Goal: Task Accomplishment & Management: Complete application form

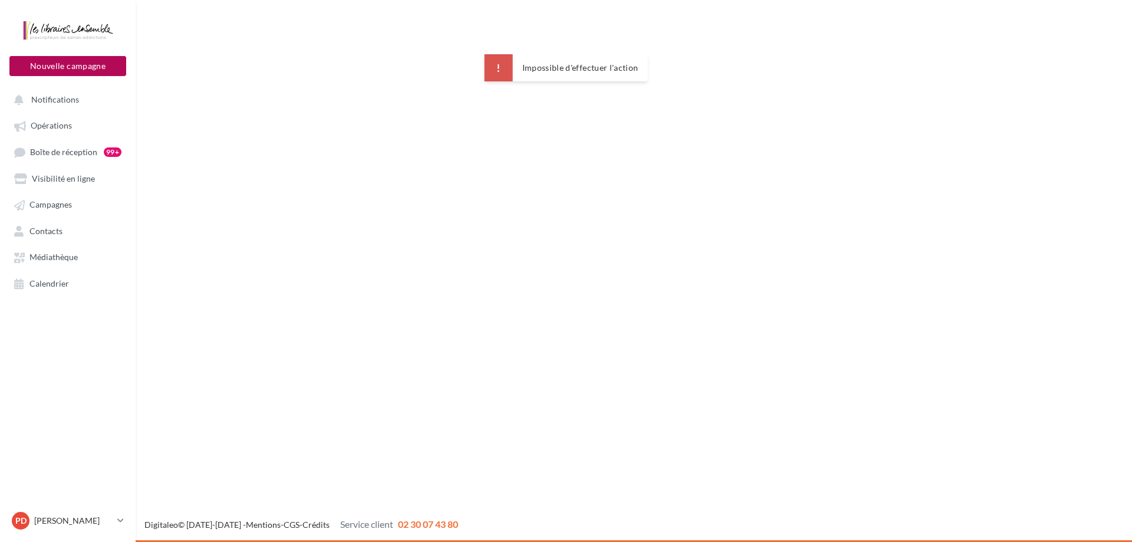
click at [100, 66] on button "Nouvelle campagne" at bounding box center [67, 66] width 117 height 20
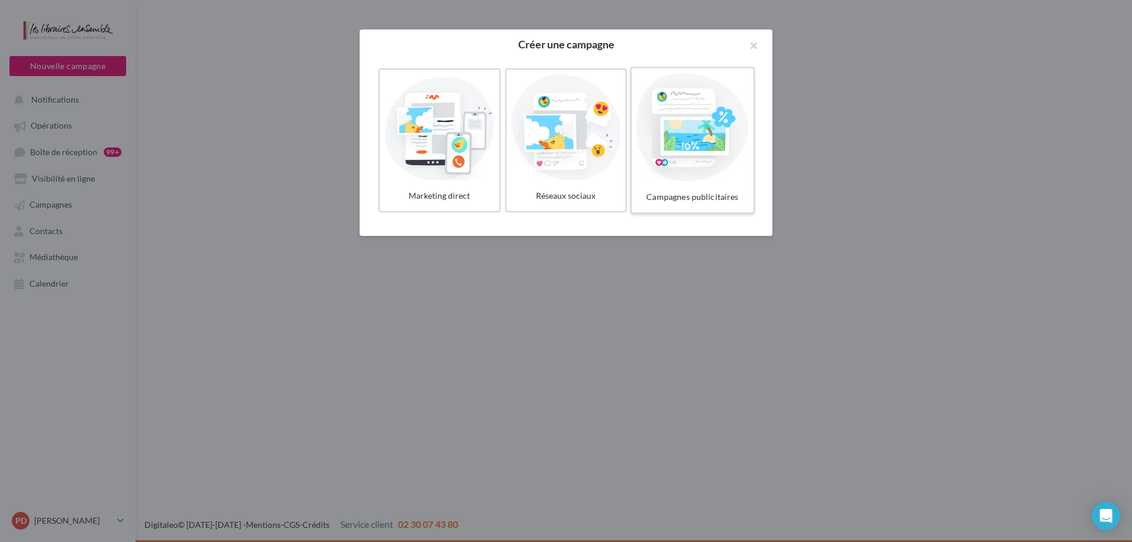
click at [650, 136] on div at bounding box center [692, 127] width 112 height 108
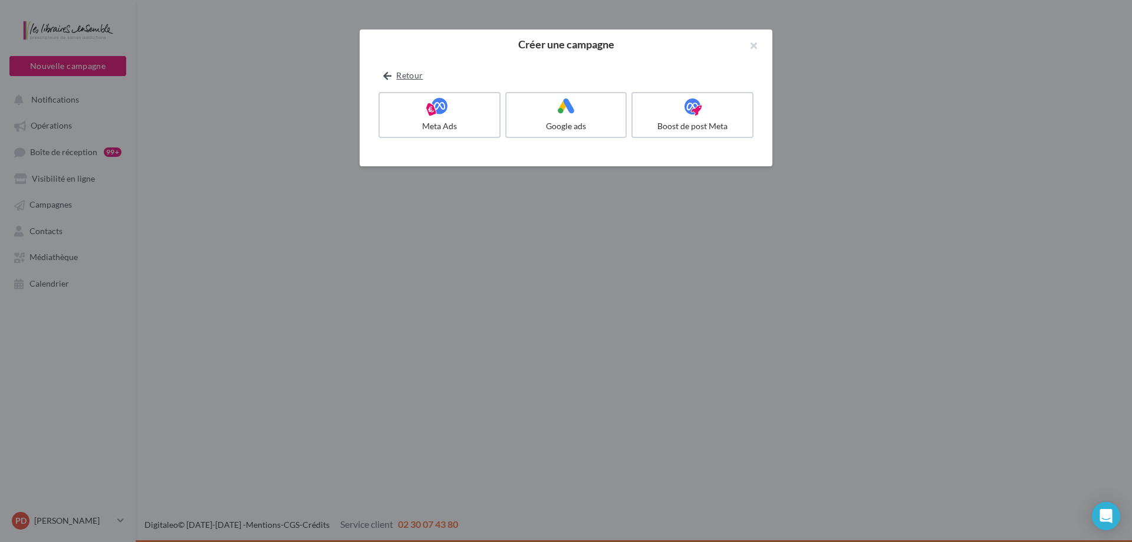
click at [383, 76] on icon at bounding box center [387, 76] width 8 height 0
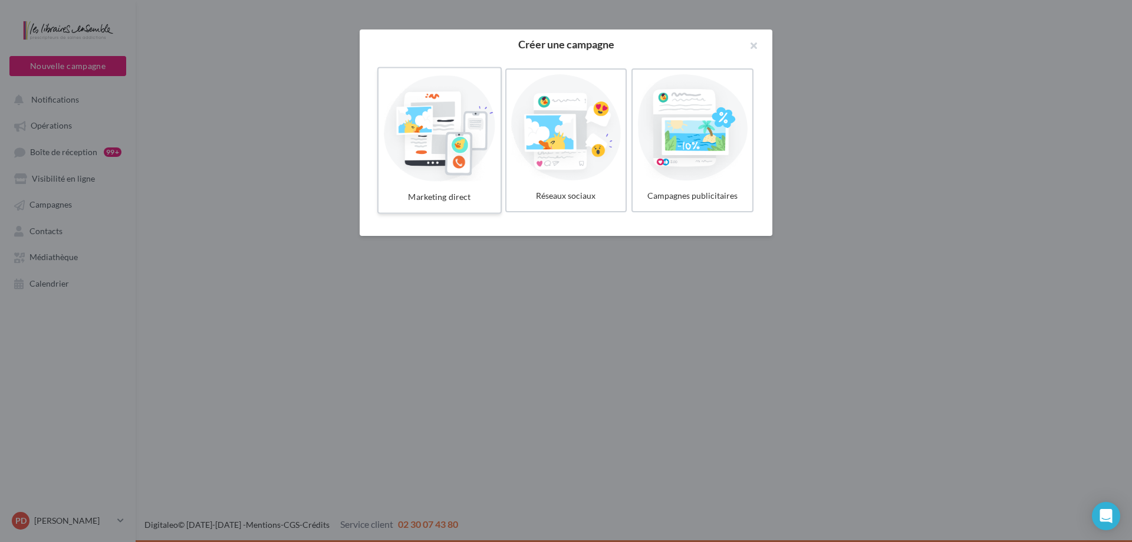
click at [421, 148] on div at bounding box center [439, 127] width 112 height 108
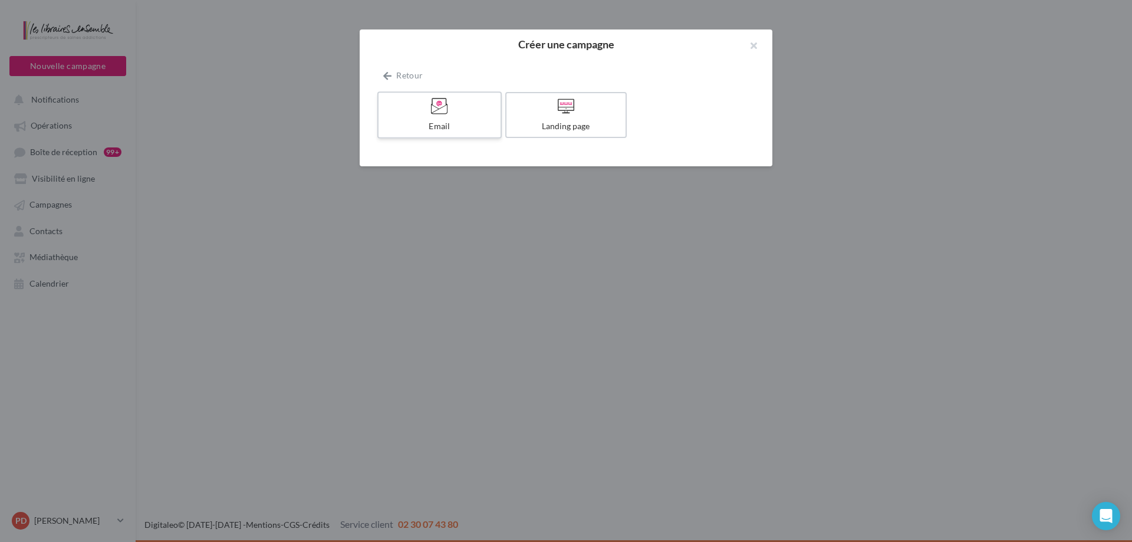
click at [426, 123] on div "Email" at bounding box center [439, 126] width 112 height 12
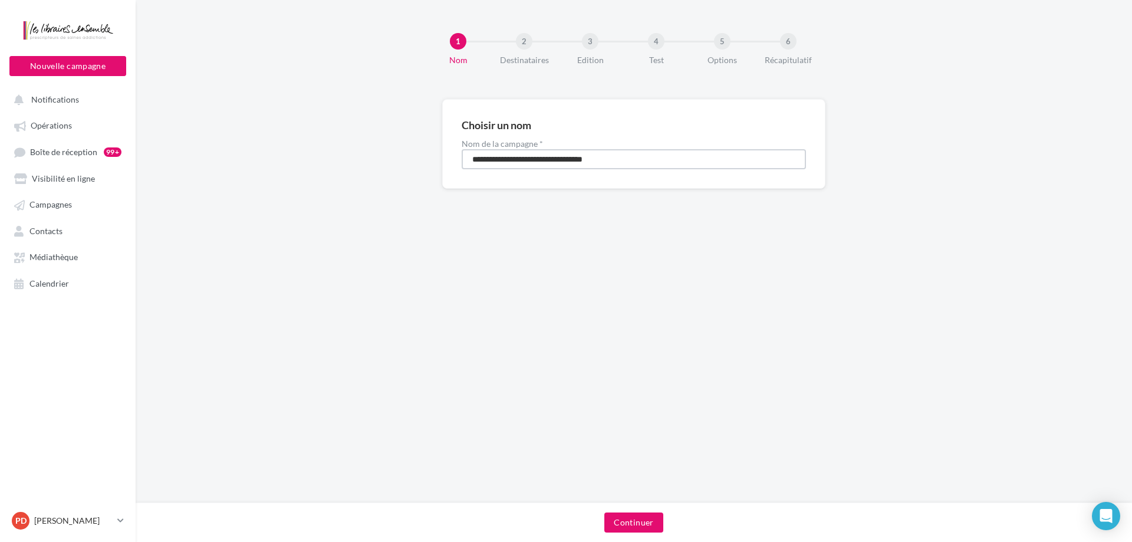
click at [573, 160] on input "**********" at bounding box center [634, 159] width 344 height 20
click at [573, 160] on input "******" at bounding box center [634, 159] width 344 height 20
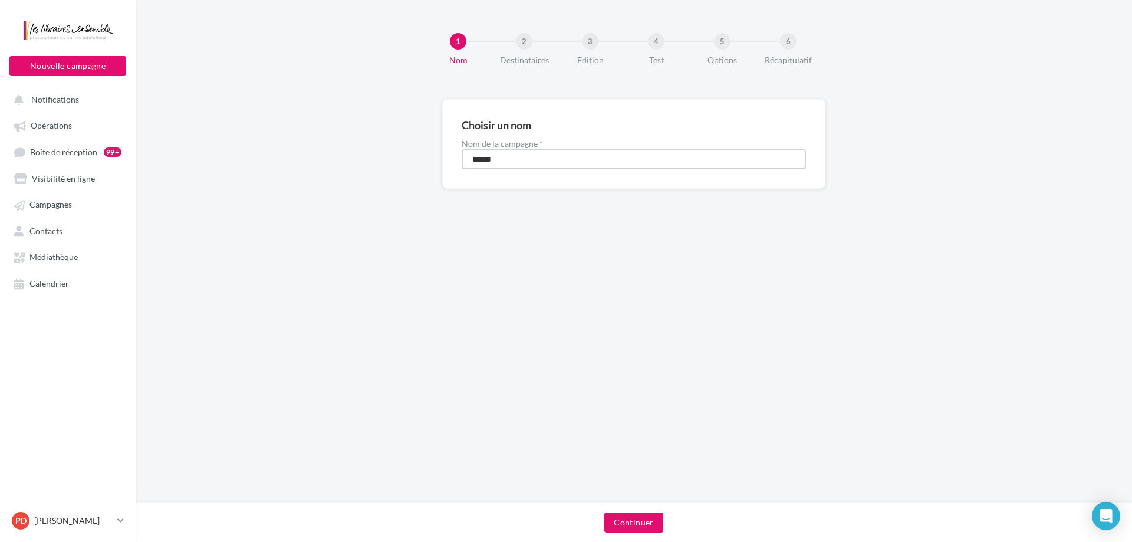
click at [574, 160] on input "******" at bounding box center [634, 159] width 344 height 20
click at [576, 160] on input "******" at bounding box center [634, 159] width 344 height 20
type input "**********"
click at [641, 517] on button "Continuer" at bounding box center [633, 522] width 58 height 20
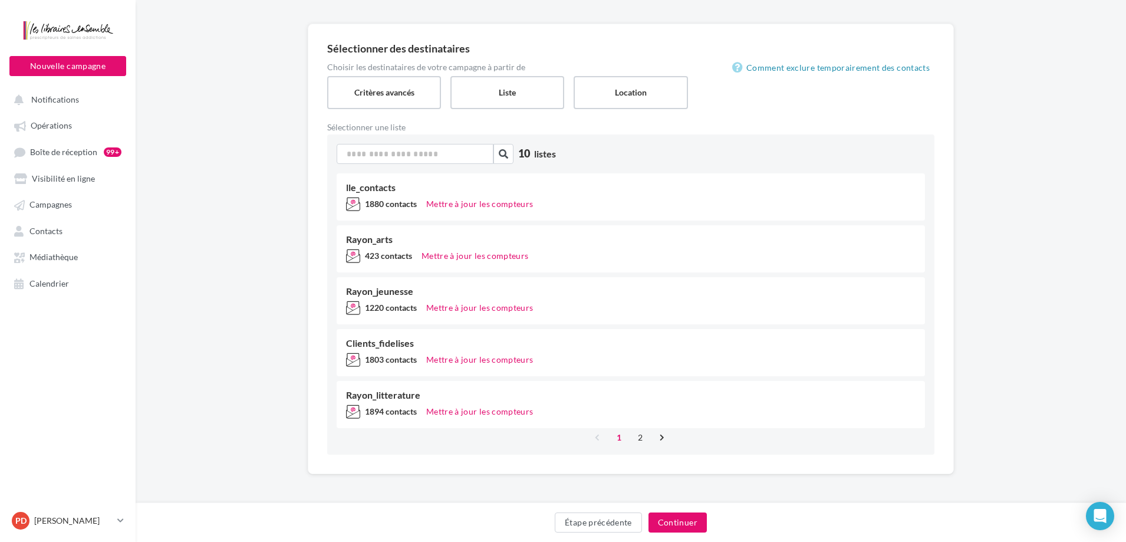
scroll to position [77, 0]
click at [645, 436] on link "2" at bounding box center [640, 435] width 19 height 19
click at [621, 436] on link "1" at bounding box center [618, 435] width 19 height 19
click at [645, 434] on link "2" at bounding box center [640, 435] width 19 height 19
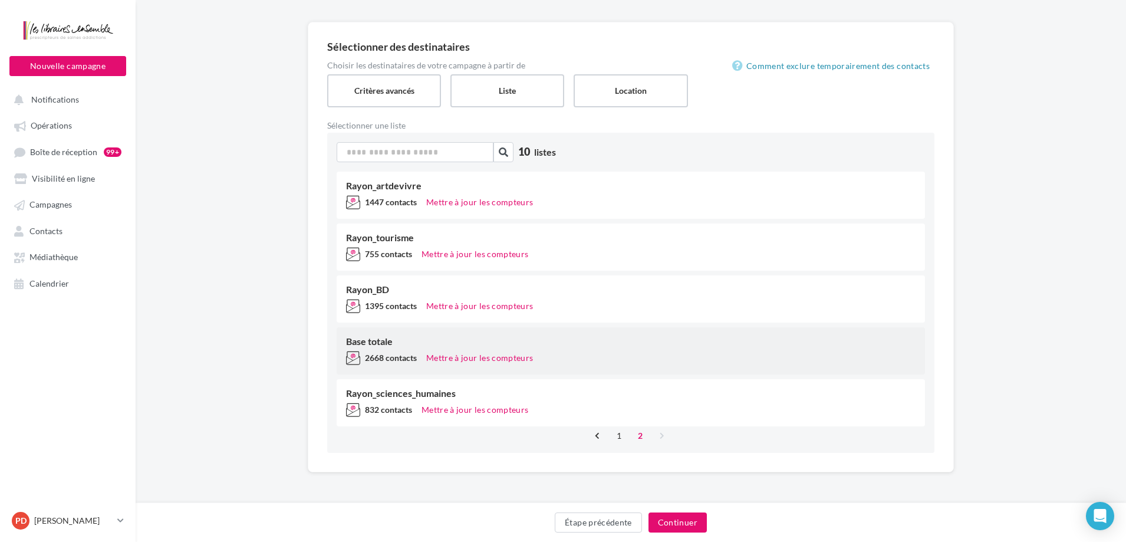
click at [629, 349] on div "Base totale 2668 contacts Mettre à jour les compteurs" at bounding box center [631, 350] width 588 height 47
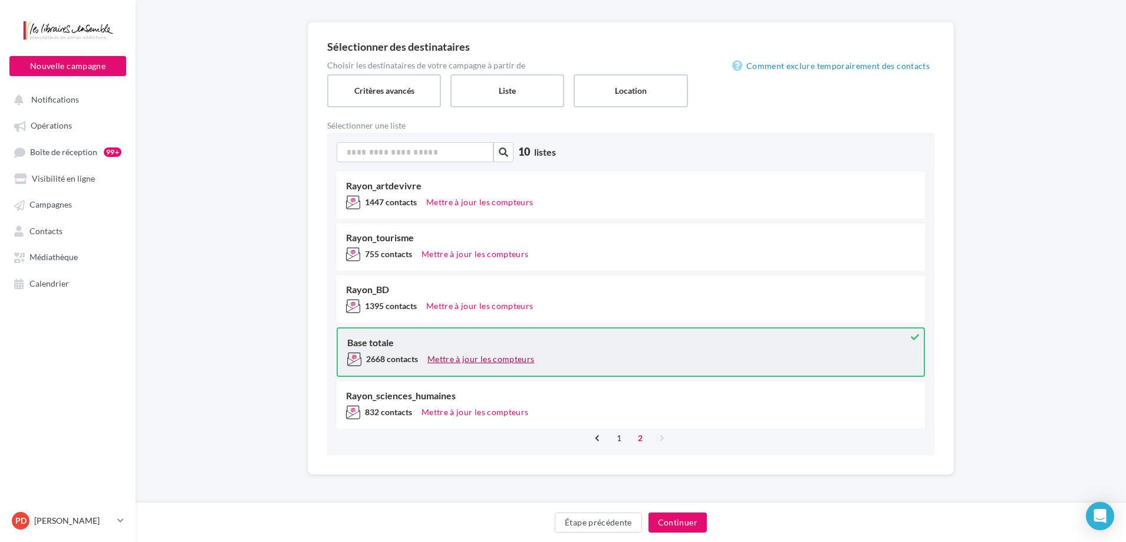
click at [525, 357] on button "Mettre à jour les compteurs" at bounding box center [481, 359] width 116 height 14
click at [701, 522] on button "Continuer" at bounding box center [677, 522] width 58 height 20
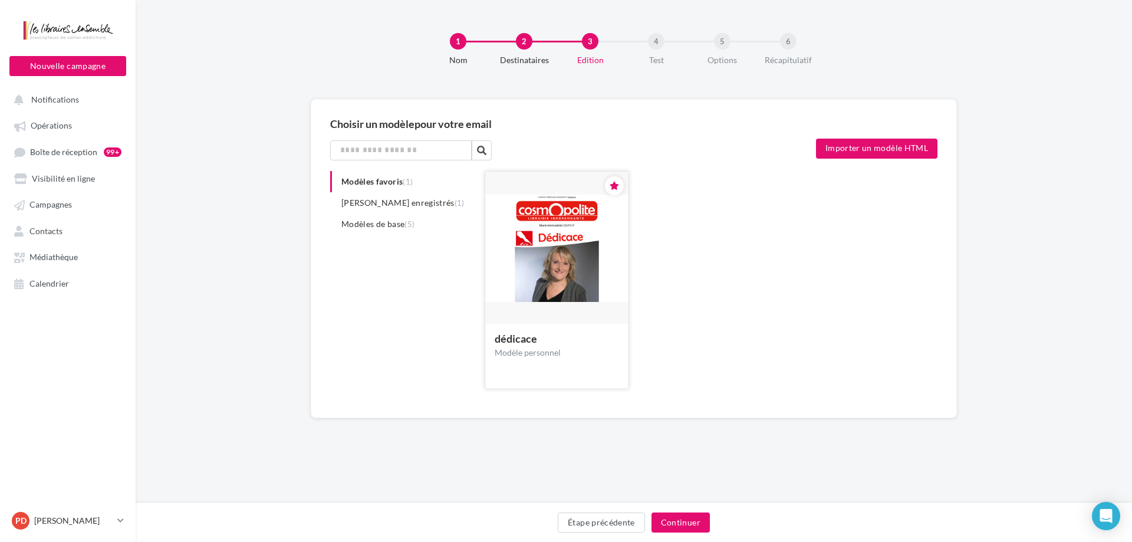
click at [586, 269] on img at bounding box center [556, 249] width 143 height 108
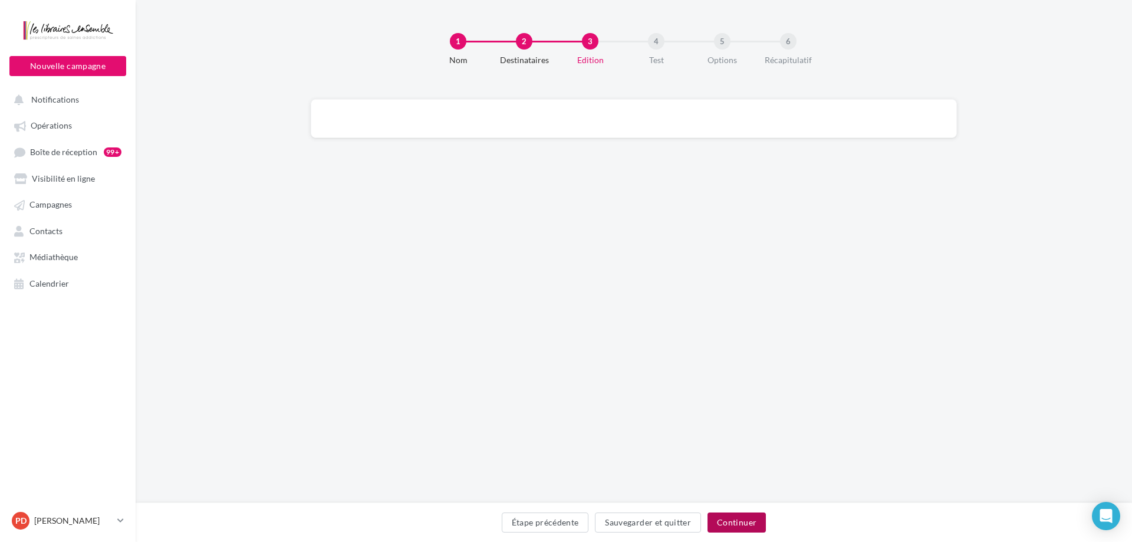
drag, startPoint x: 742, startPoint y: 530, endPoint x: 507, endPoint y: 240, distance: 373.4
click at [743, 530] on button "Continuer" at bounding box center [736, 522] width 58 height 20
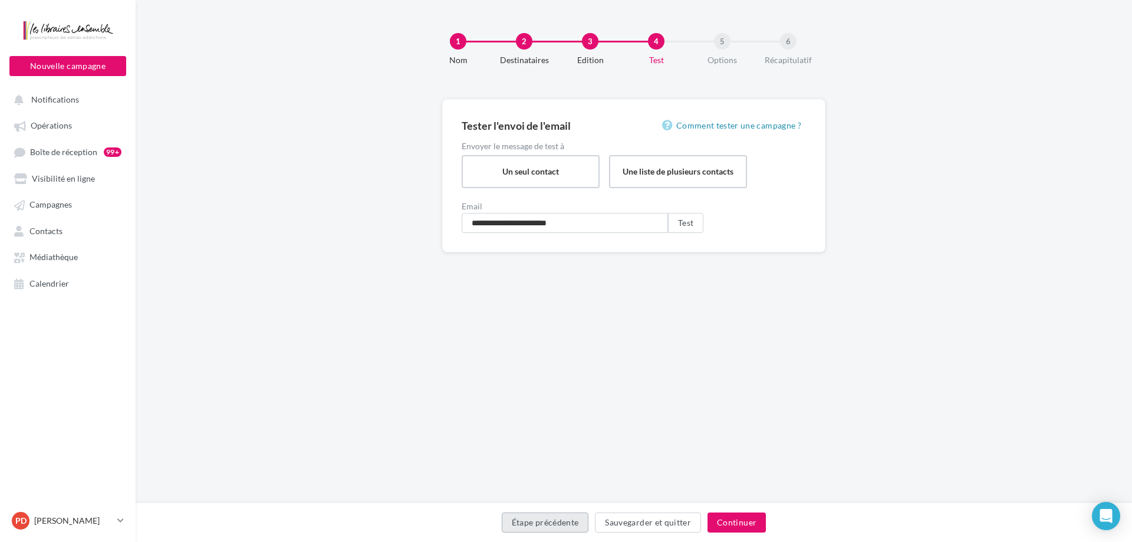
click at [548, 520] on button "Étape précédente" at bounding box center [545, 522] width 87 height 20
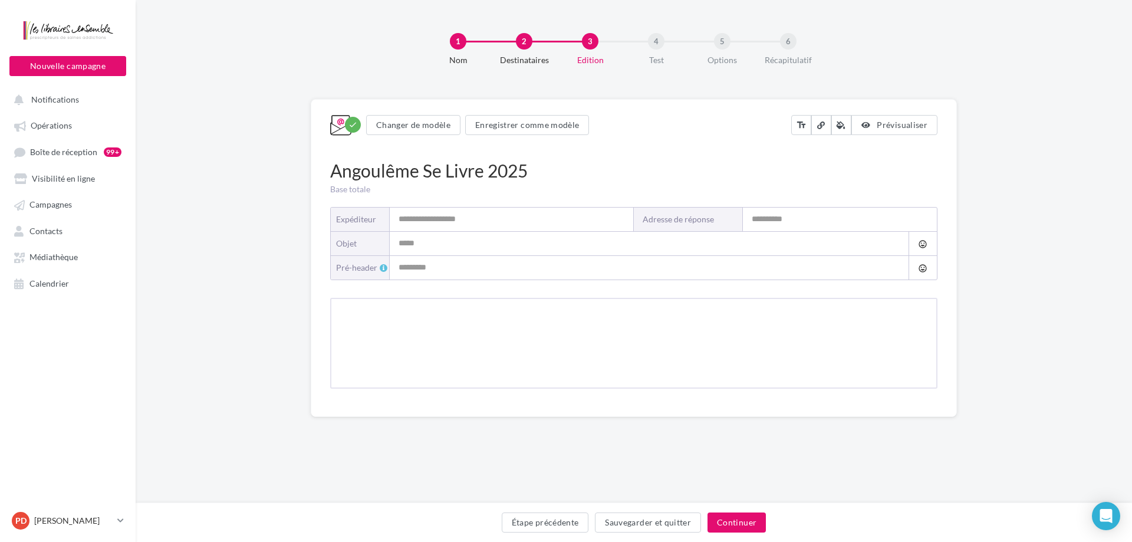
type input "**********"
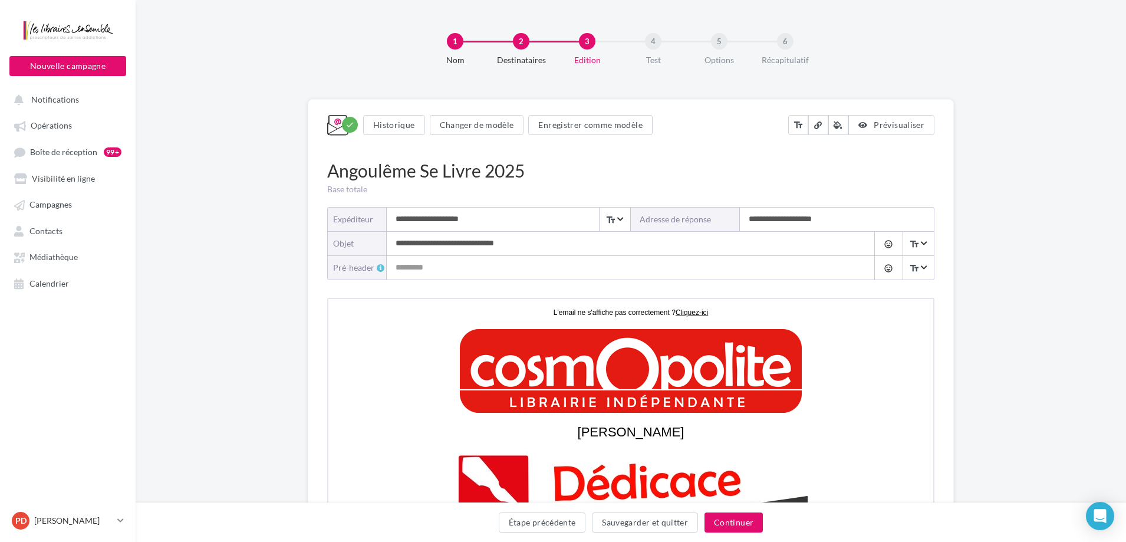
click at [494, 243] on input "**********" at bounding box center [619, 244] width 464 height 24
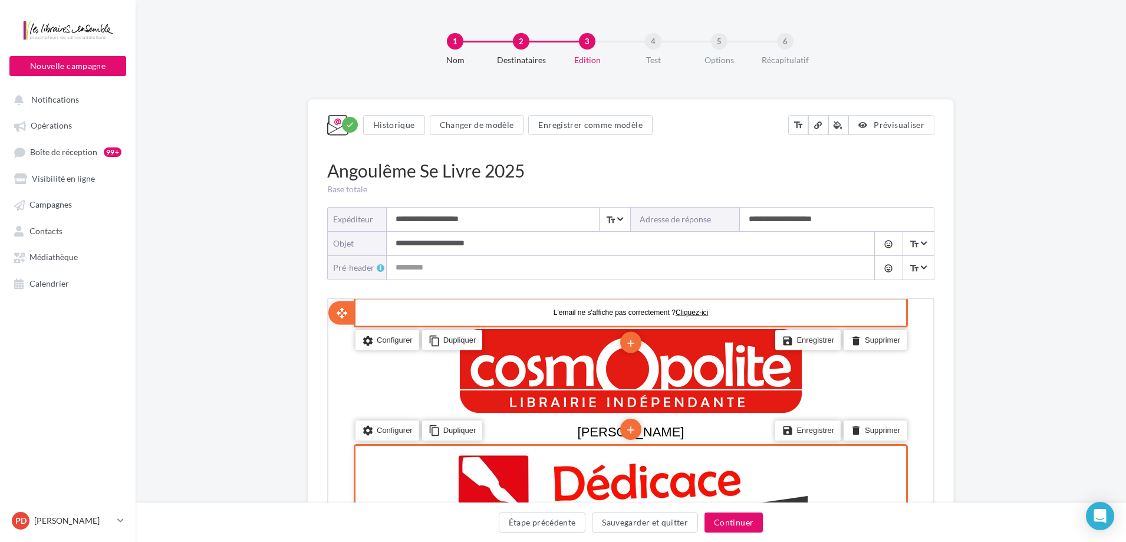
scroll to position [214, 0]
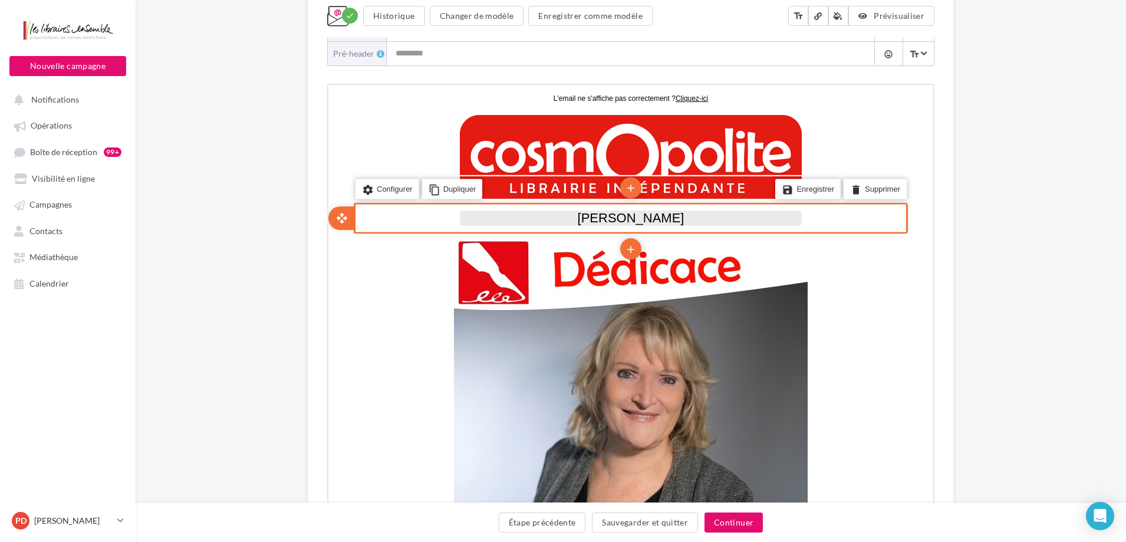
type input "**********"
click at [662, 218] on span "Marie-Bernadette DUPUY" at bounding box center [629, 216] width 107 height 15
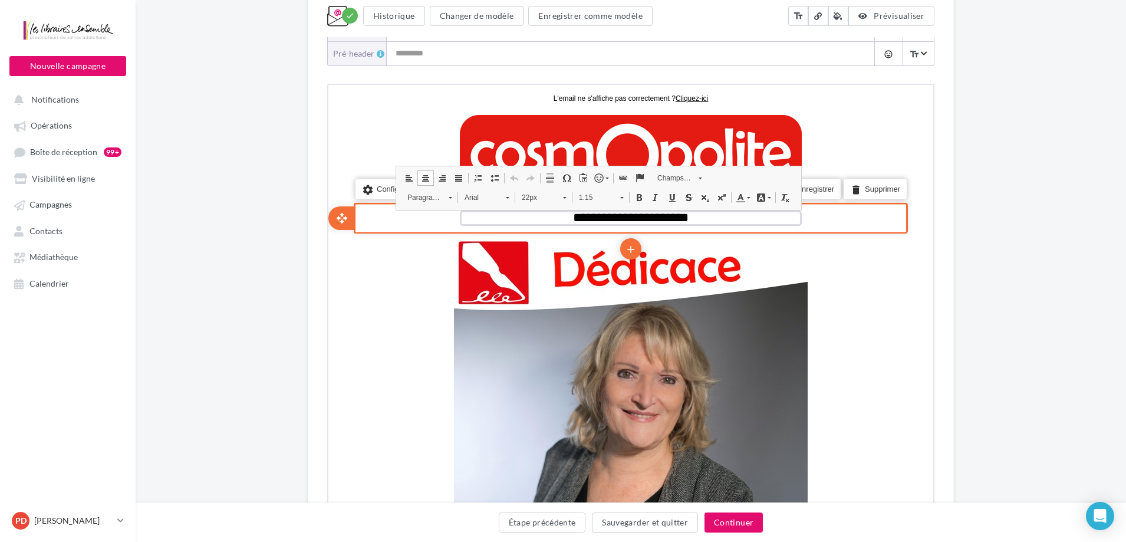
click at [662, 218] on span "**********" at bounding box center [630, 215] width 116 height 13
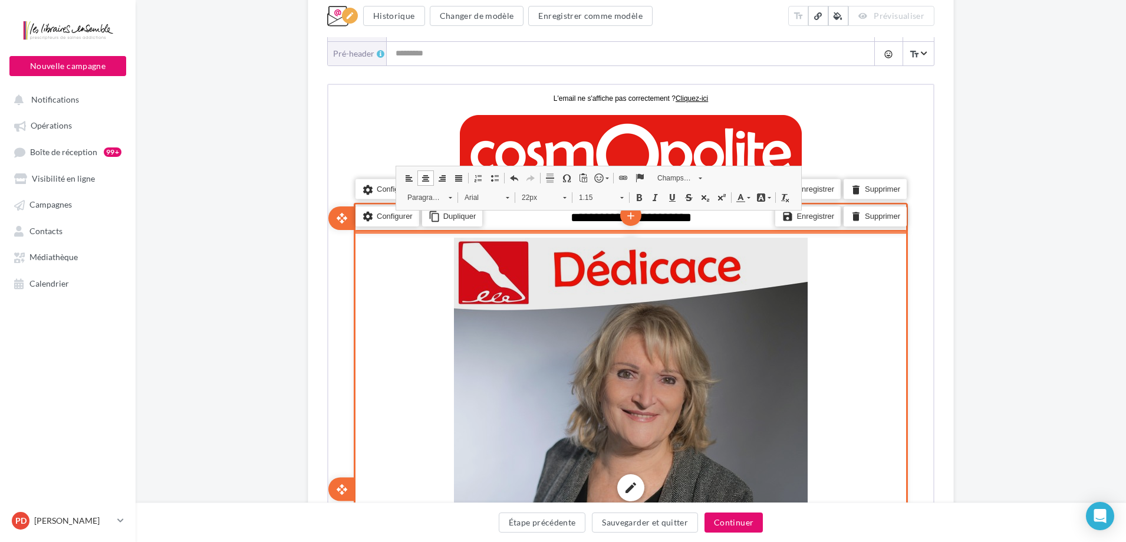
click at [749, 339] on div "edit photo_library rounded_corner crop link style" at bounding box center [630, 486] width 354 height 500
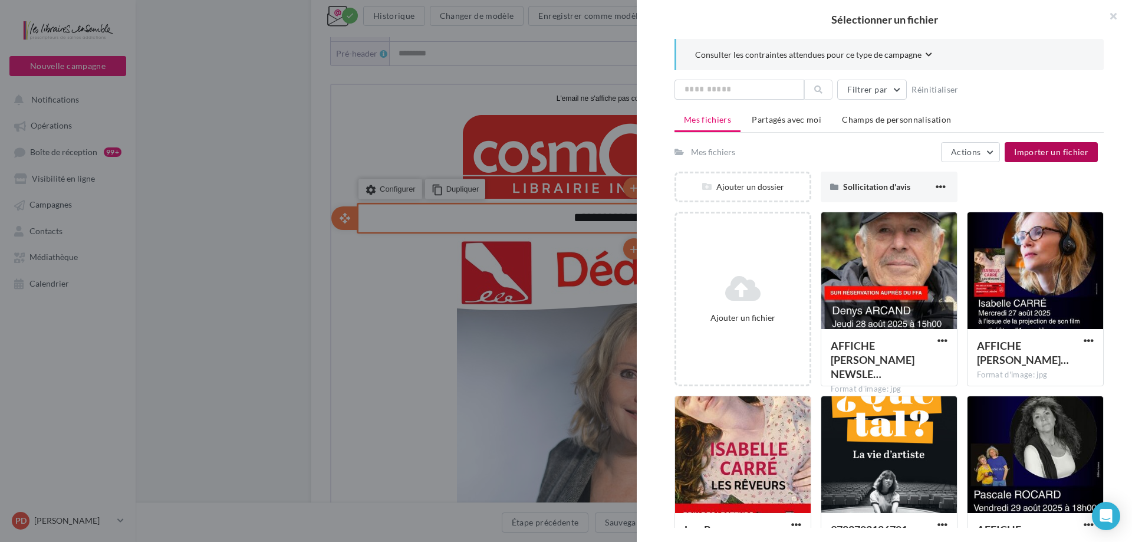
click at [1036, 149] on span "Importer un fichier" at bounding box center [1051, 152] width 74 height 10
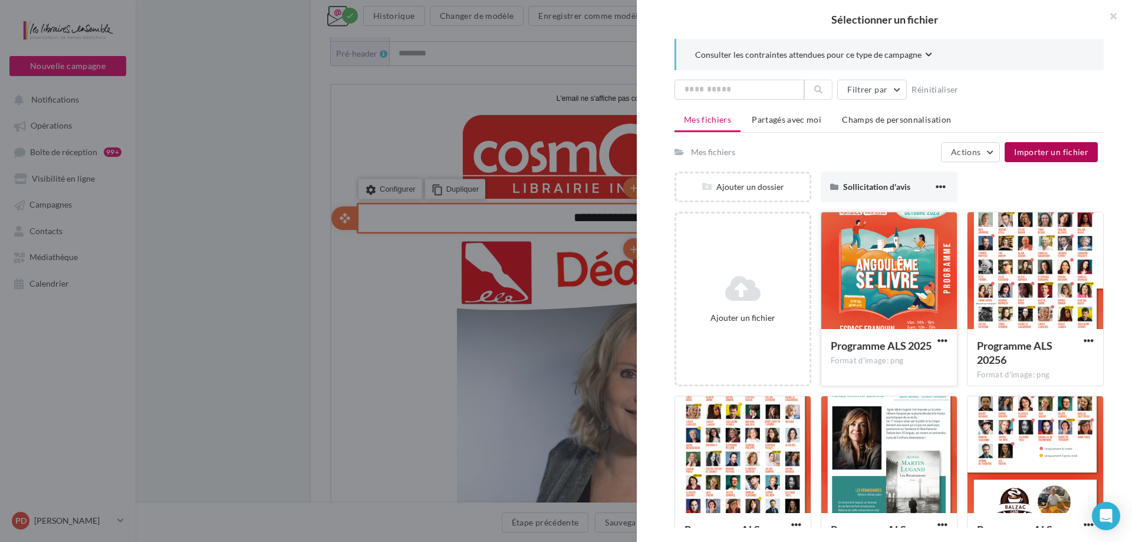
click at [881, 252] on div at bounding box center [889, 271] width 136 height 118
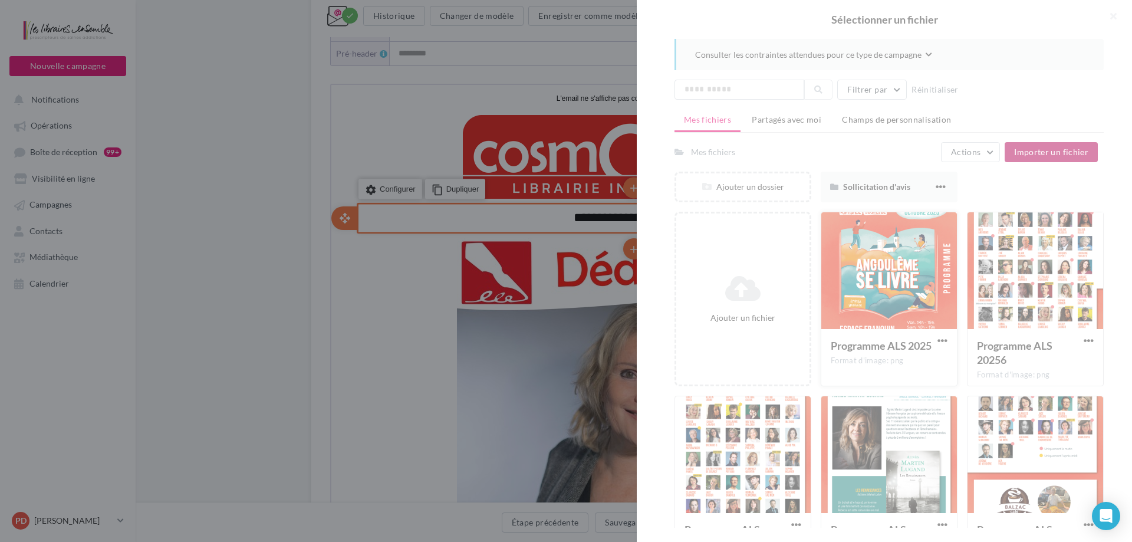
click at [881, 252] on div at bounding box center [884, 271] width 495 height 542
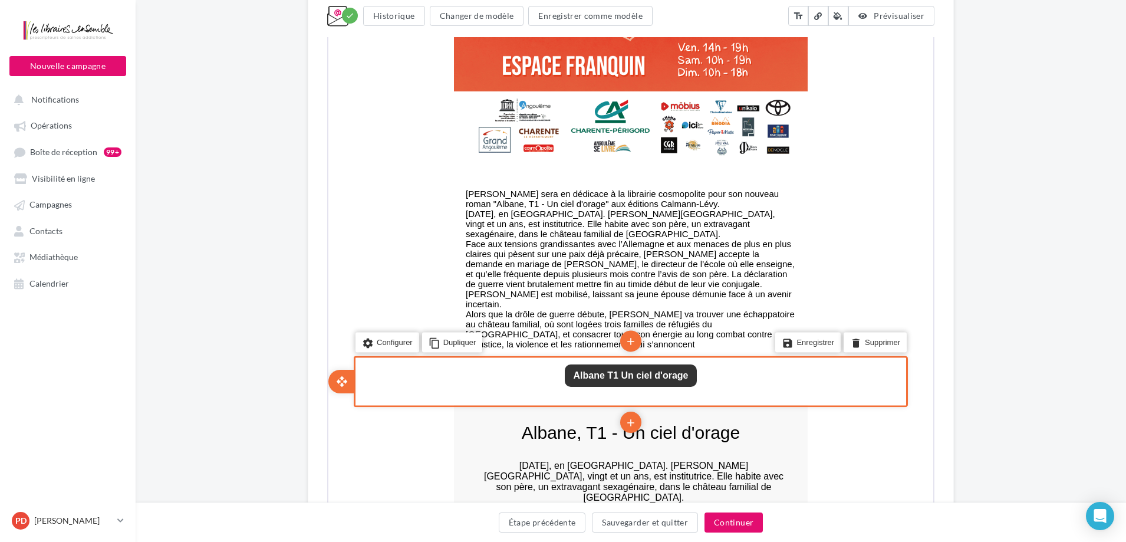
scroll to position [685, 0]
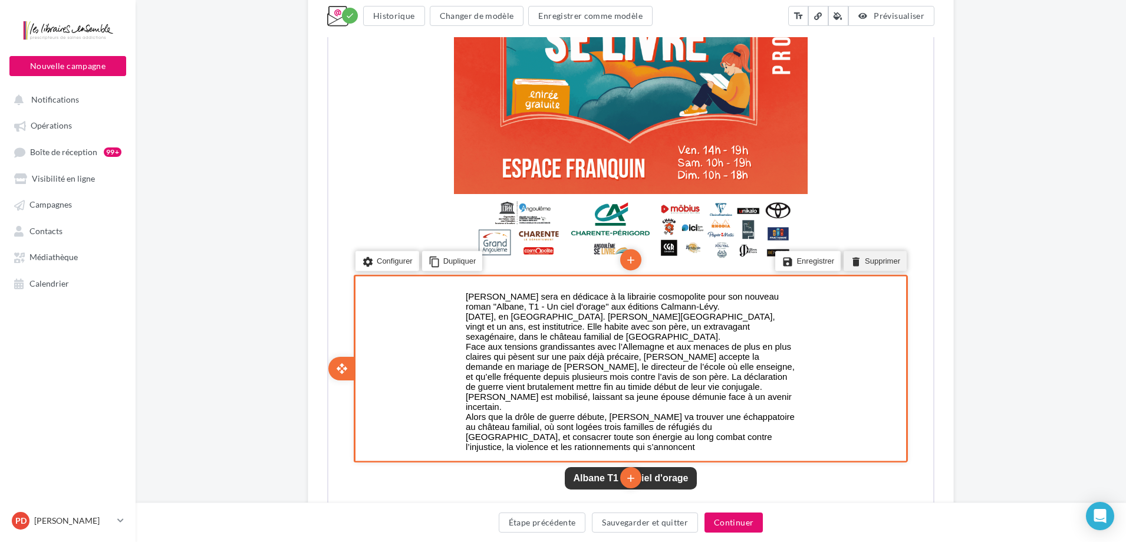
click at [862, 257] on li "delete Supprimer" at bounding box center [873, 260] width 63 height 20
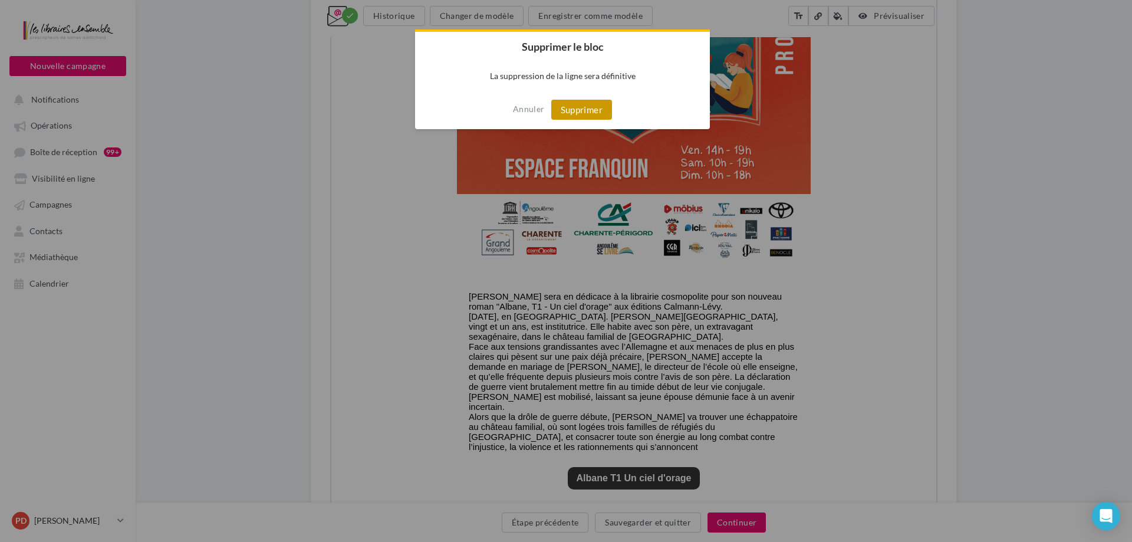
click at [609, 112] on button "Supprimer" at bounding box center [581, 110] width 61 height 20
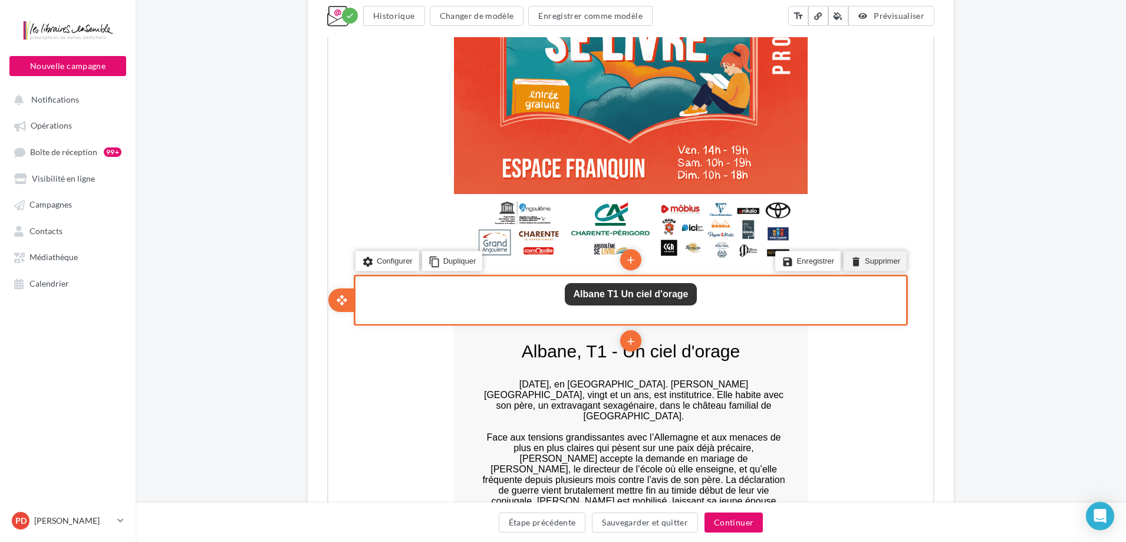
click at [884, 260] on li "delete Supprimer" at bounding box center [873, 260] width 63 height 20
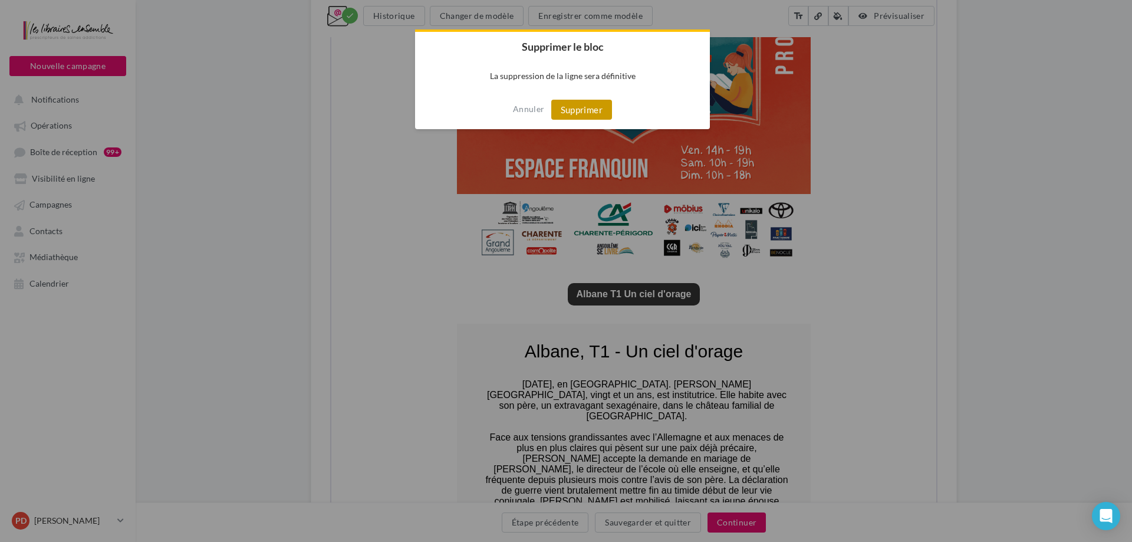
click at [593, 114] on button "Supprimer" at bounding box center [581, 110] width 61 height 20
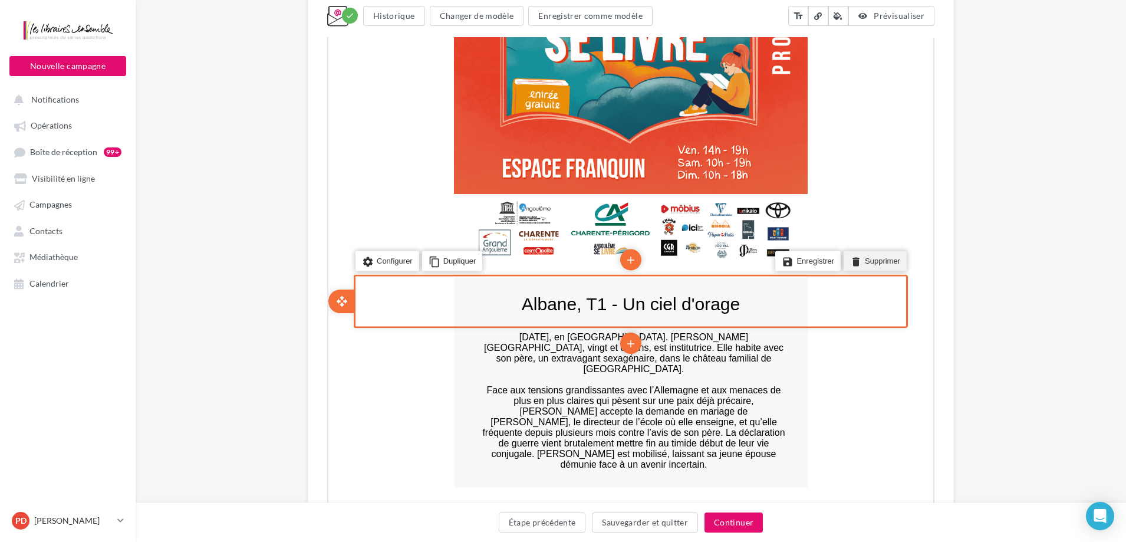
click at [873, 261] on li "delete Supprimer" at bounding box center [873, 260] width 63 height 20
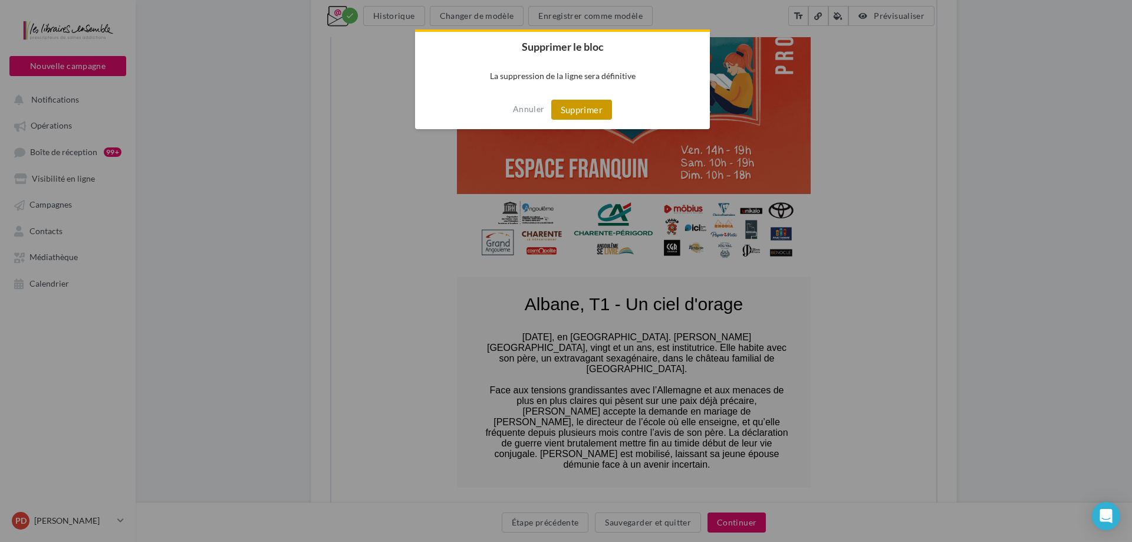
click at [601, 106] on button "Supprimer" at bounding box center [581, 110] width 61 height 20
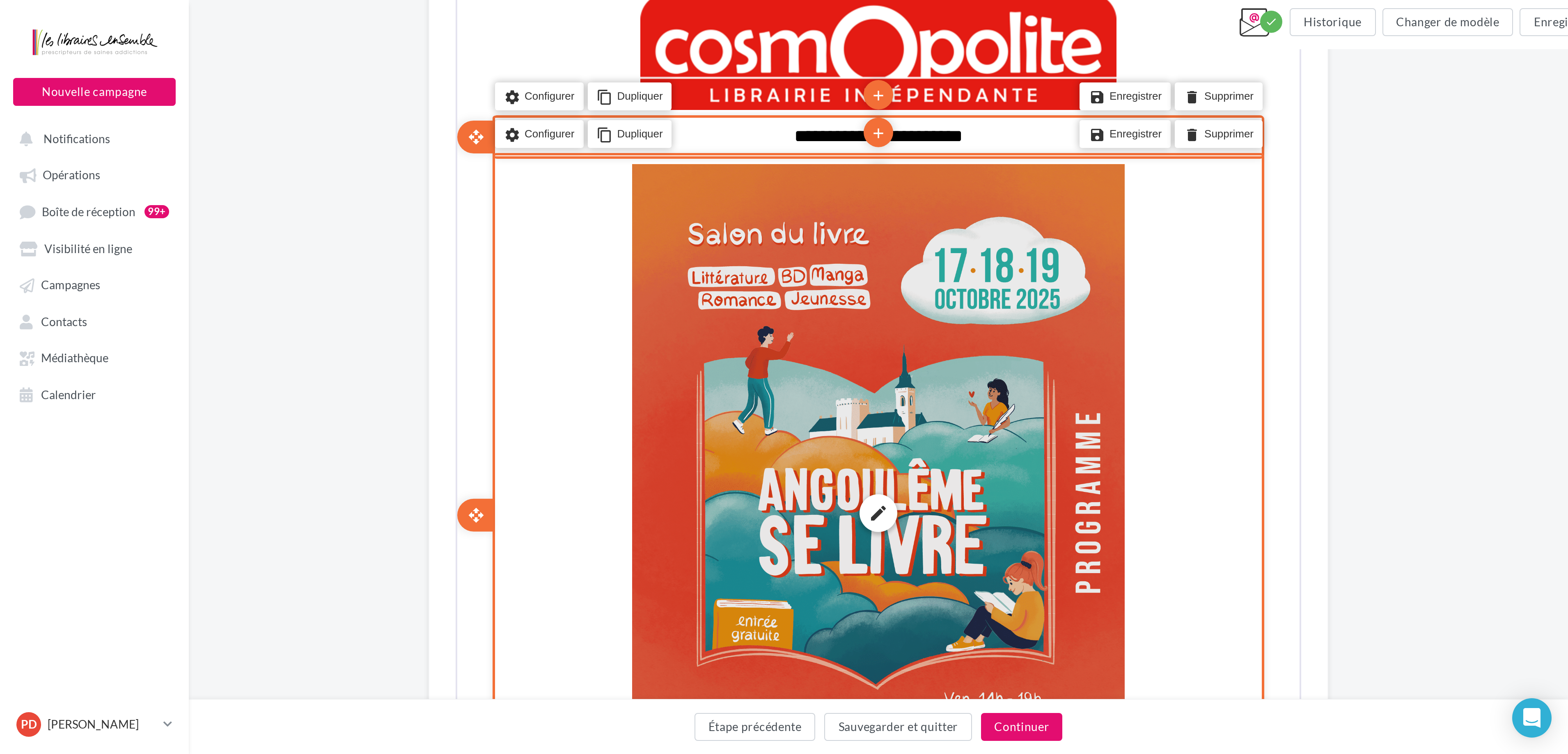
scroll to position [179, 0]
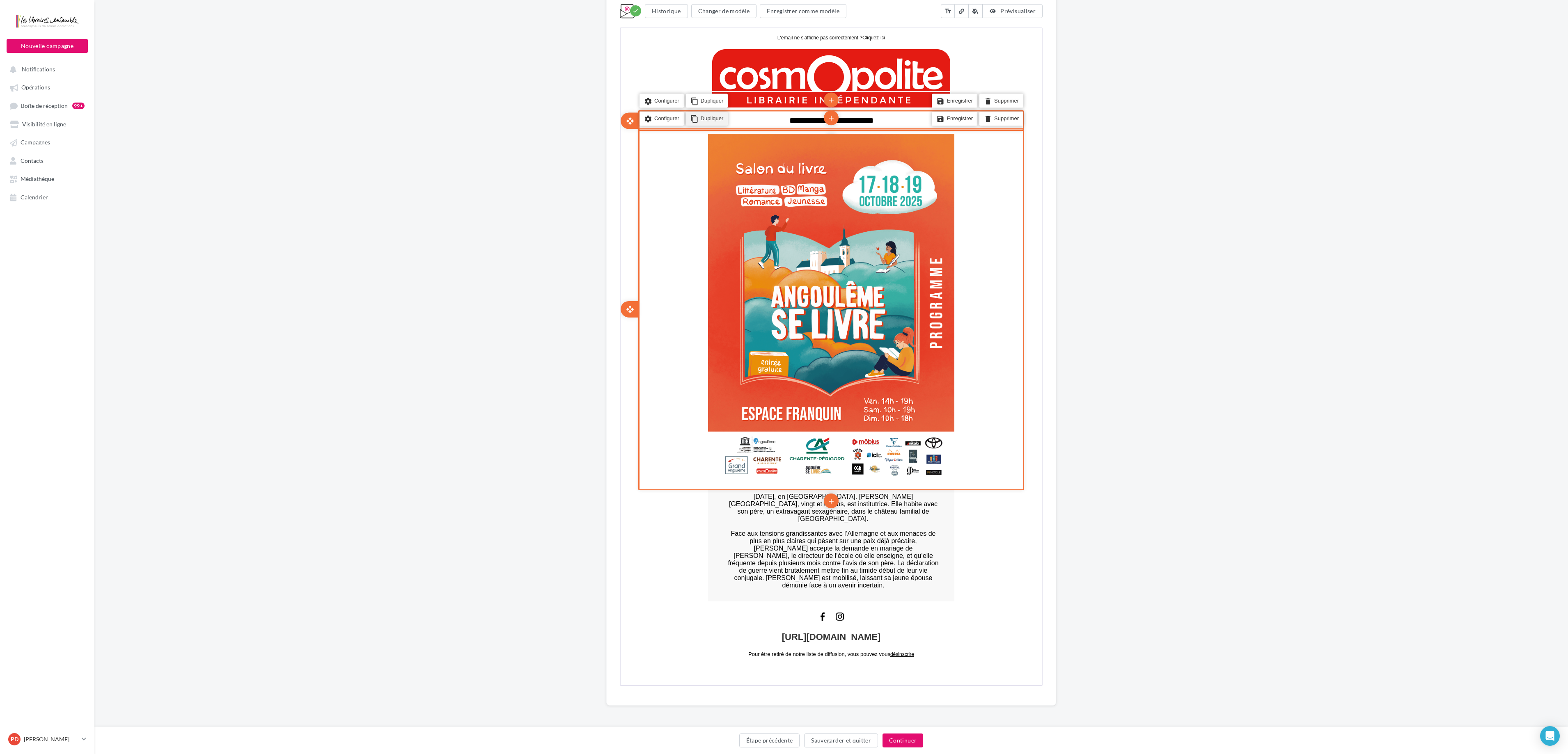
click at [705, 117] on li "content_copy Dupliquer" at bounding box center [706, 118] width 42 height 14
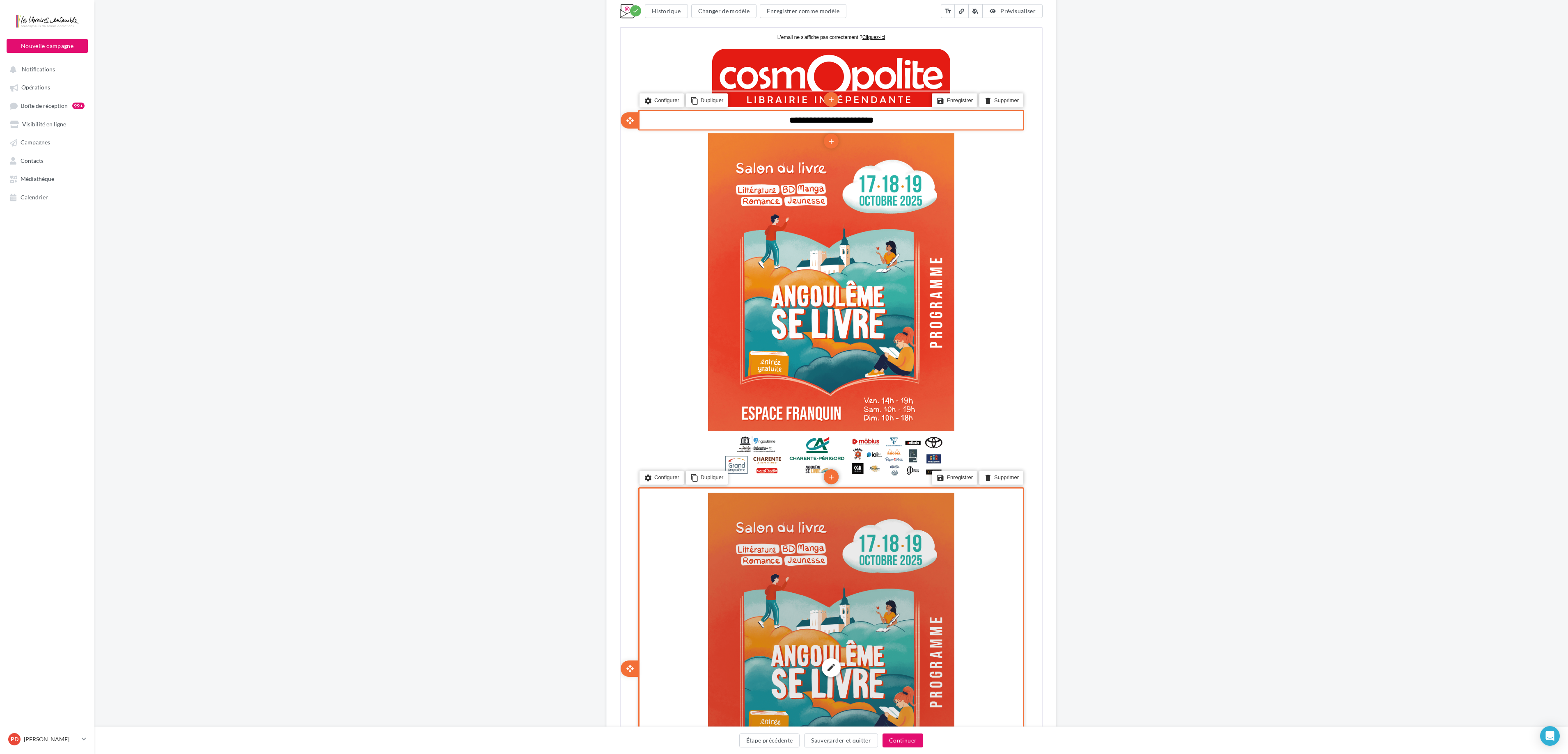
click at [787, 377] on div "edit photo_library rounded_corner crop link style" at bounding box center [831, 666] width 246 height 349
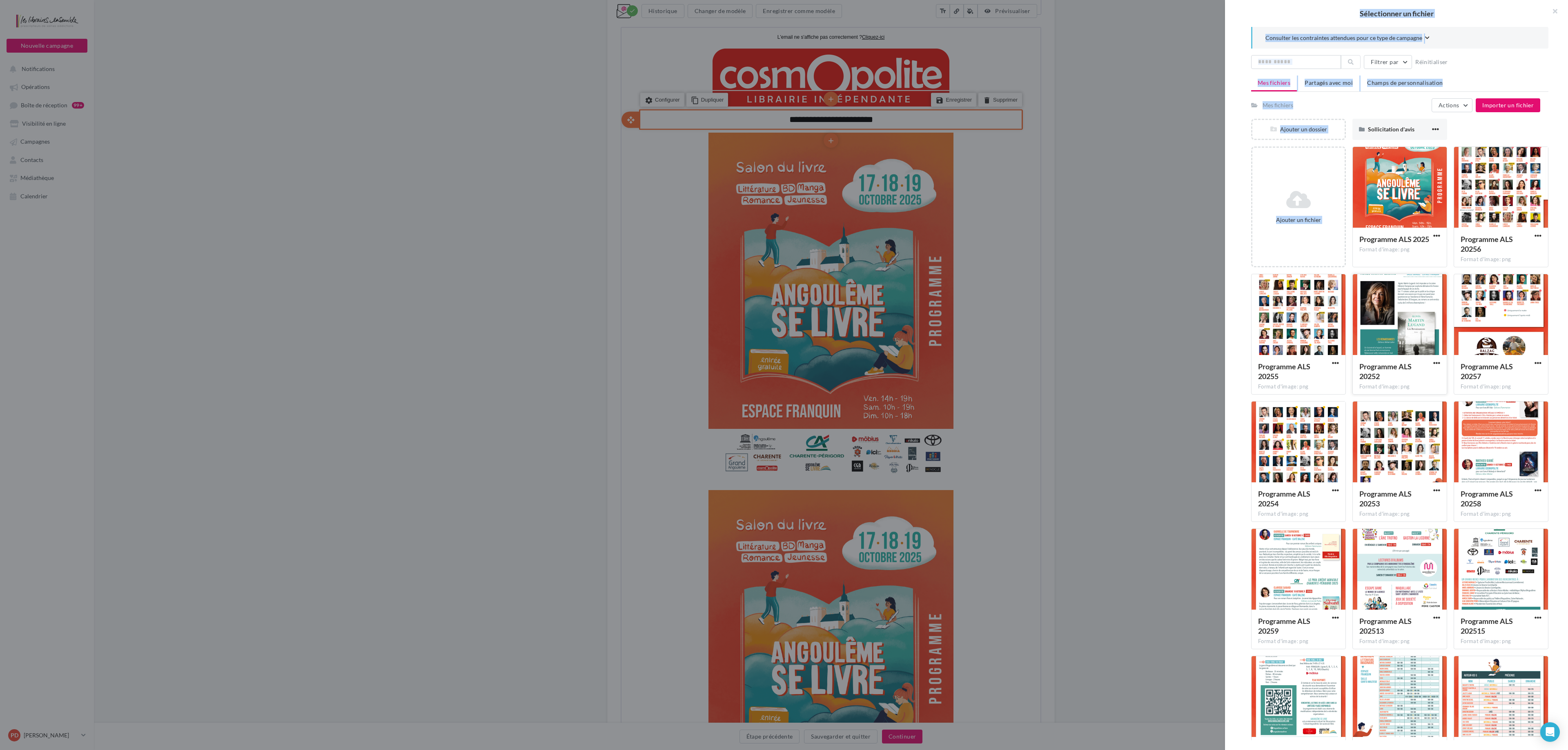
click at [784, 298] on div at bounding box center [1400, 315] width 94 height 82
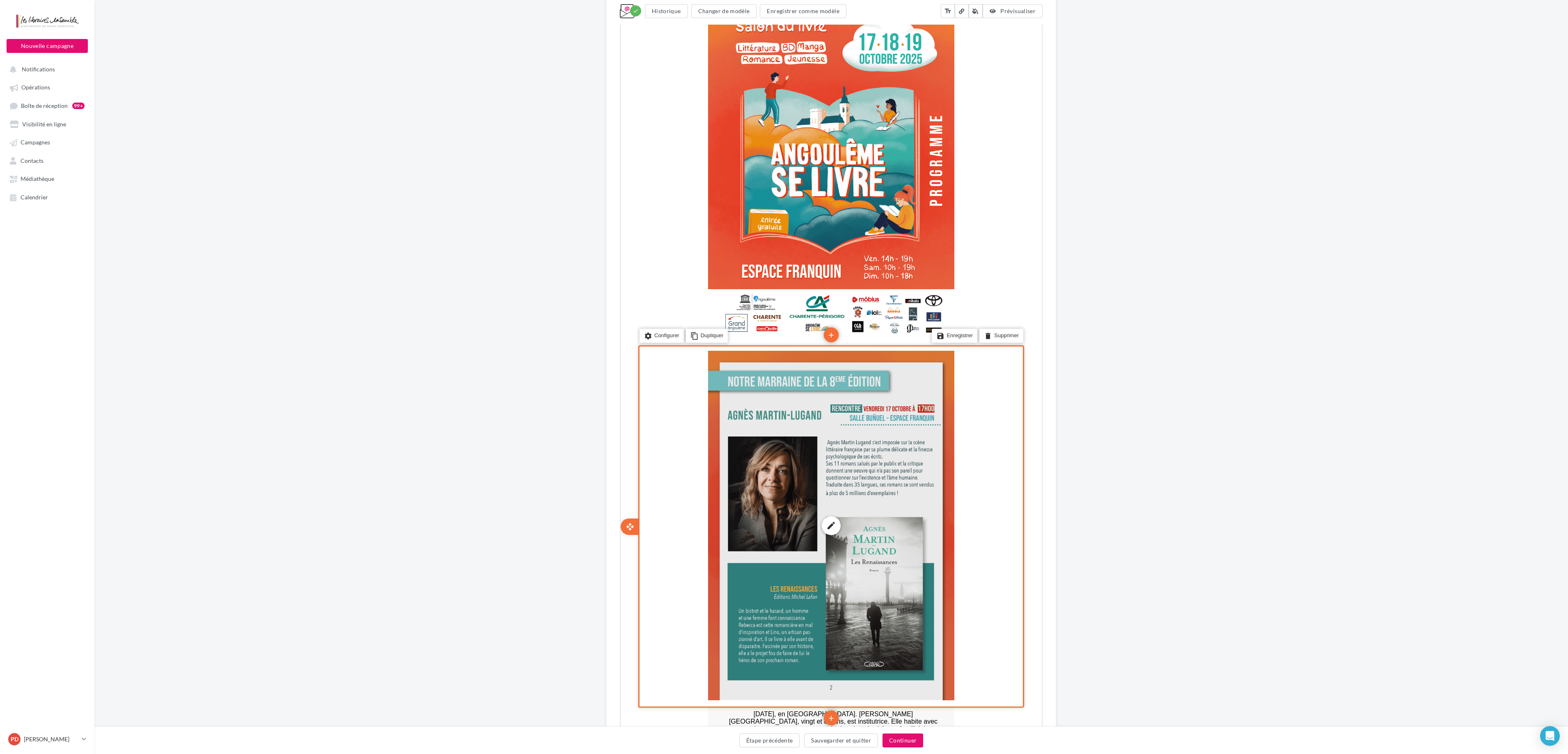
scroll to position [425, 0]
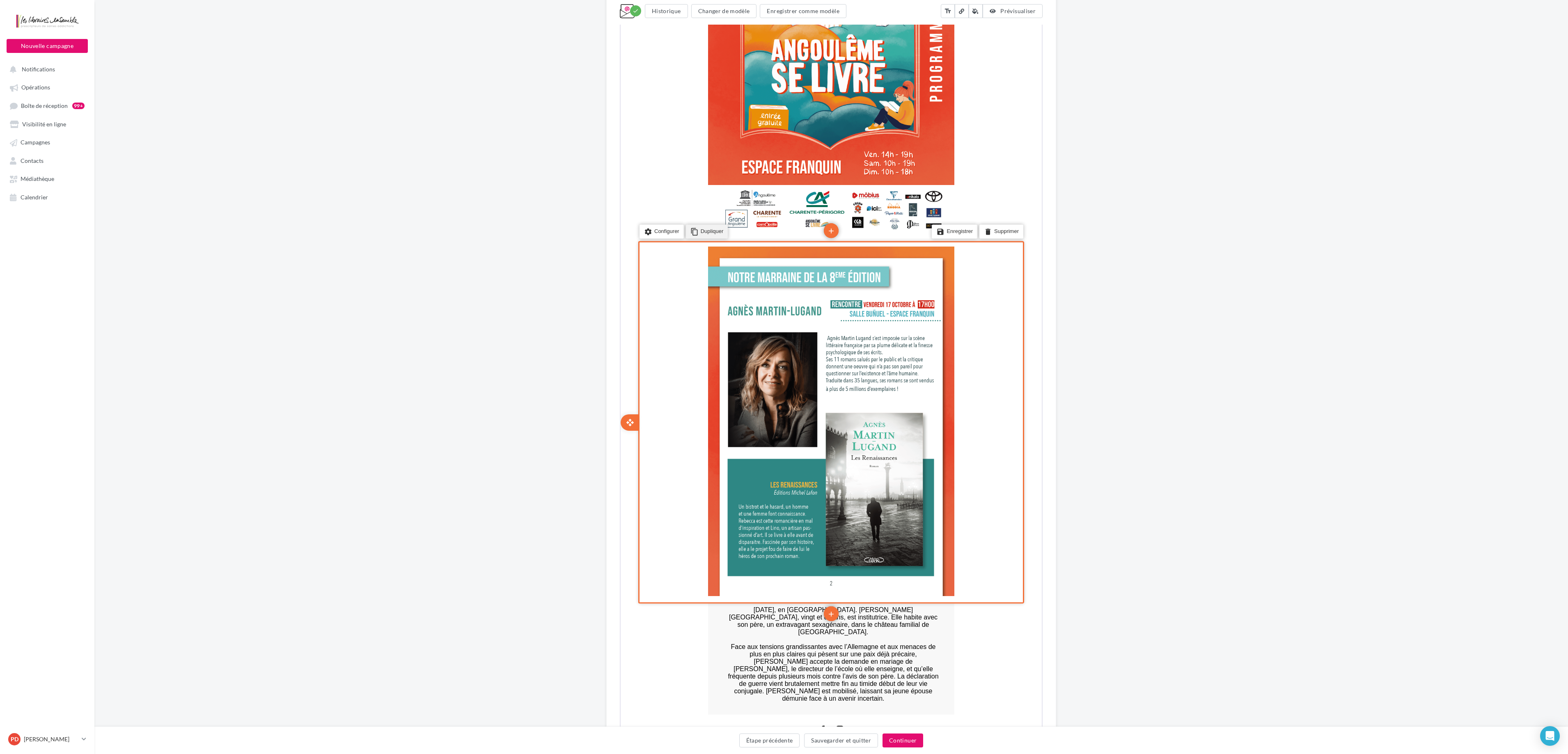
click at [707, 232] on li "content_copy Dupliquer" at bounding box center [706, 231] width 42 height 14
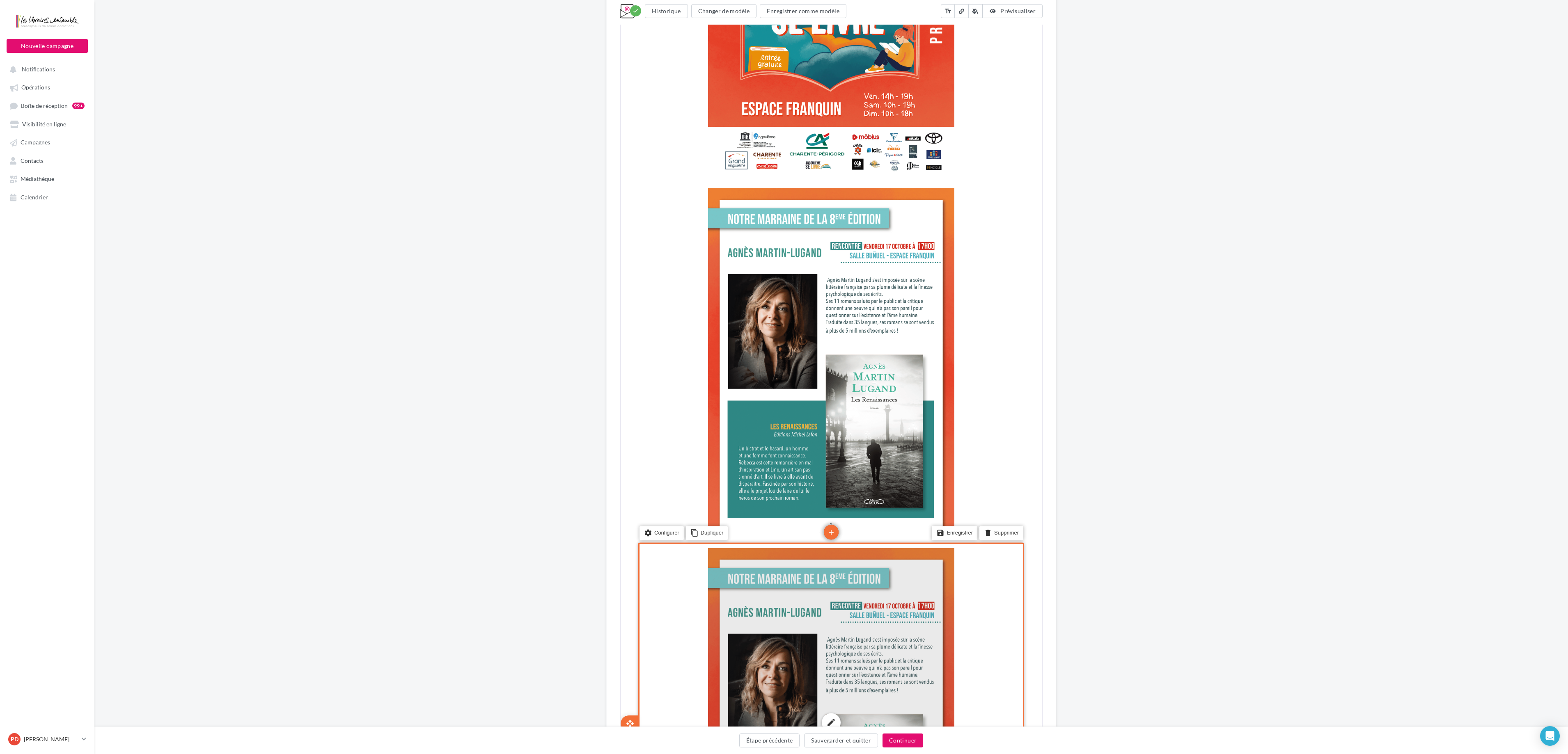
scroll to position [589, 0]
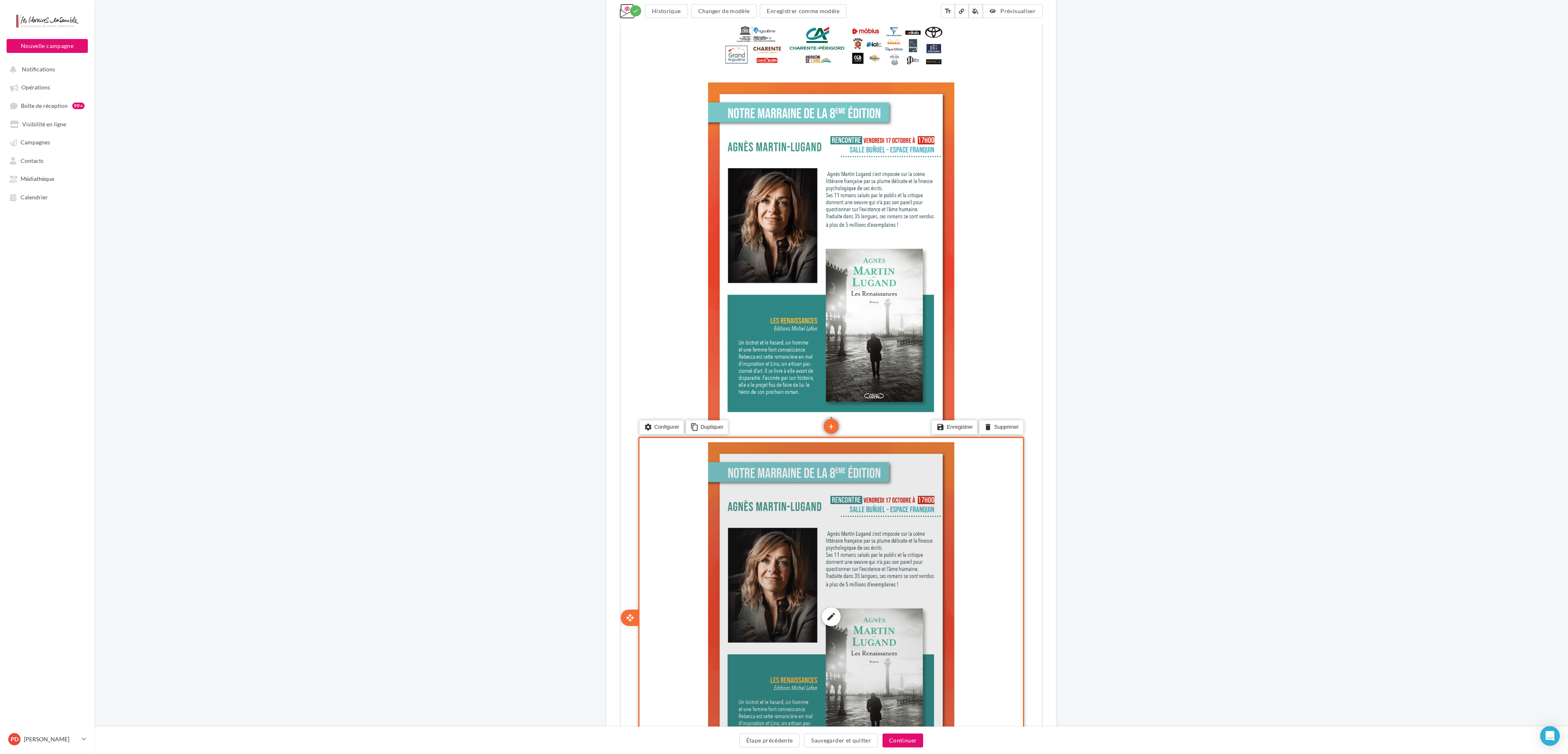
click at [787, 377] on div "edit photo_library rounded_corner crop link style" at bounding box center [831, 616] width 246 height 349
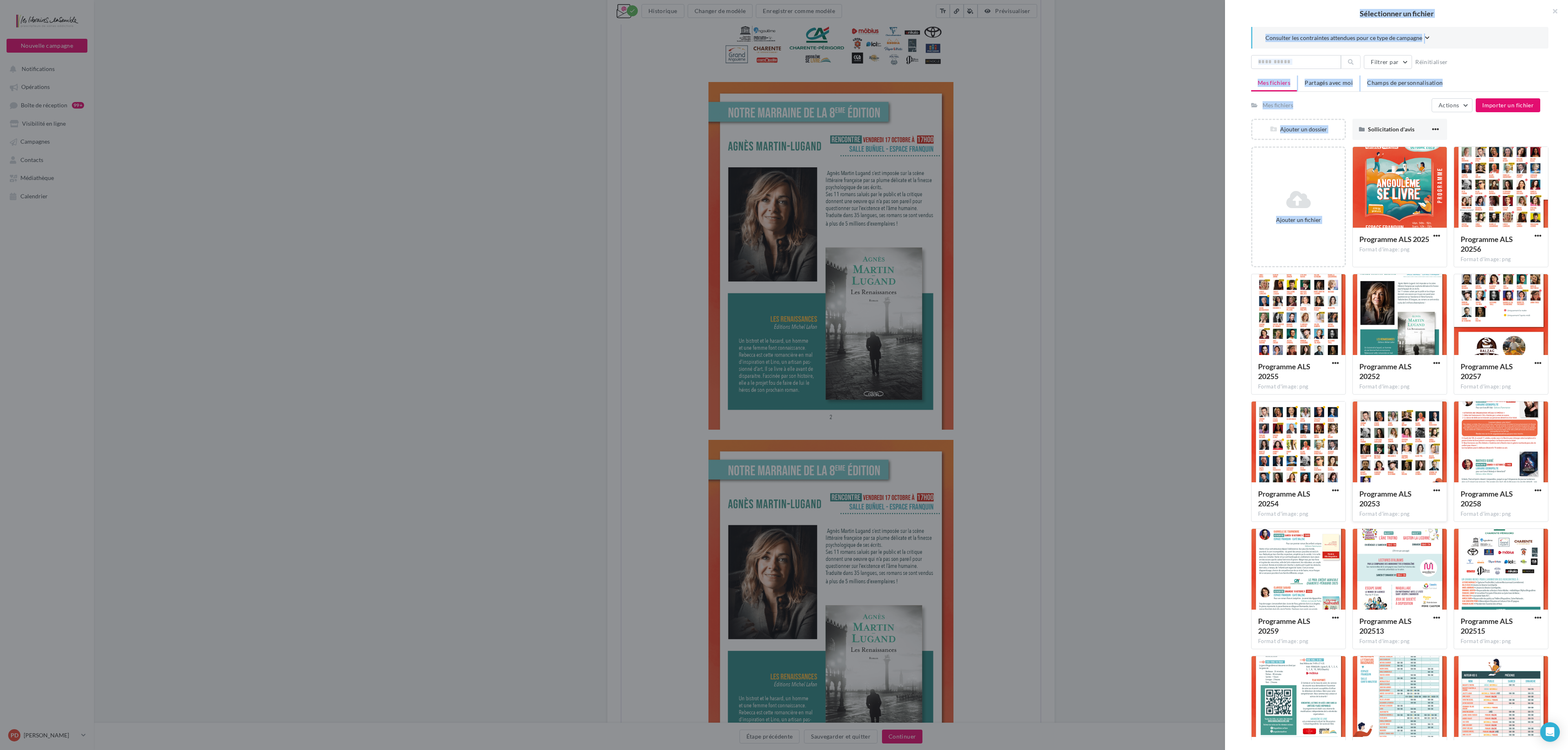
click at [784, 375] on div at bounding box center [1400, 443] width 94 height 82
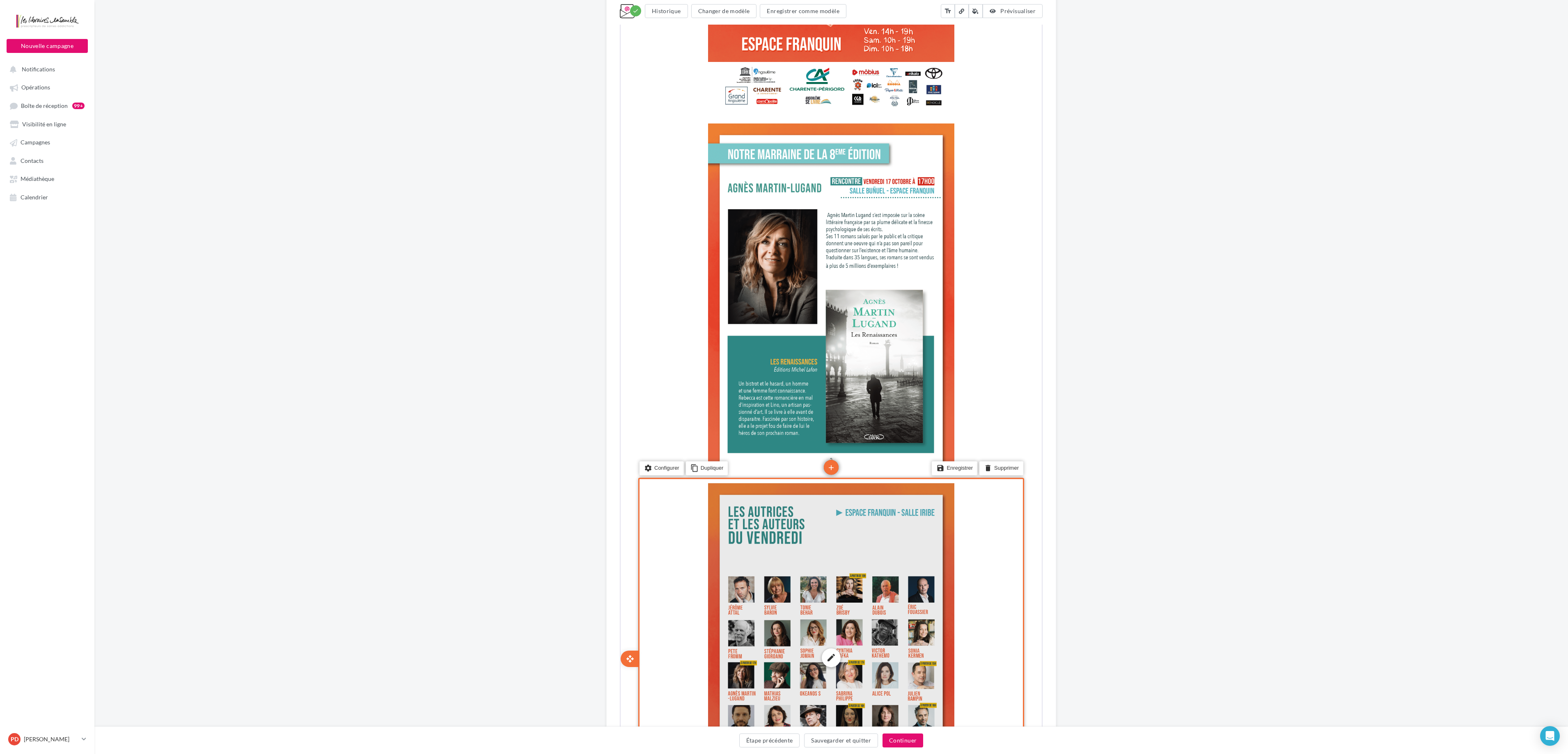
scroll to position [0, 0]
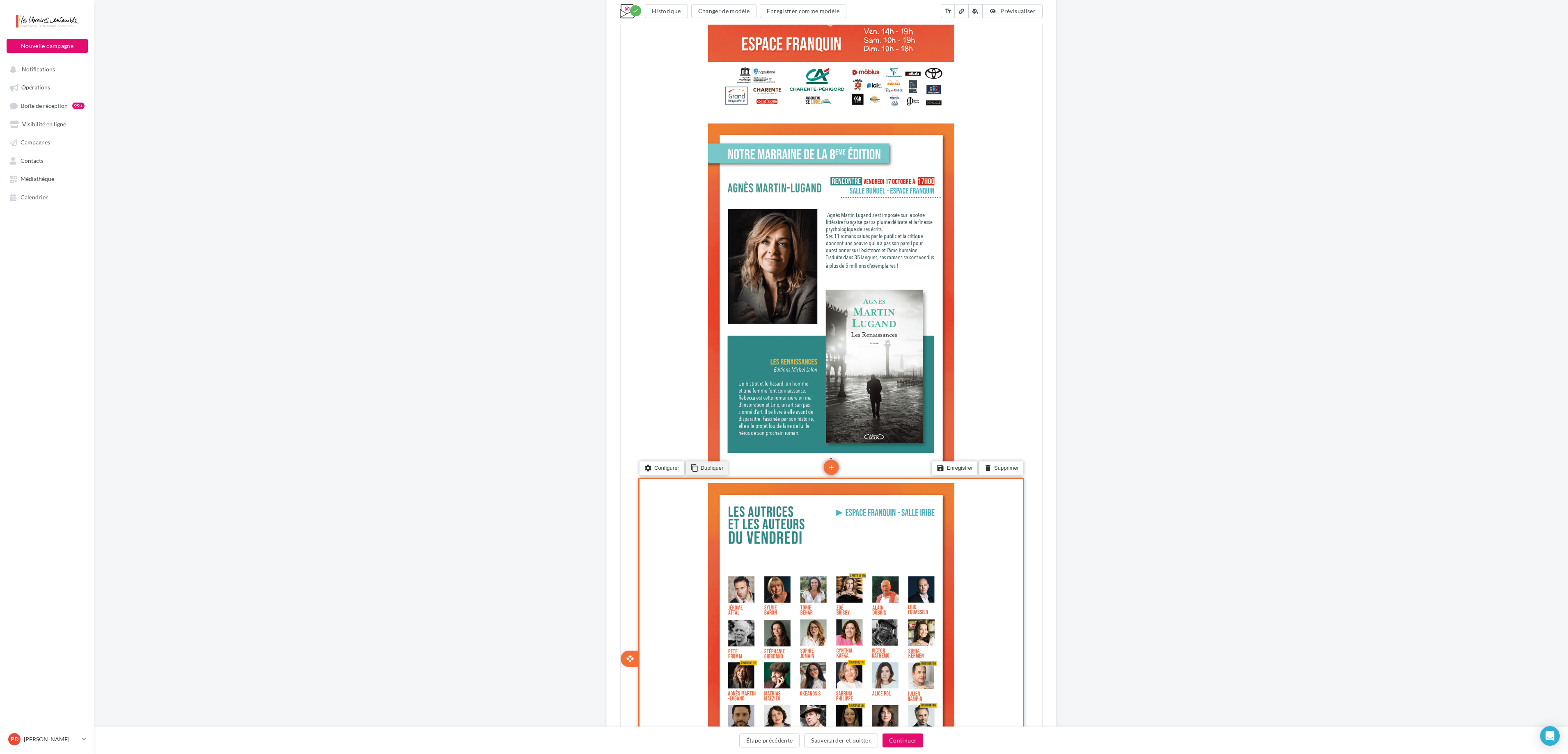
click at [701, 377] on li "content_copy Dupliquer" at bounding box center [706, 467] width 42 height 14
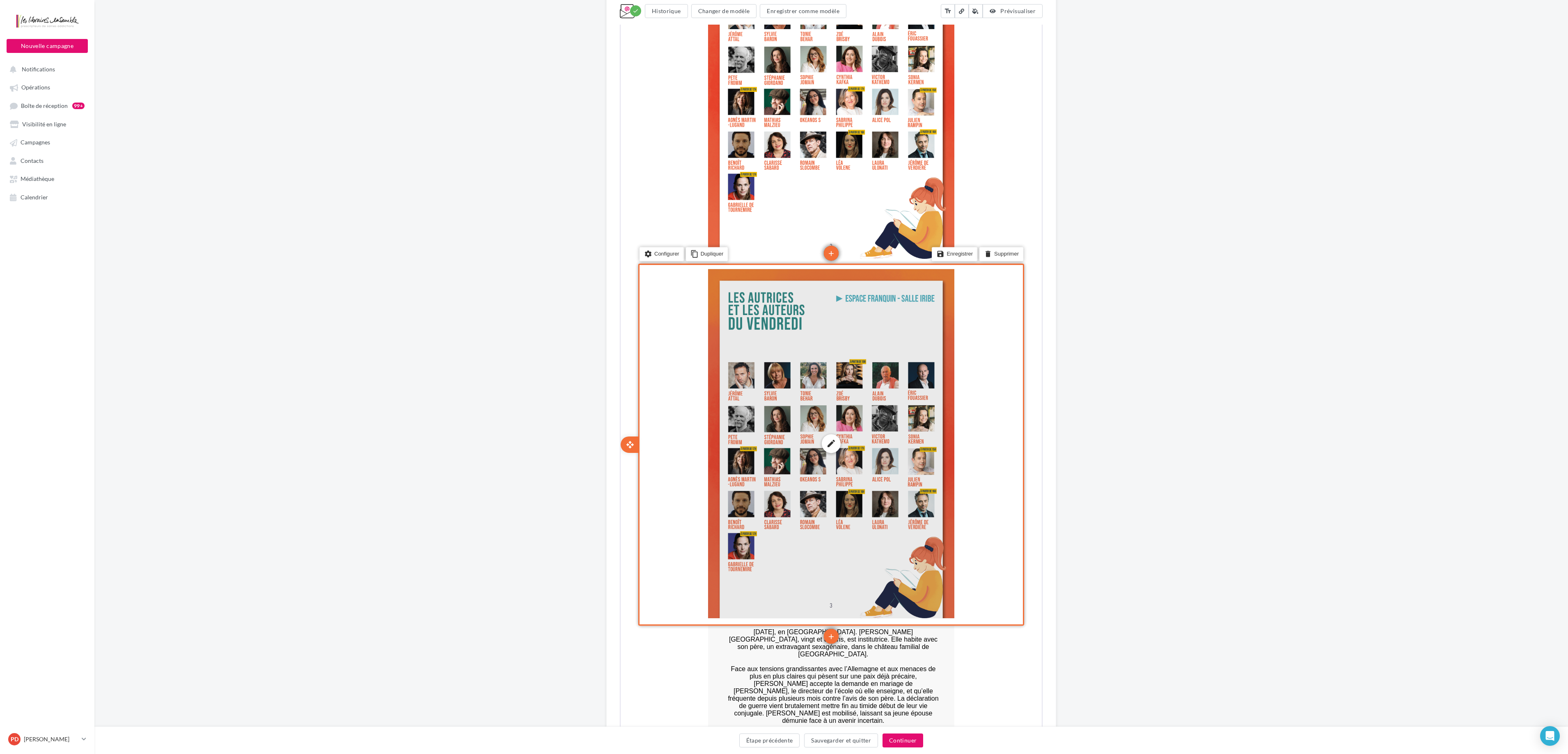
scroll to position [1123, 0]
click at [787, 377] on div "edit photo_library rounded_corner crop link style" at bounding box center [831, 442] width 246 height 349
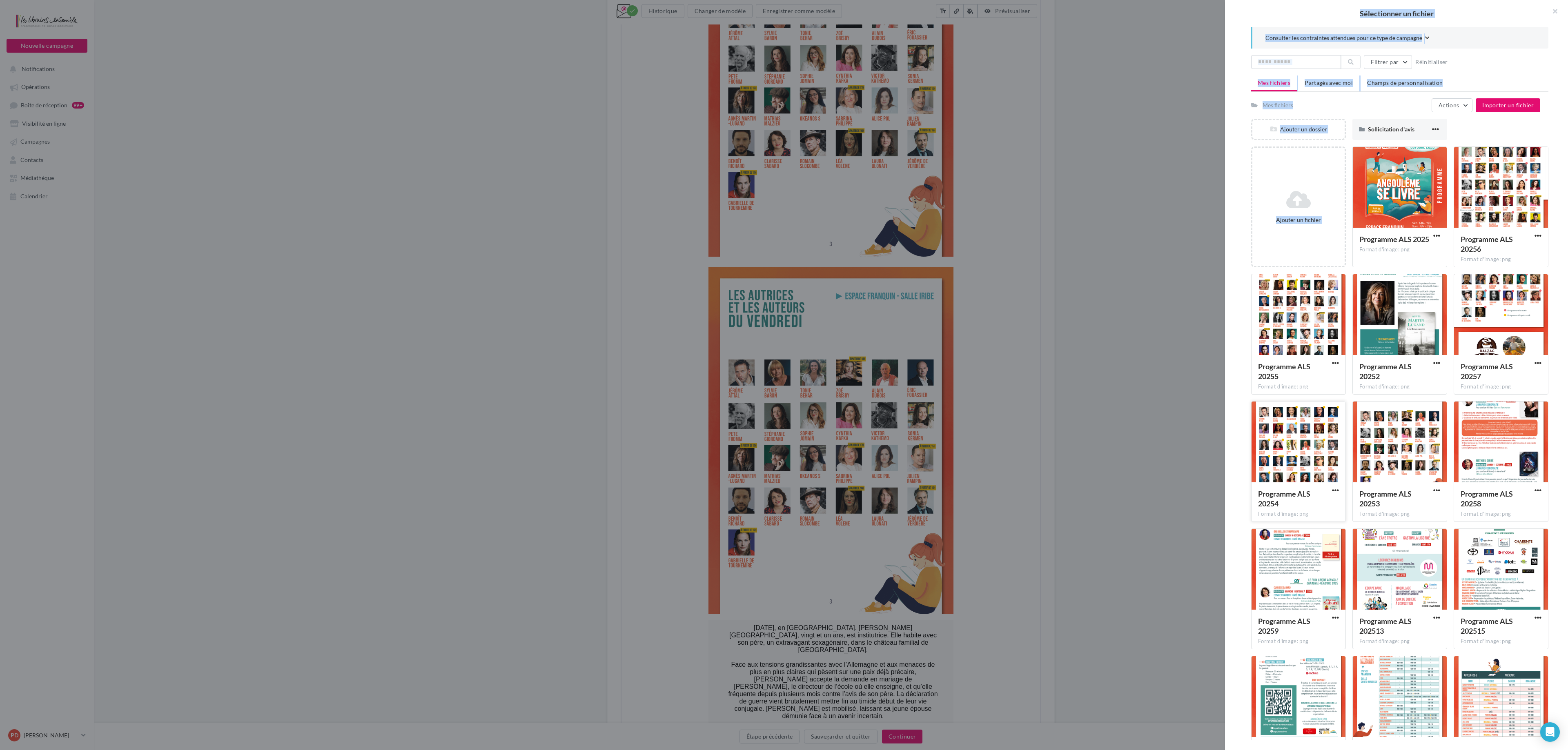
click at [784, 375] on div at bounding box center [1299, 443] width 94 height 82
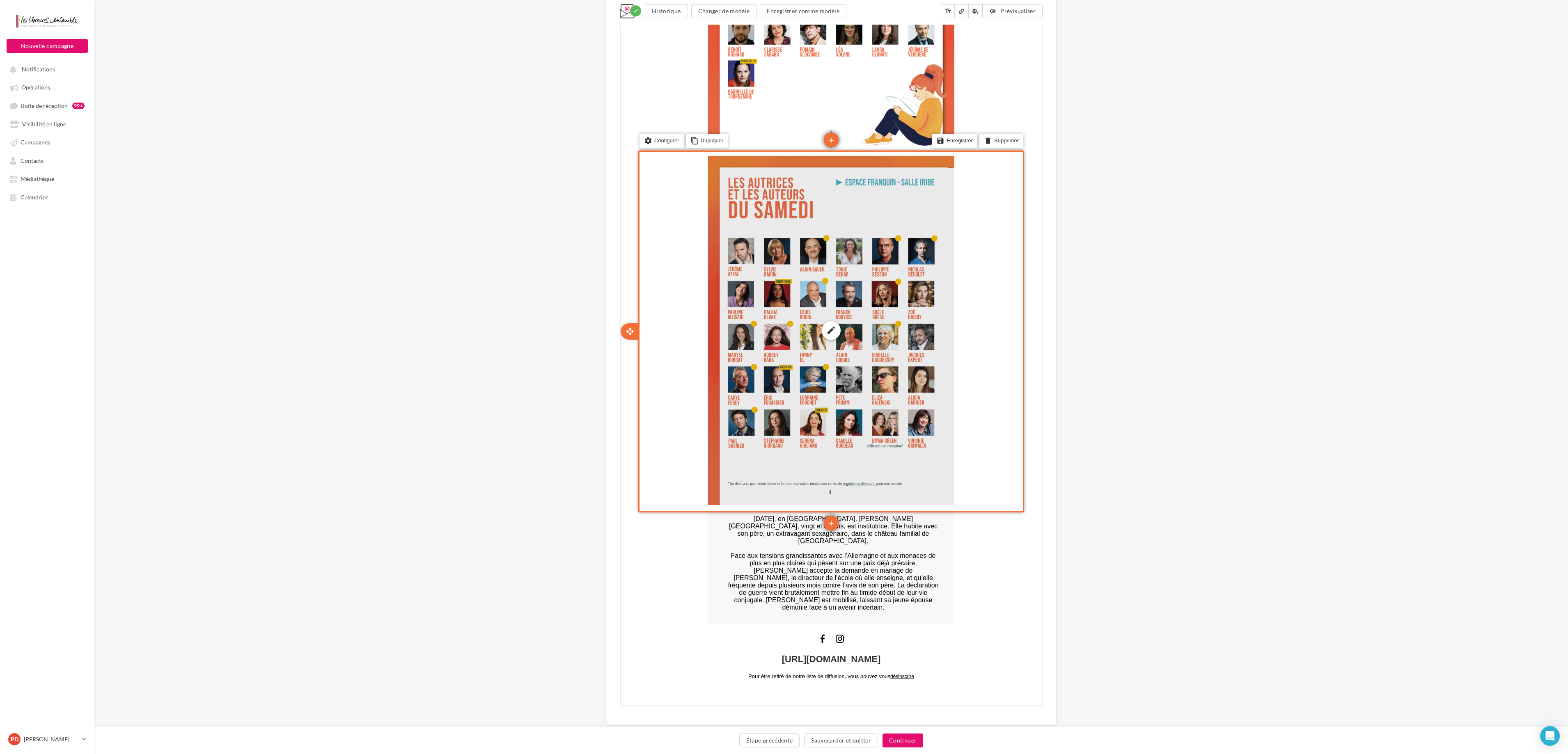
scroll to position [1257, 0]
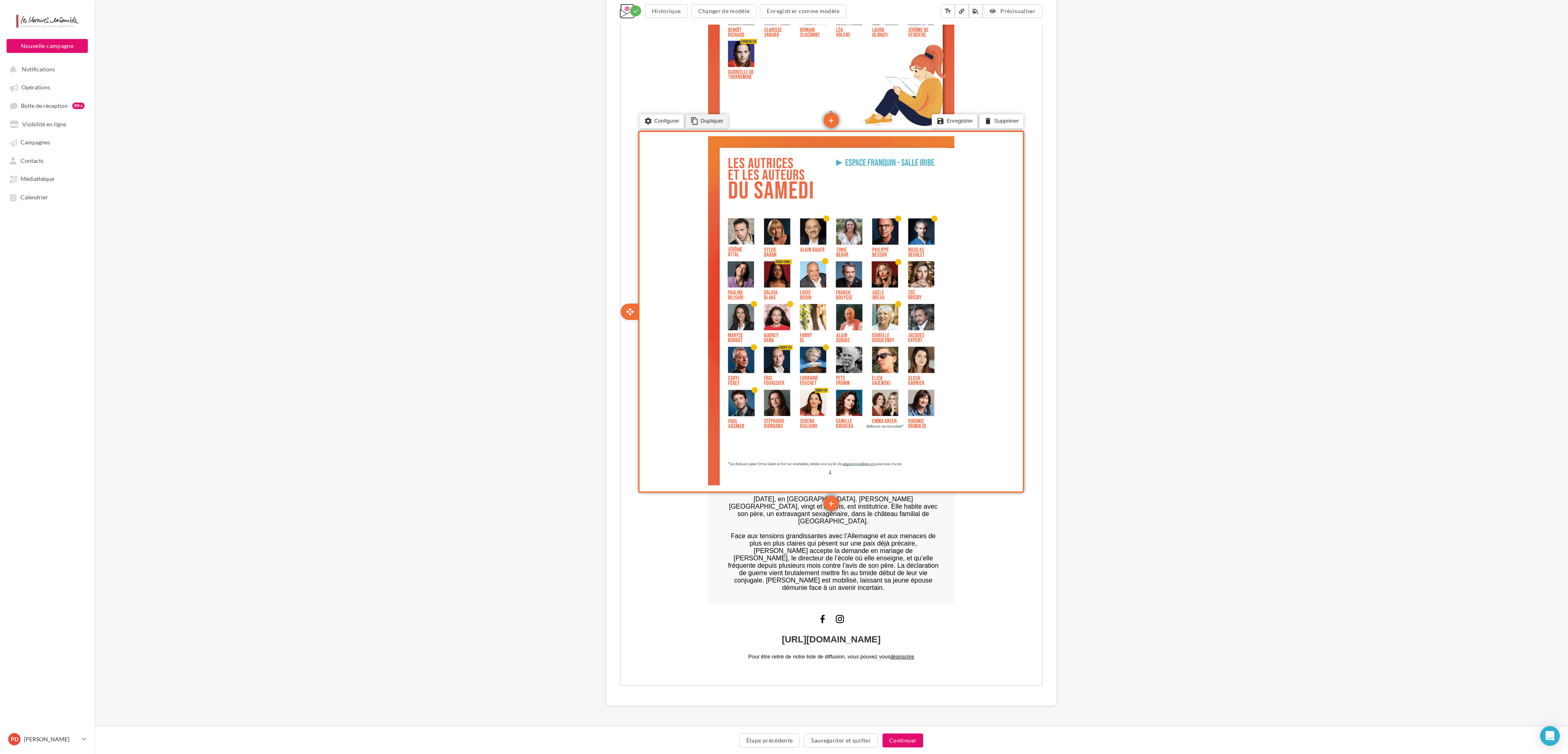
click at [721, 118] on li "content_copy Dupliquer" at bounding box center [706, 120] width 42 height 14
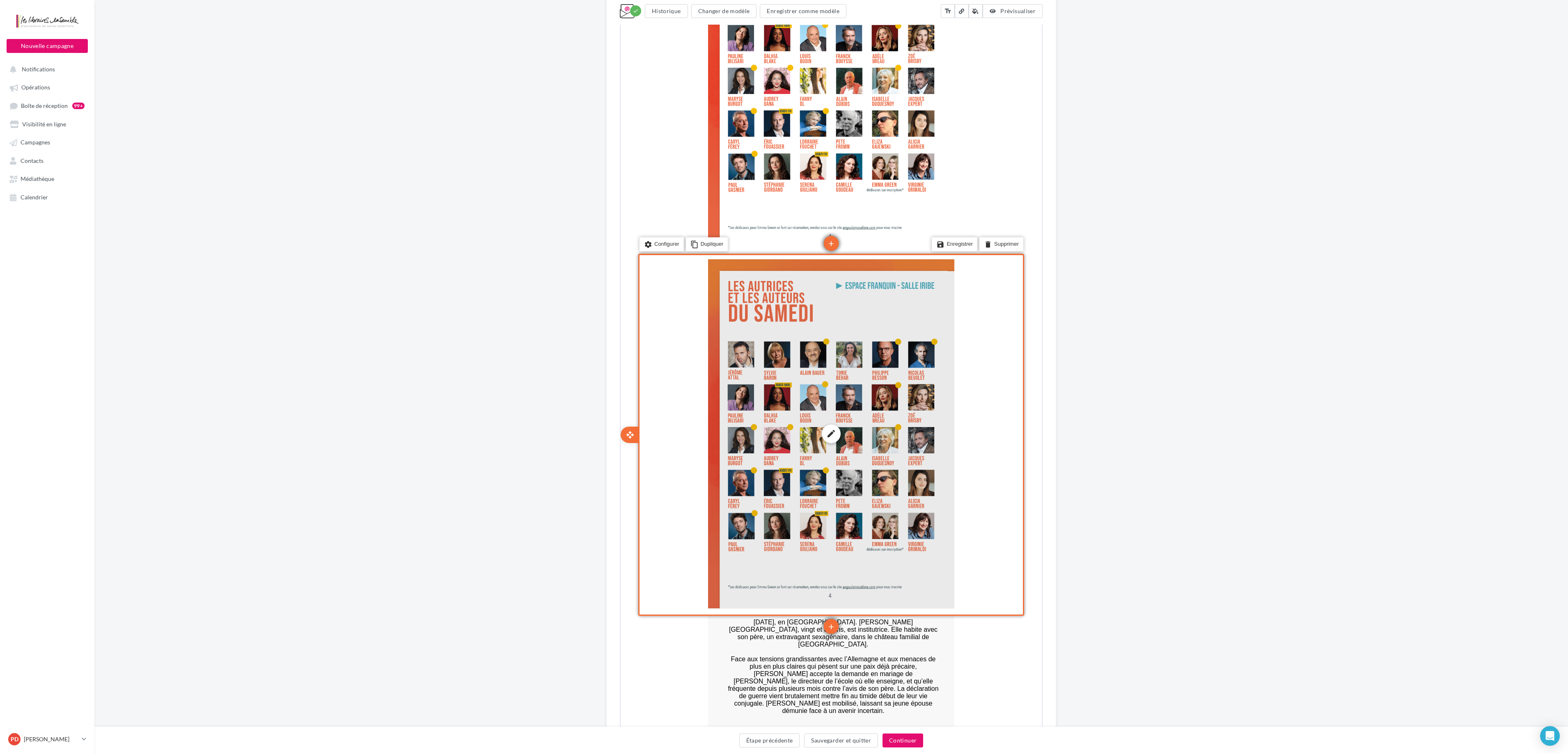
scroll to position [1504, 0]
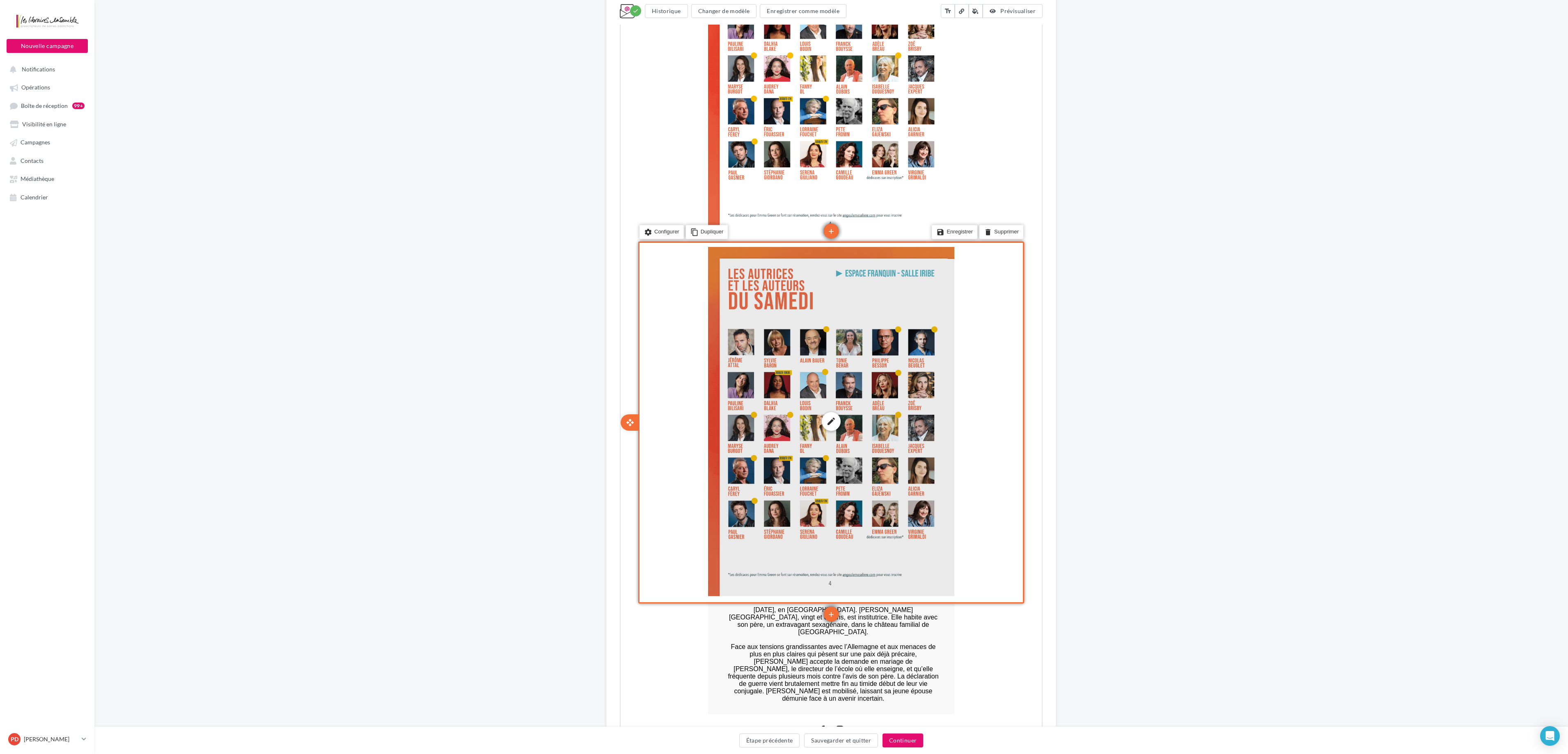
click at [787, 377] on div "edit photo_library rounded_corner crop link style" at bounding box center [831, 421] width 246 height 349
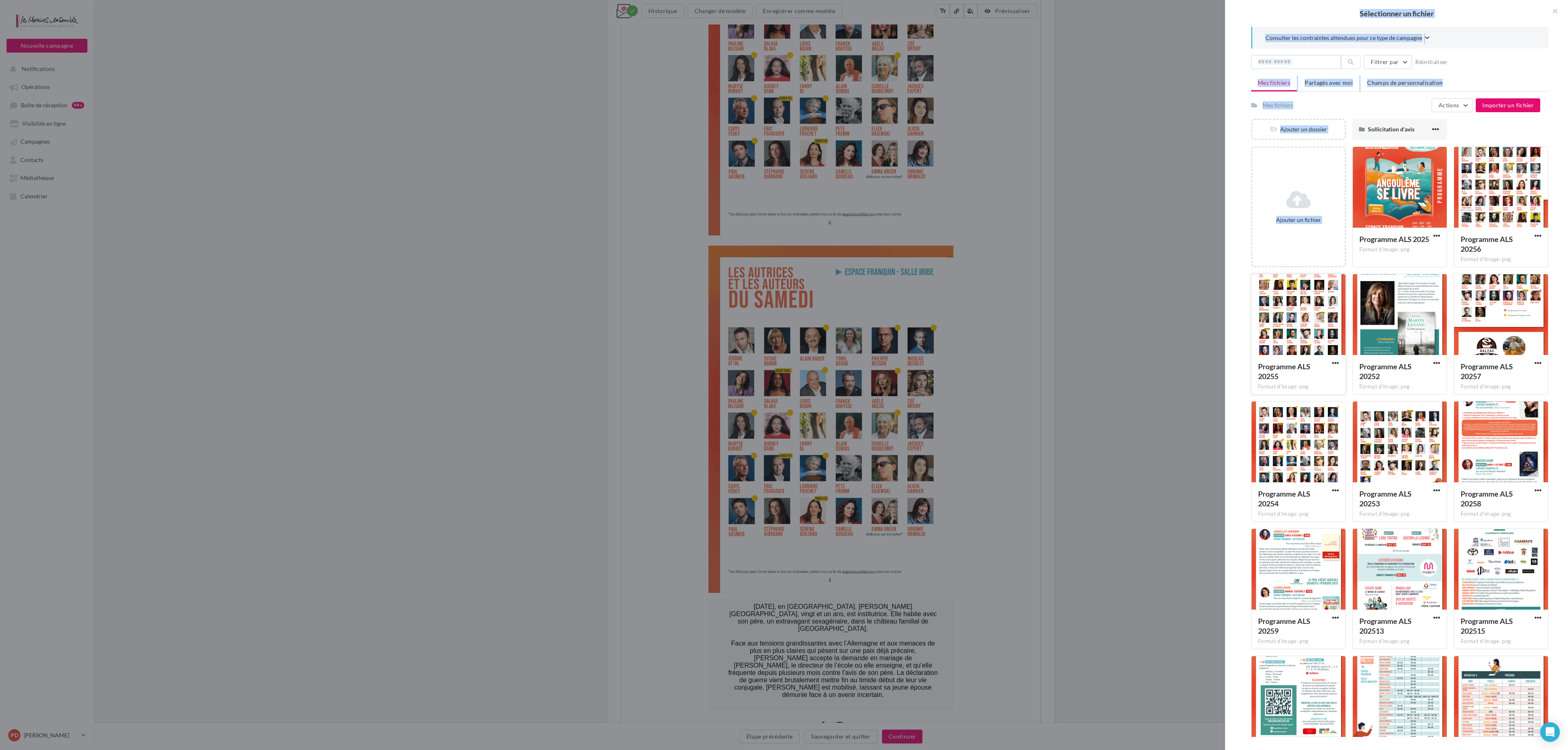
click at [784, 319] on div at bounding box center [1299, 315] width 94 height 82
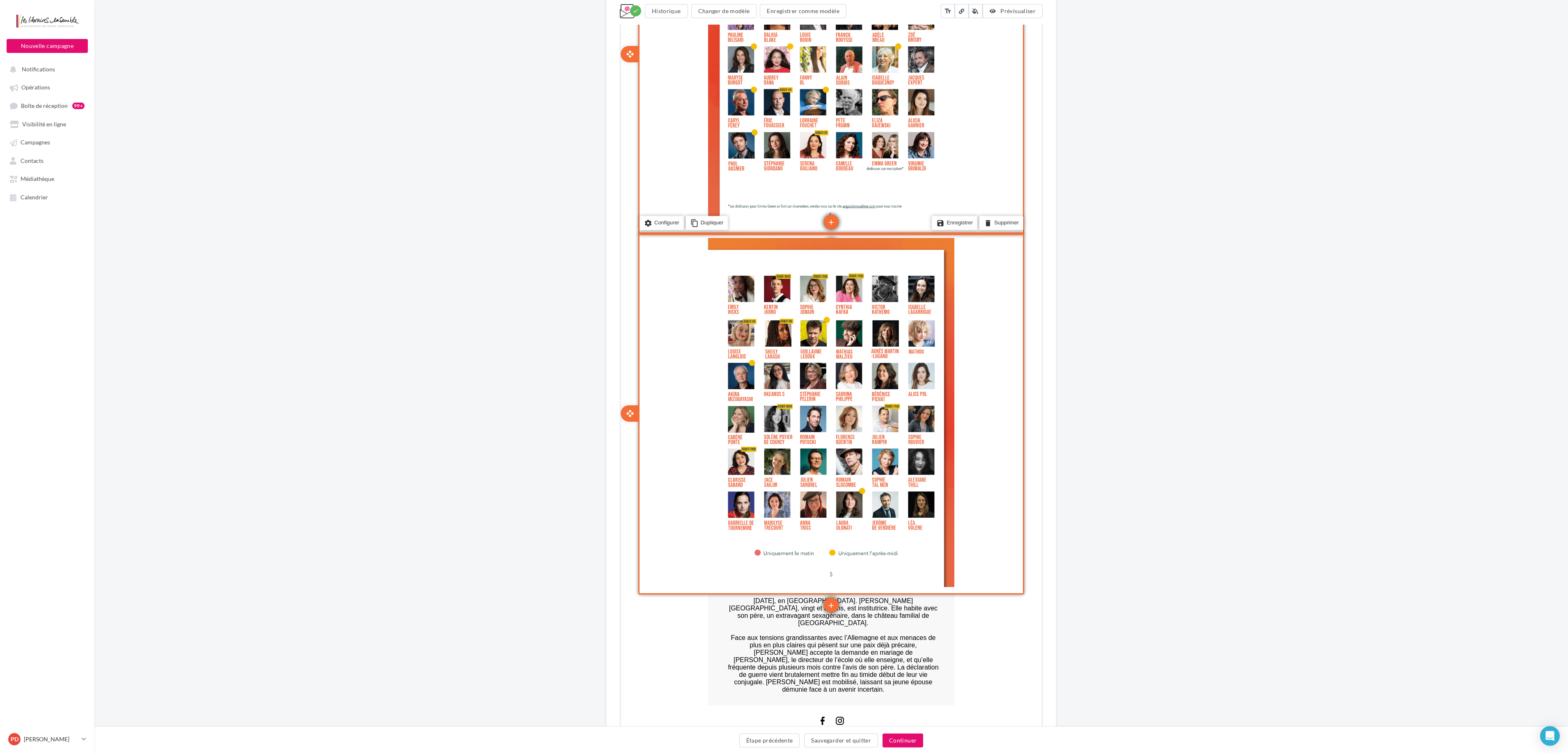
scroll to position [1514, 0]
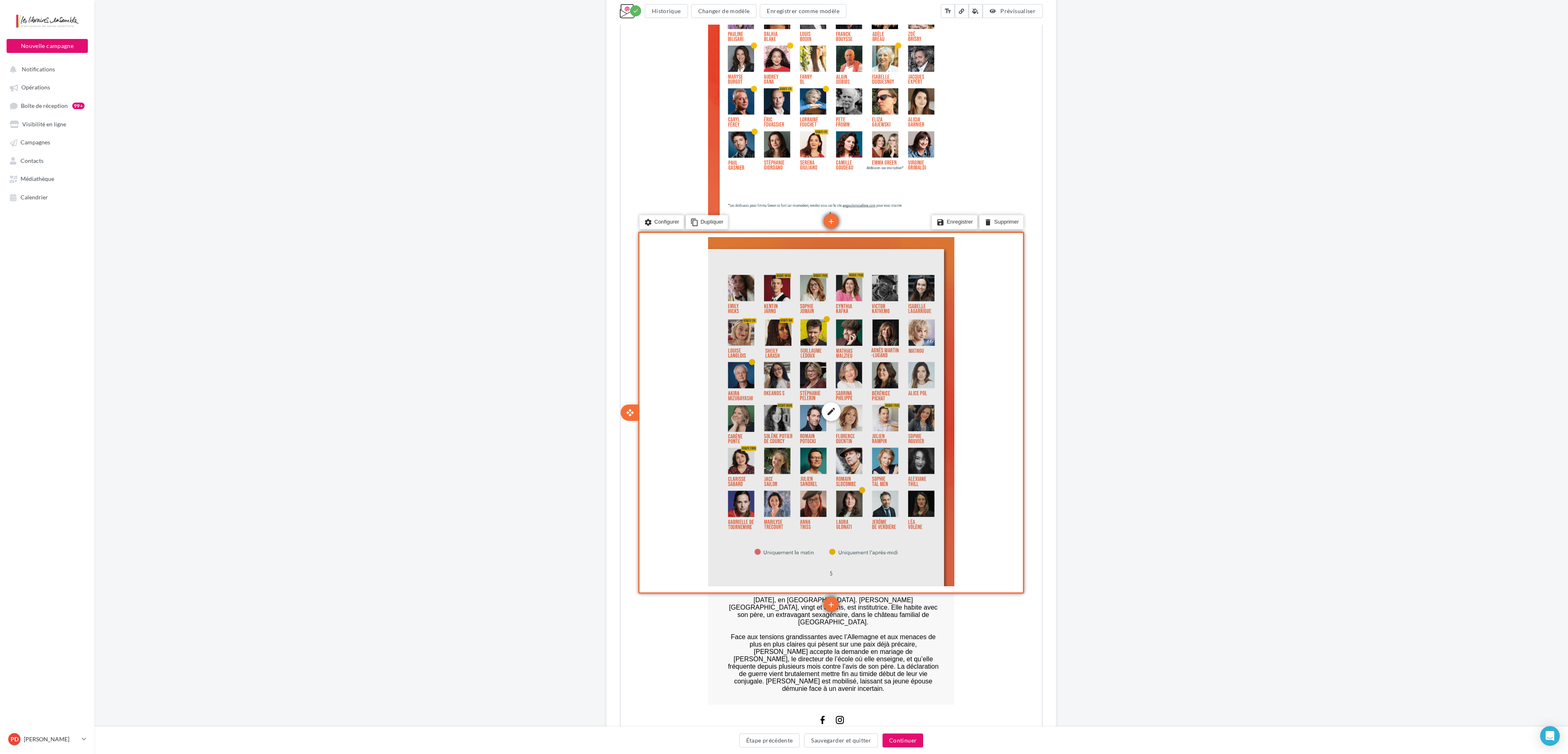
click at [787, 377] on div "edit photo_library rounded_corner crop link style" at bounding box center [831, 411] width 246 height 349
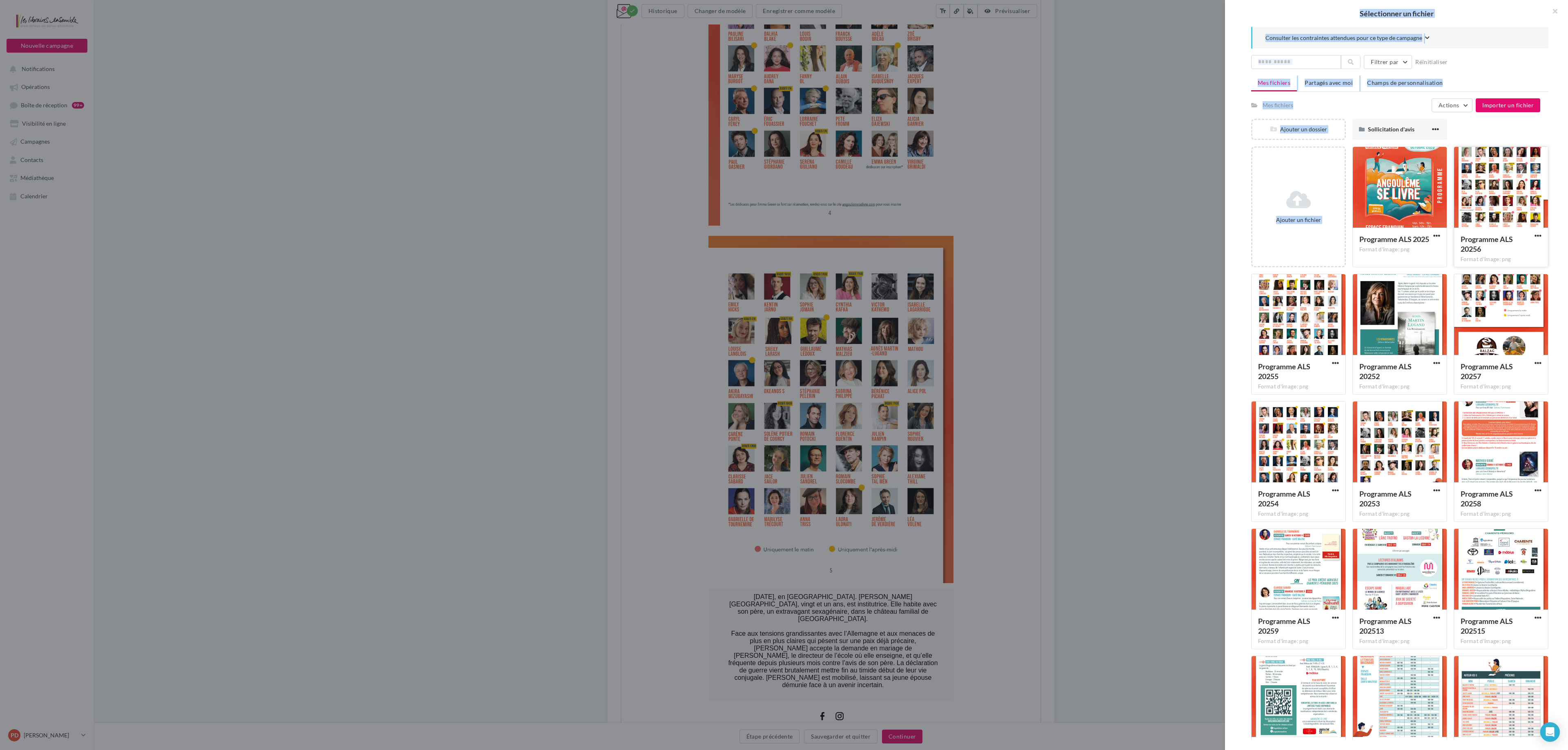
click at [784, 201] on div at bounding box center [1501, 188] width 94 height 82
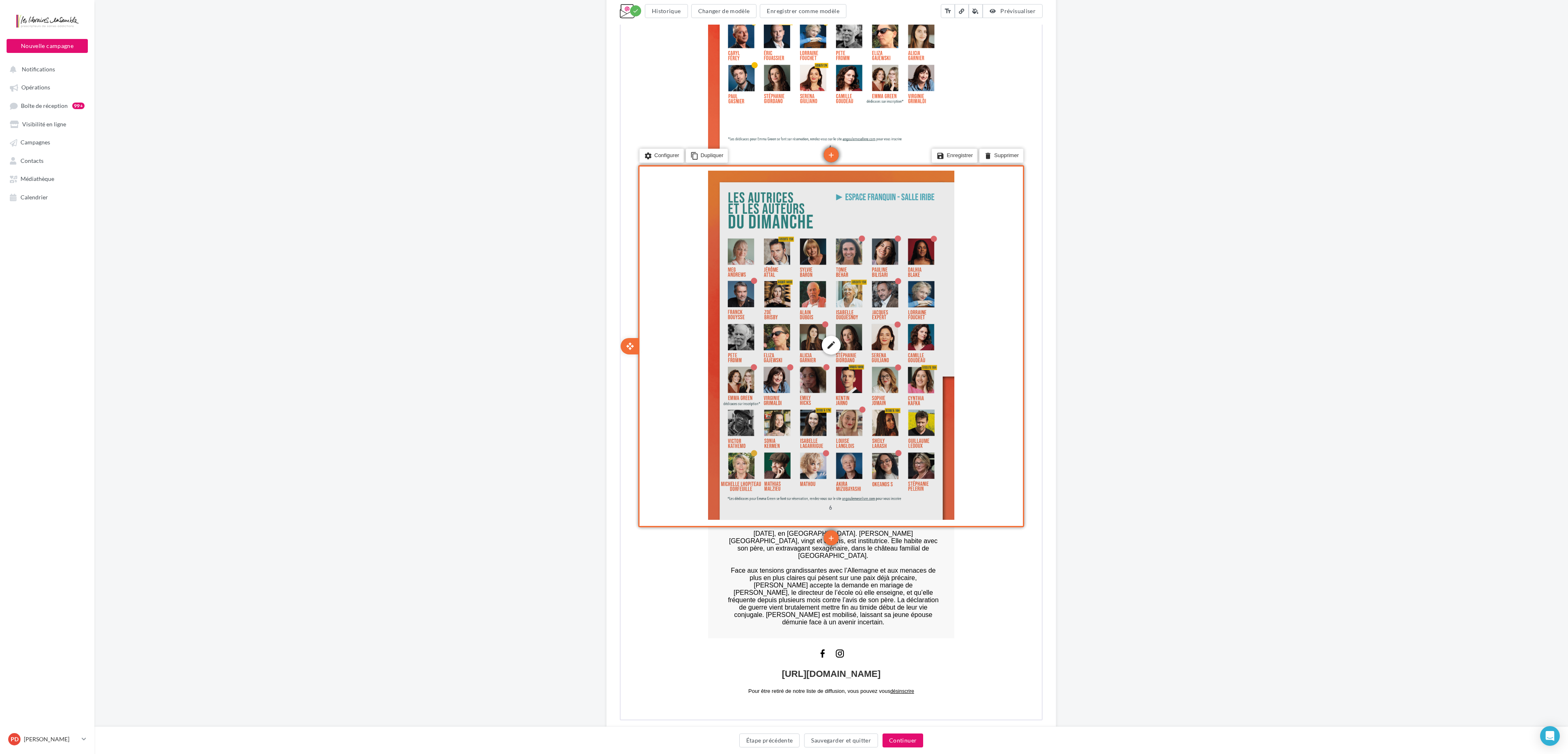
scroll to position [1617, 0]
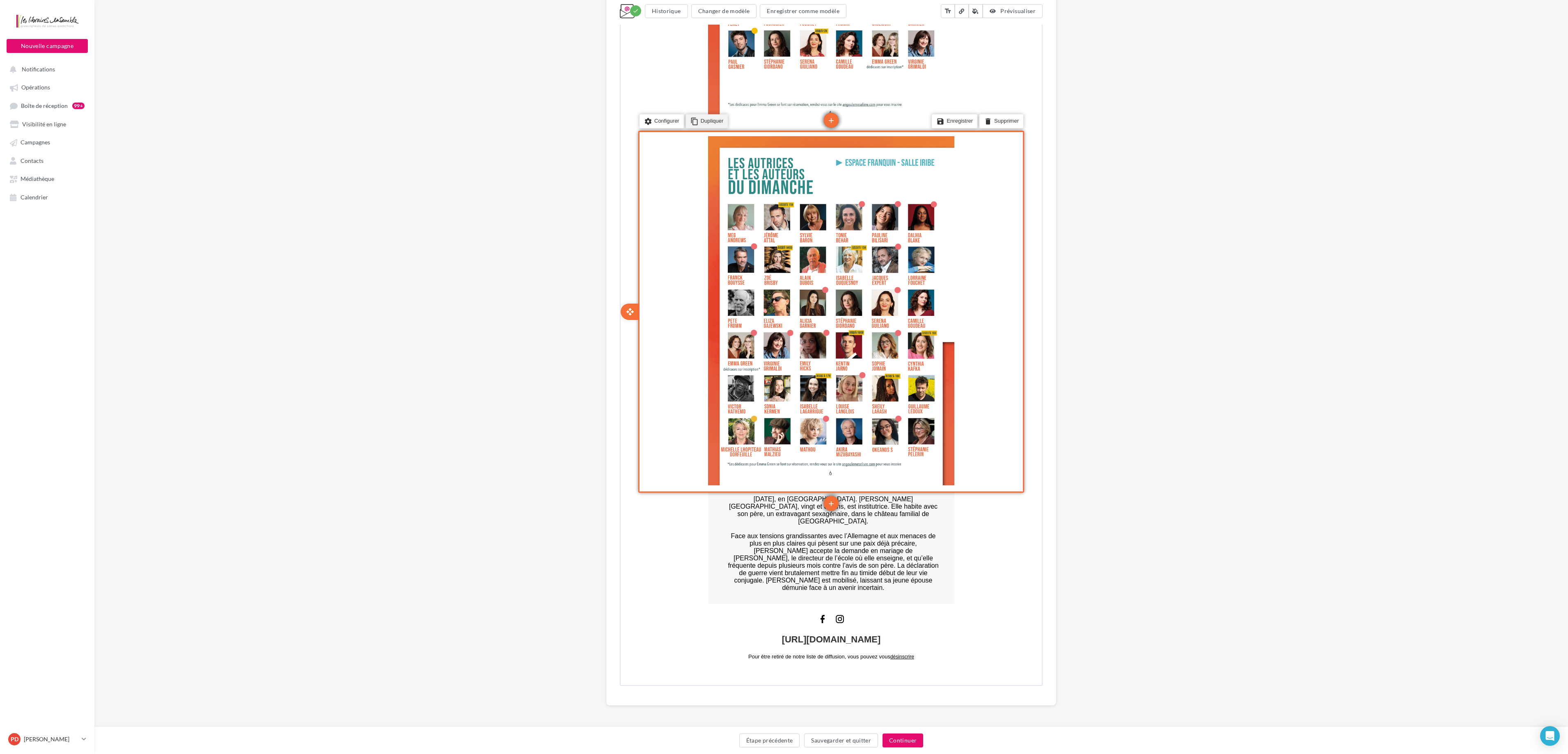
click at [708, 114] on li "content_copy Dupliquer" at bounding box center [706, 120] width 42 height 14
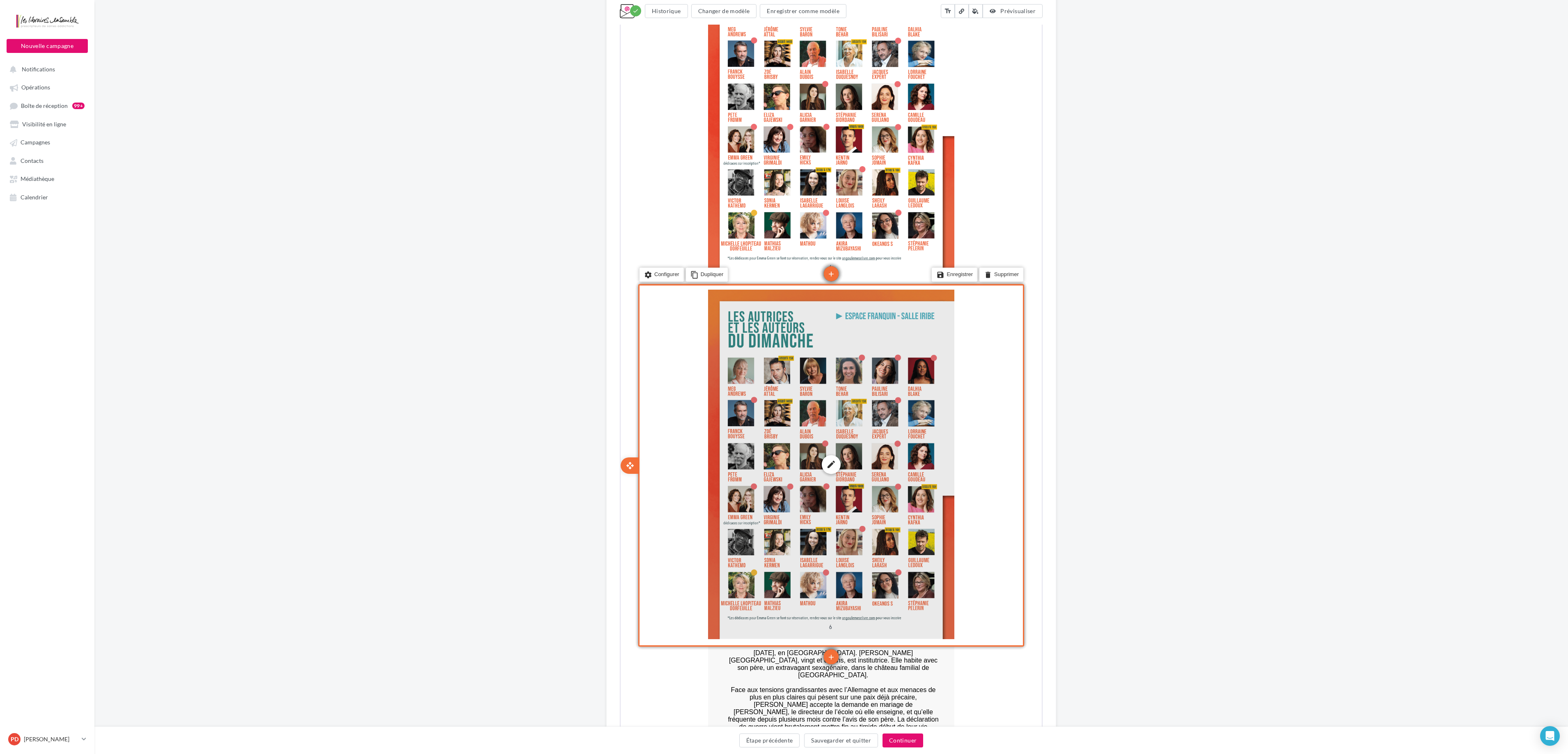
scroll to position [1863, 0]
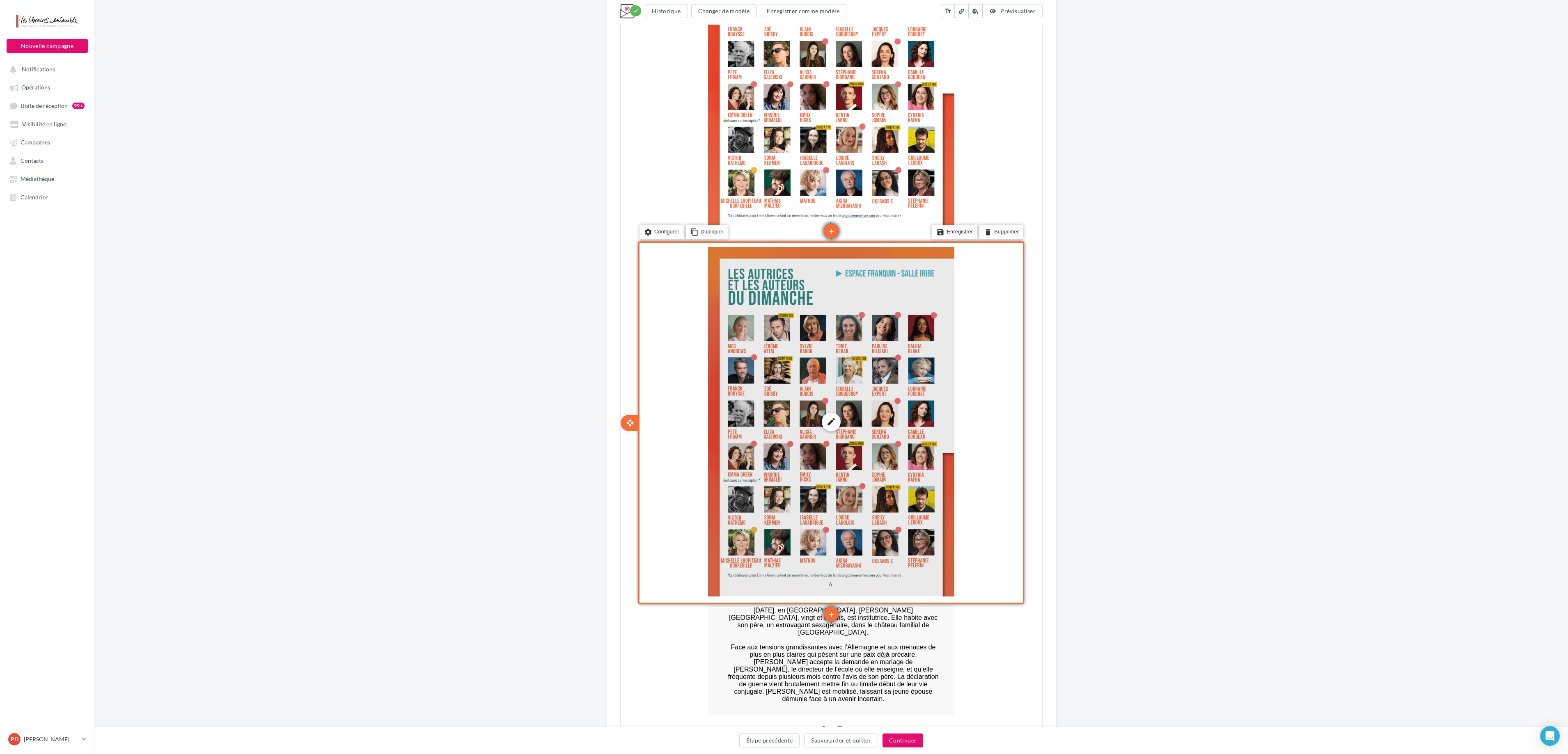
click at [787, 377] on div "edit photo_library rounded_corner crop link style" at bounding box center [831, 421] width 246 height 349
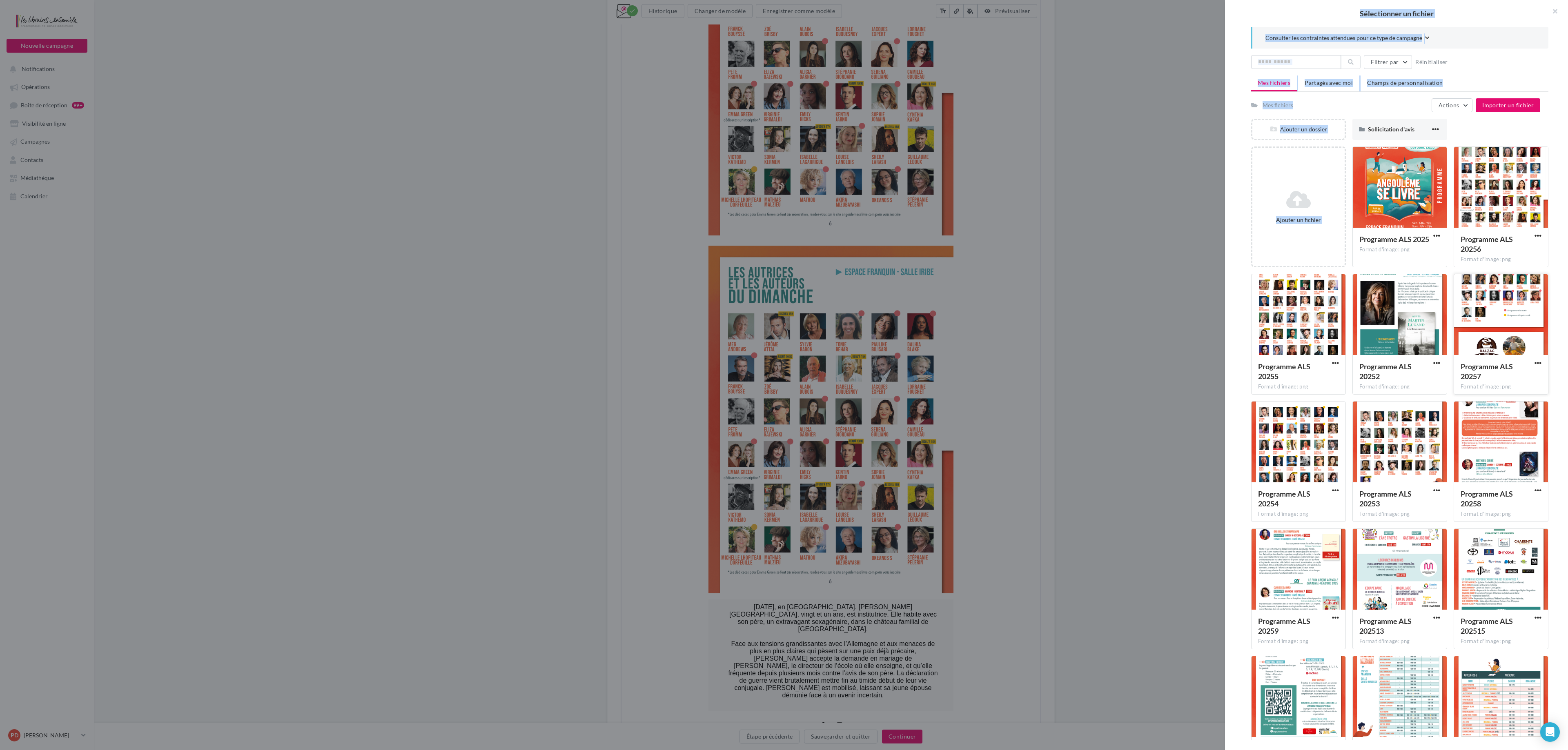
click at [784, 318] on div at bounding box center [1501, 315] width 94 height 82
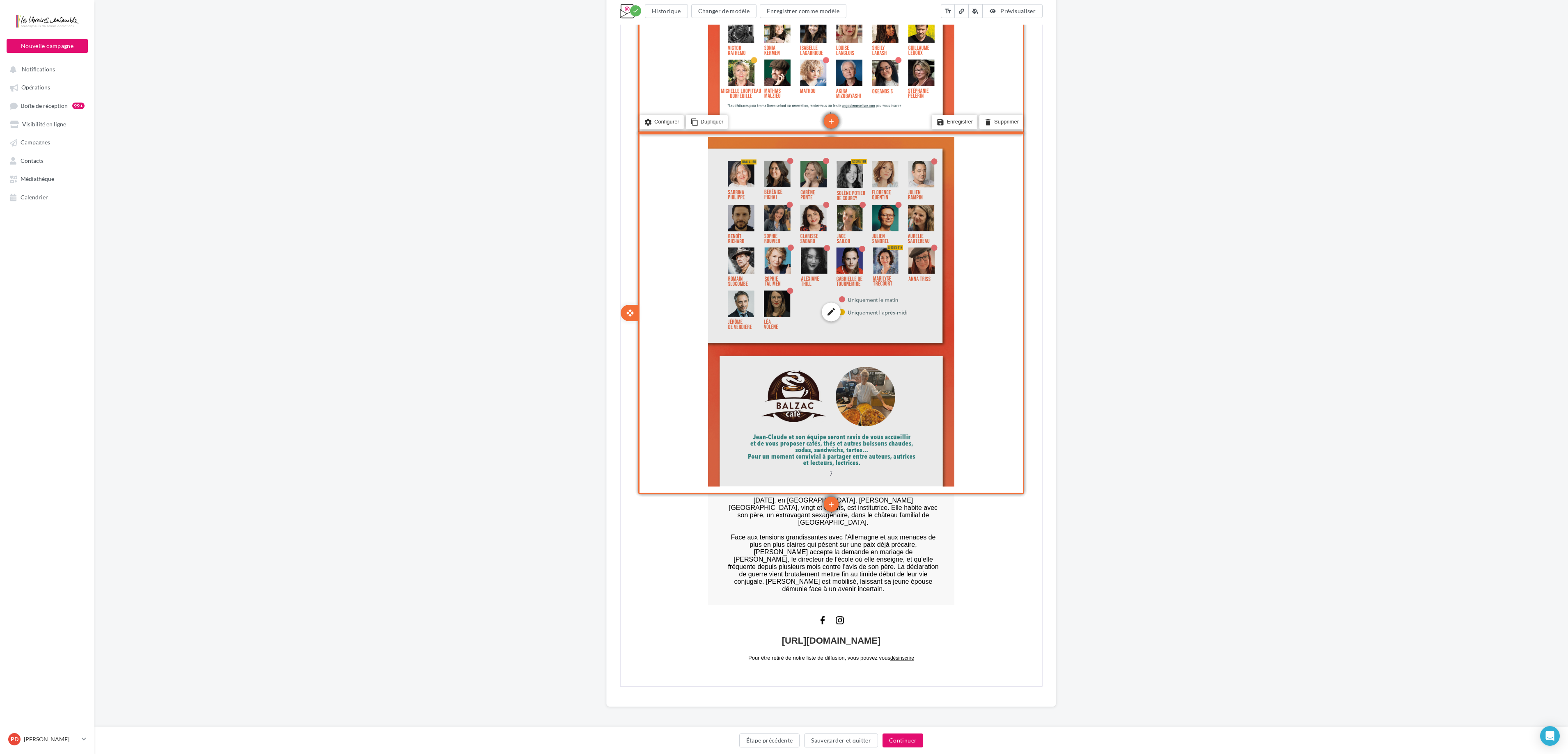
scroll to position [1977, 0]
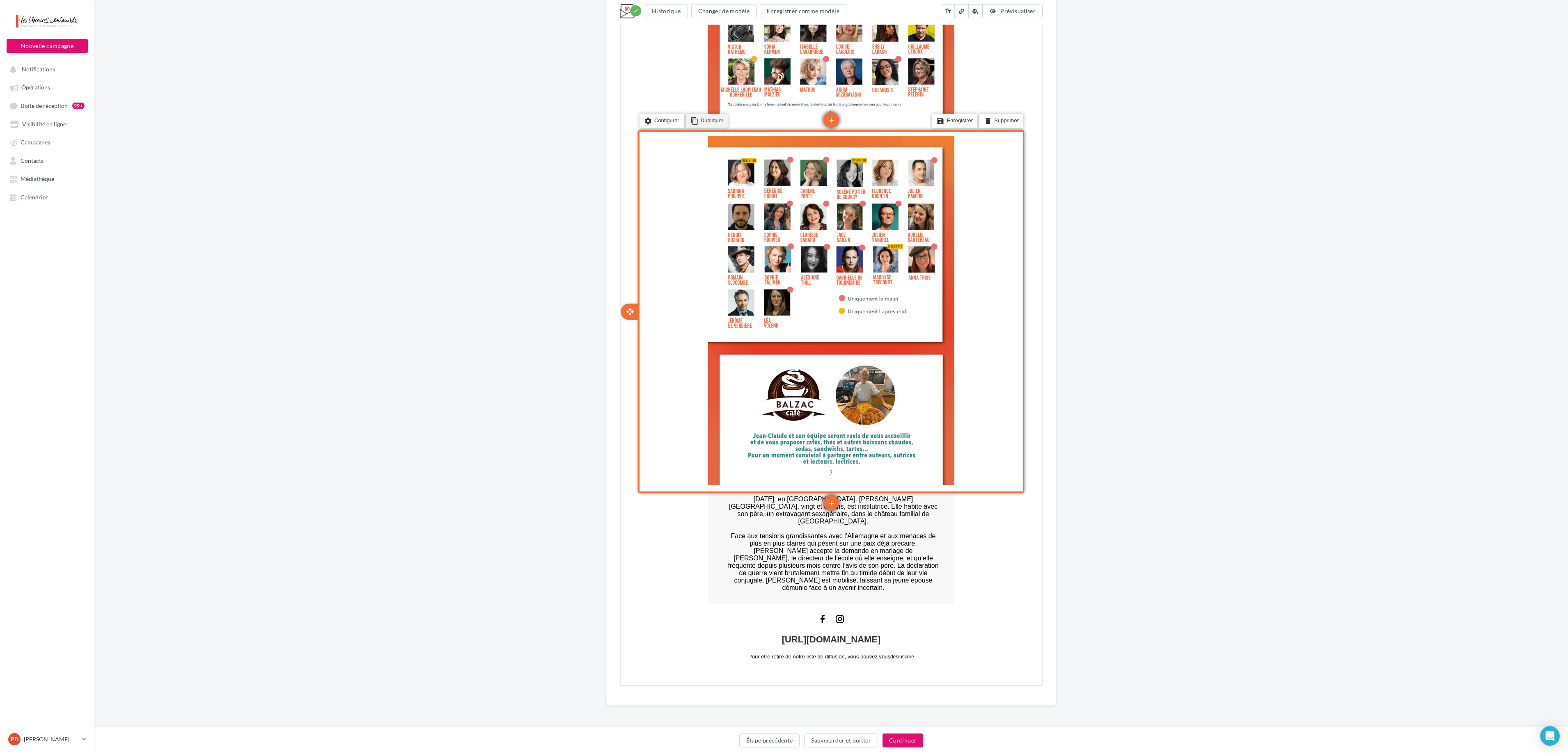
click at [708, 120] on li "content_copy Dupliquer" at bounding box center [706, 120] width 42 height 14
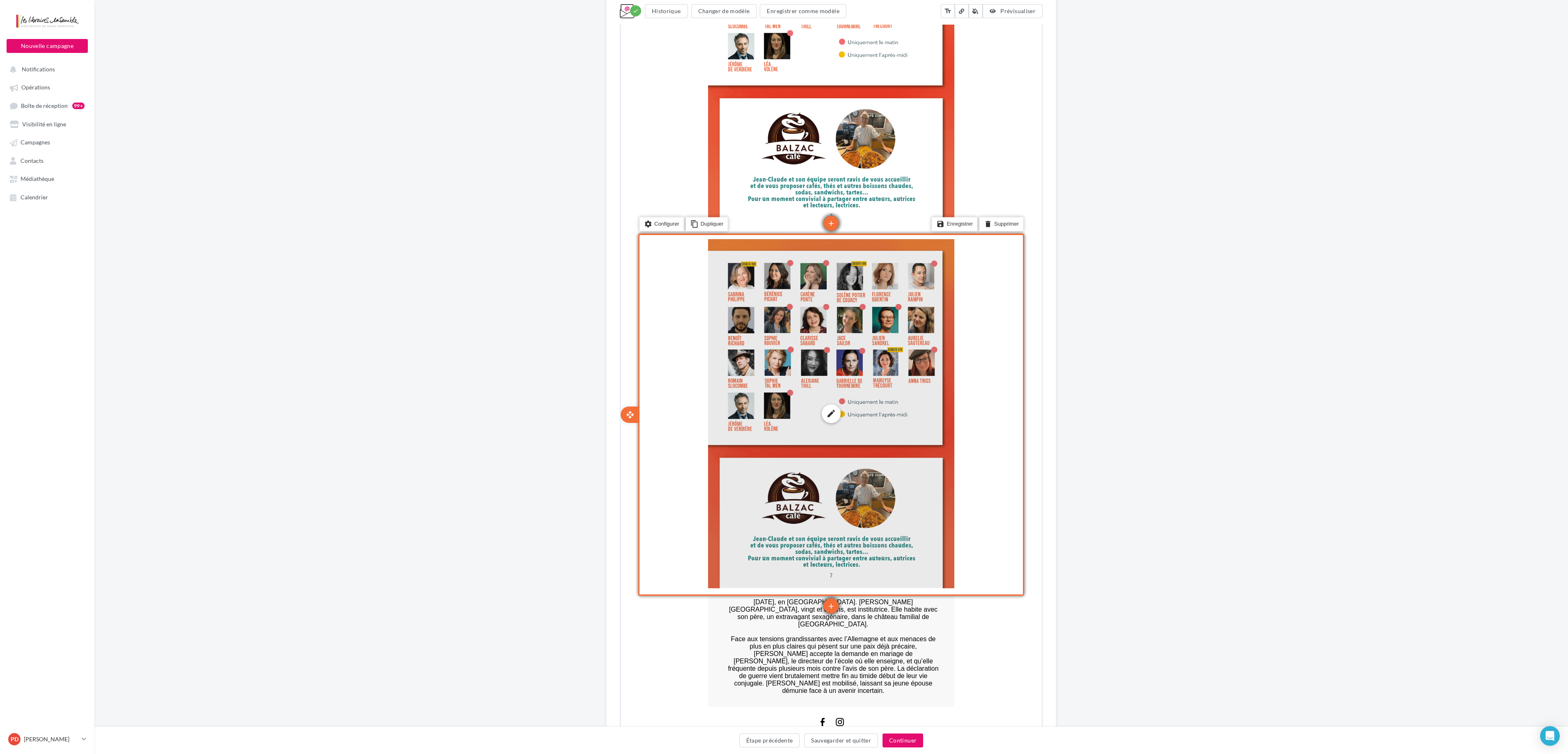
scroll to position [2304, 0]
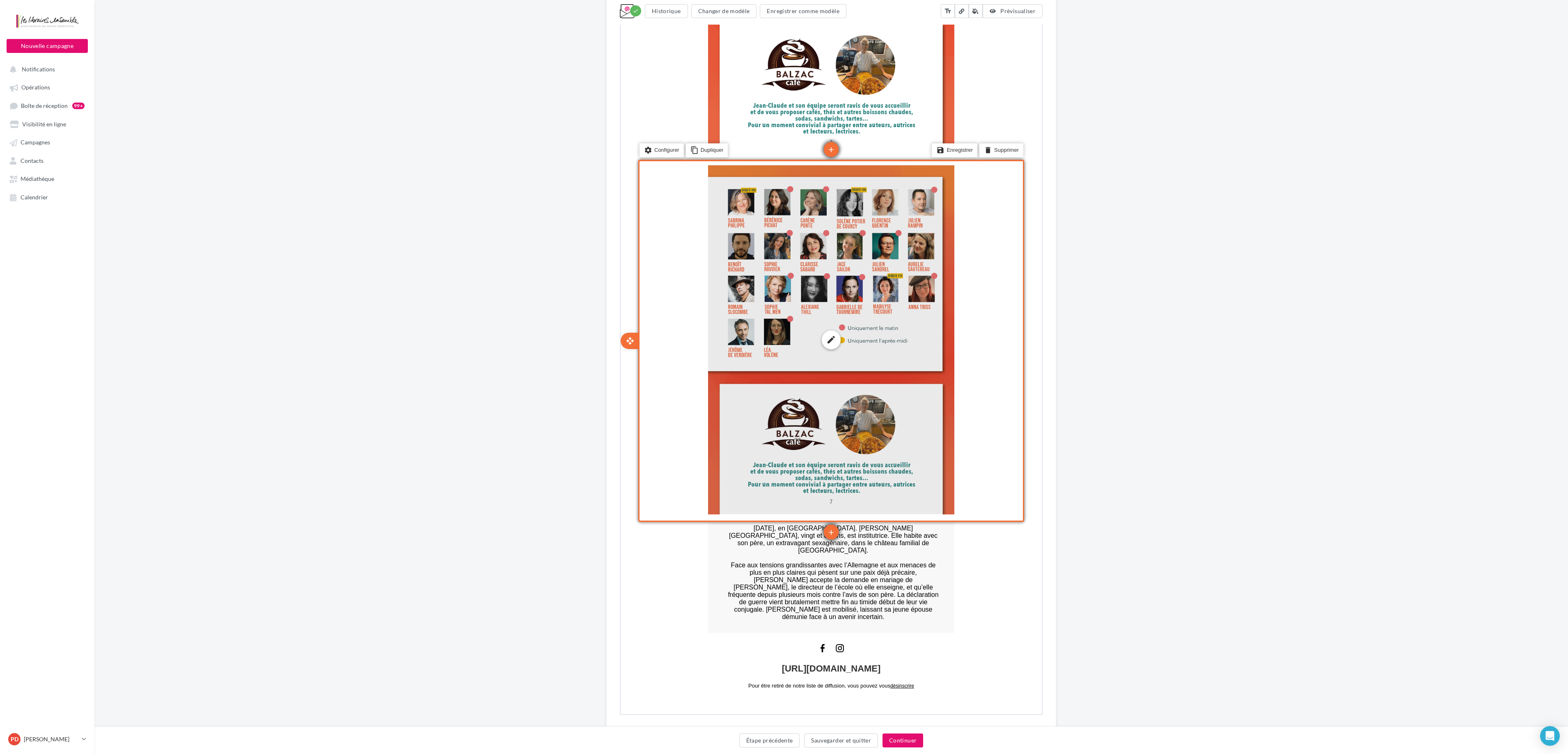
click at [787, 377] on div "edit photo_library rounded_corner crop link style" at bounding box center [831, 339] width 246 height 349
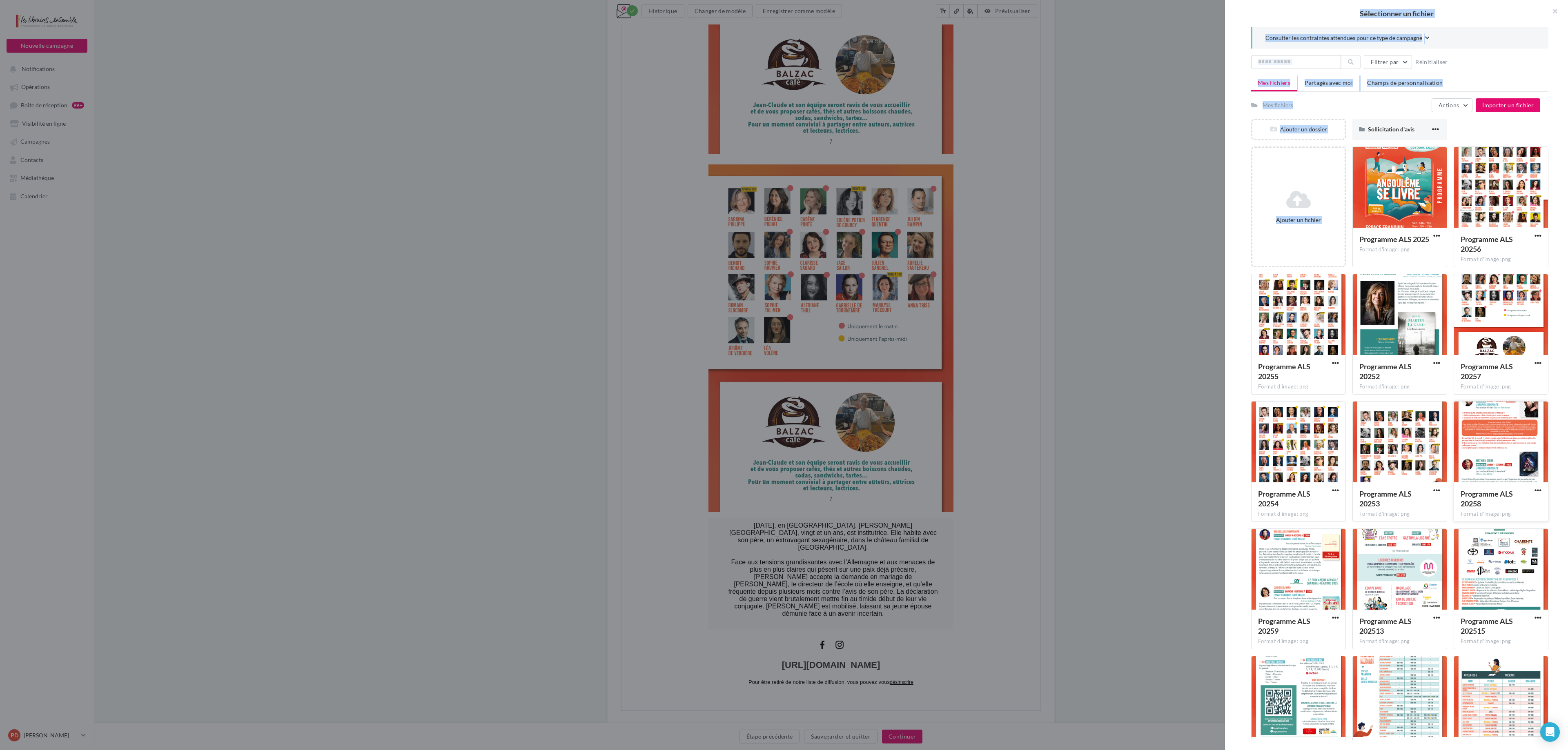
click at [784, 375] on div at bounding box center [1501, 443] width 94 height 82
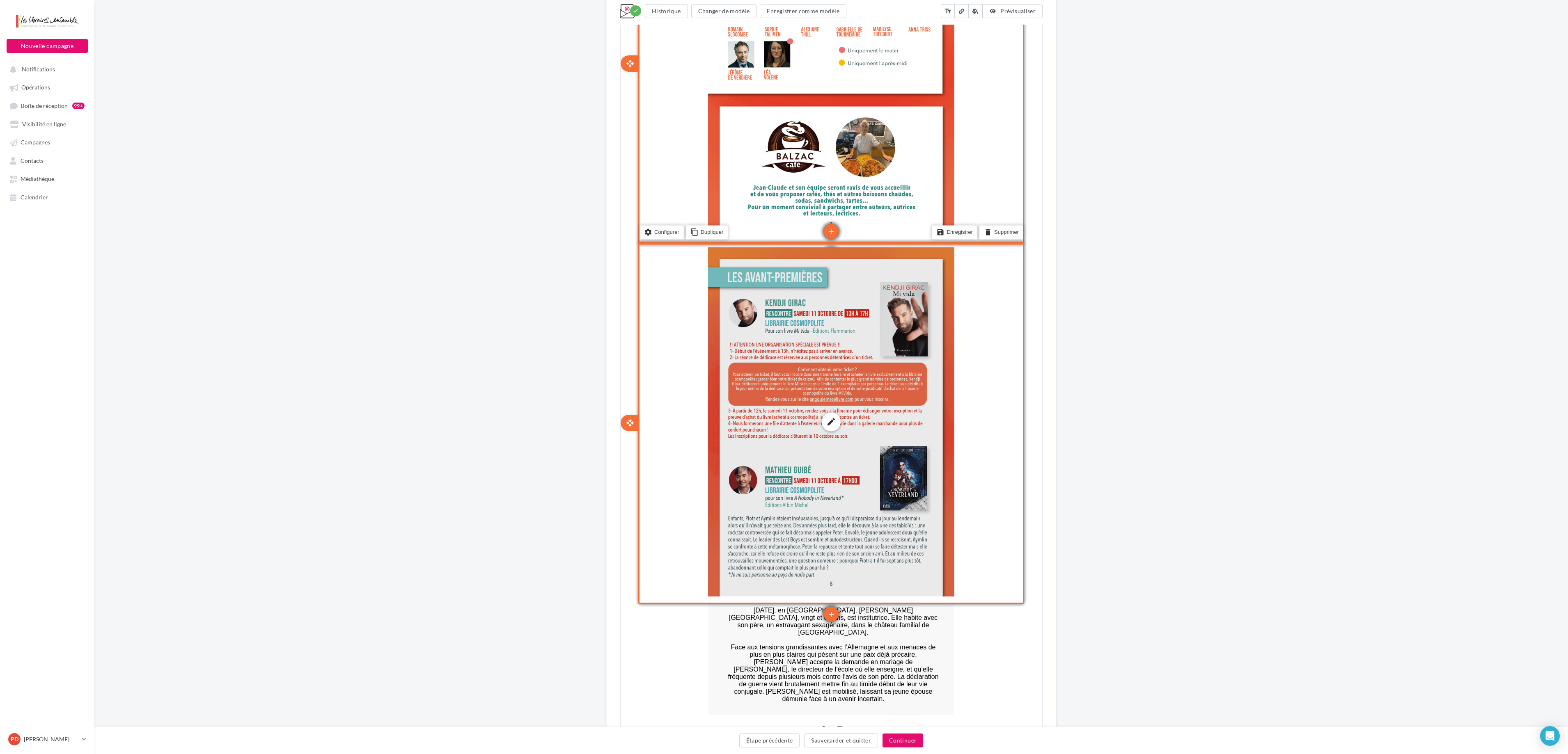
scroll to position [2336, 0]
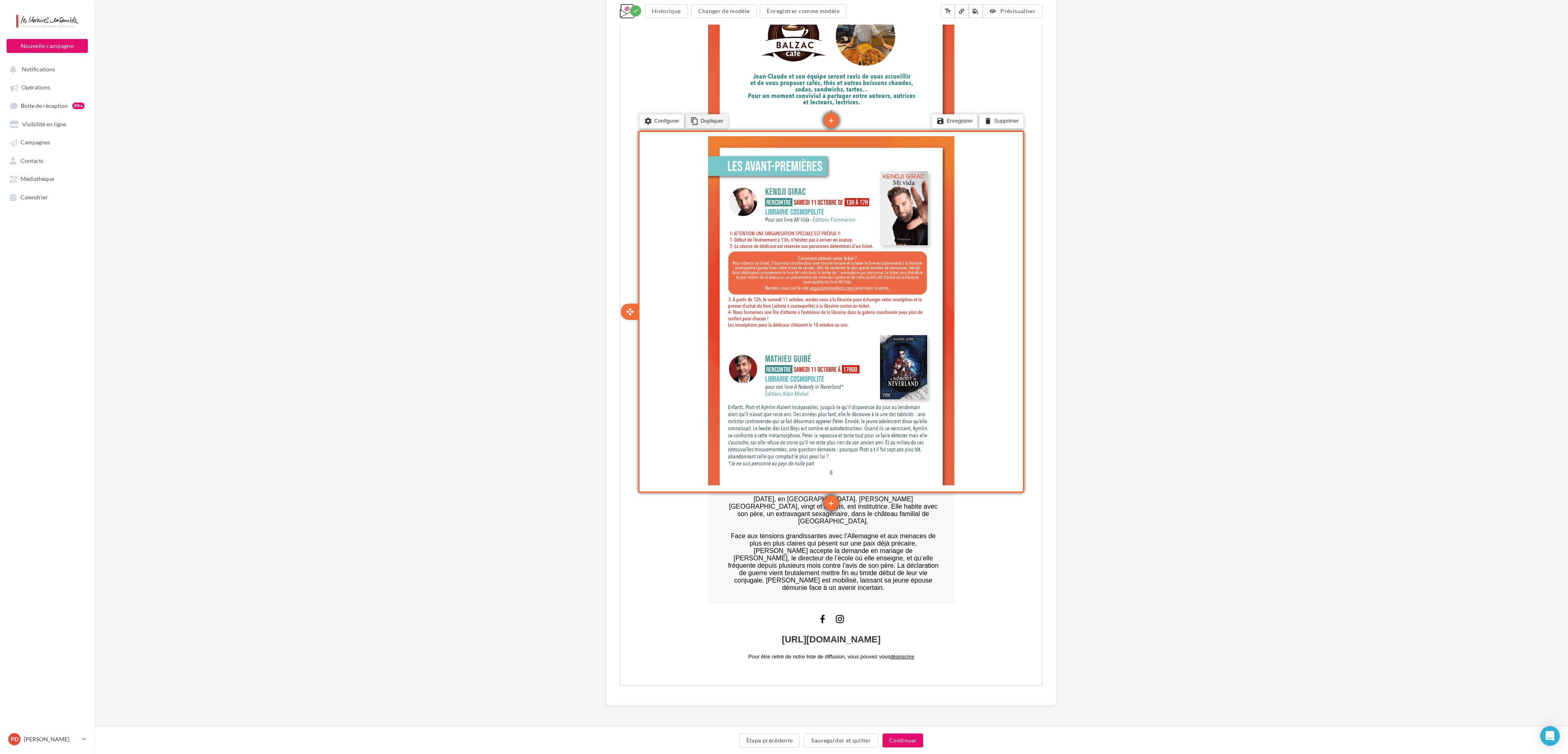
click at [713, 119] on li "content_copy Dupliquer" at bounding box center [706, 120] width 42 height 14
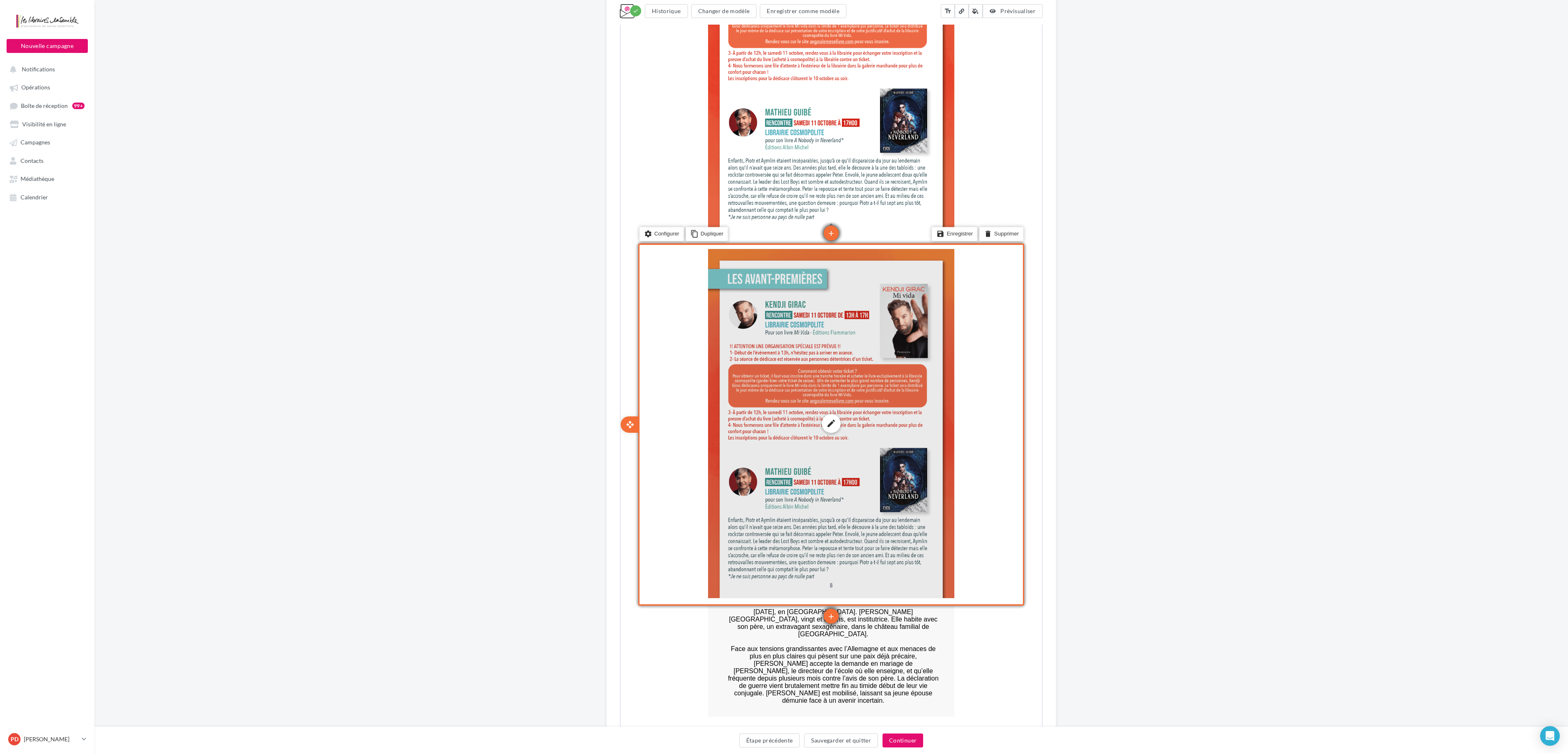
scroll to position [2582, 0]
click at [787, 377] on div "edit photo_library rounded_corner crop link style" at bounding box center [831, 421] width 246 height 349
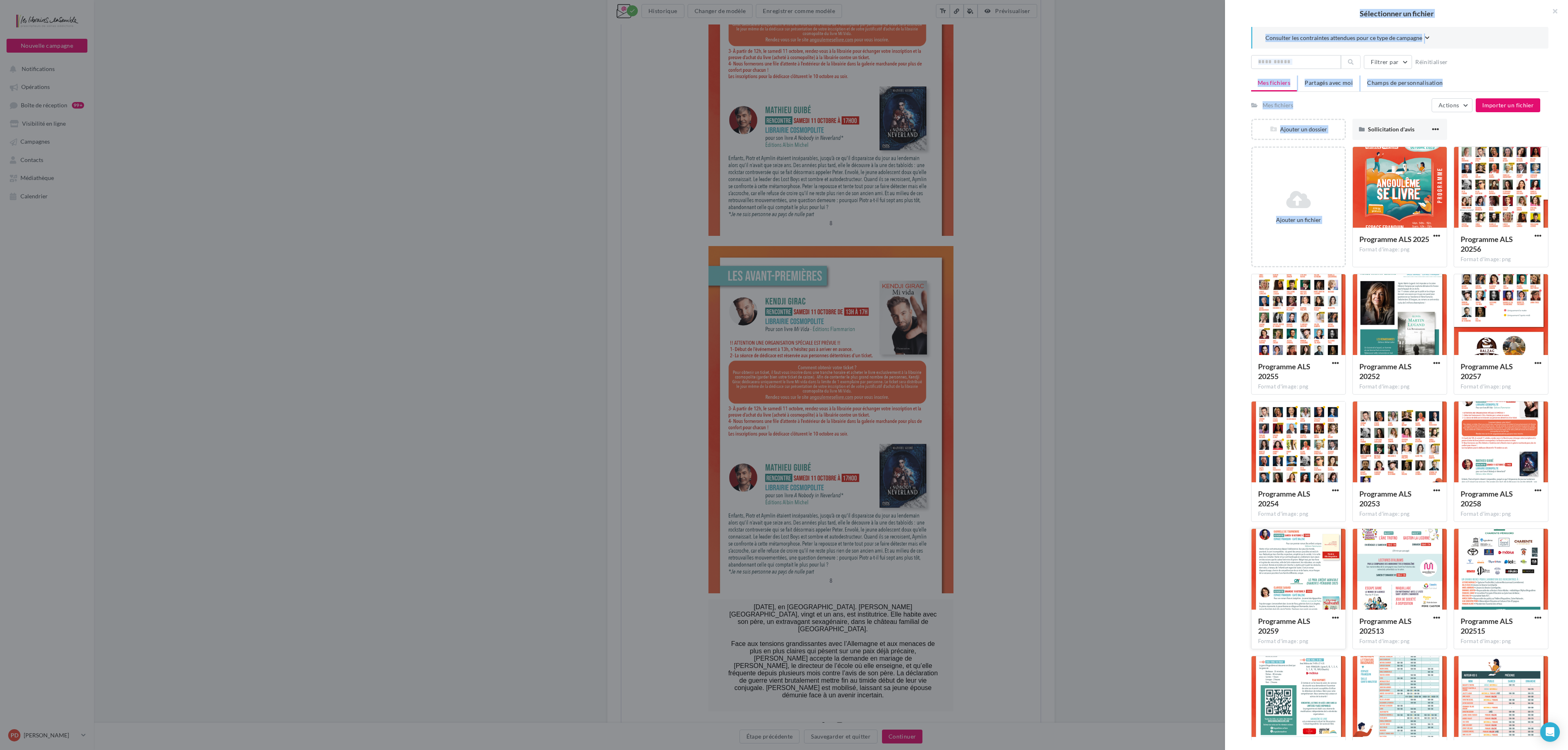
click at [784, 375] on div at bounding box center [1299, 570] width 94 height 82
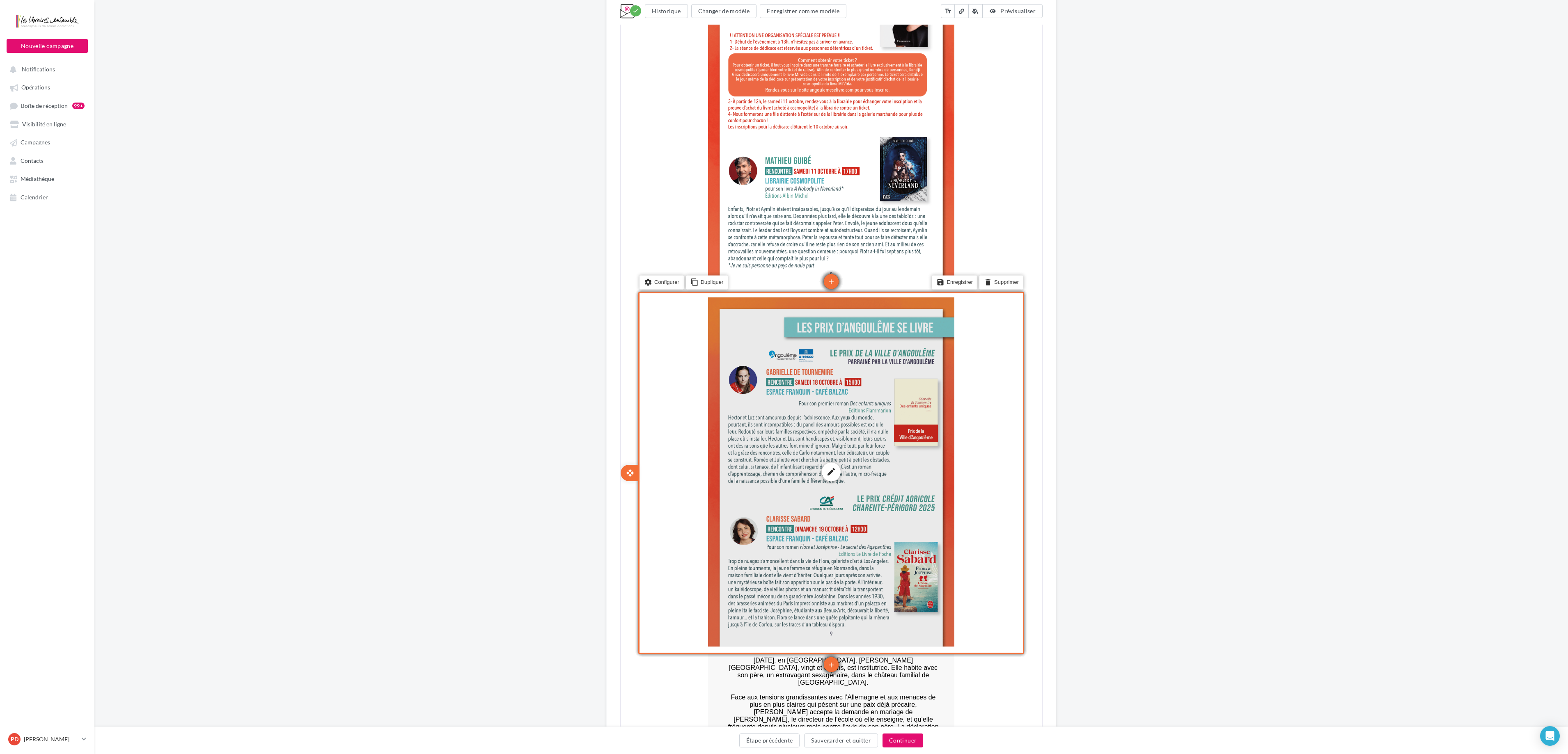
scroll to position [2531, 0]
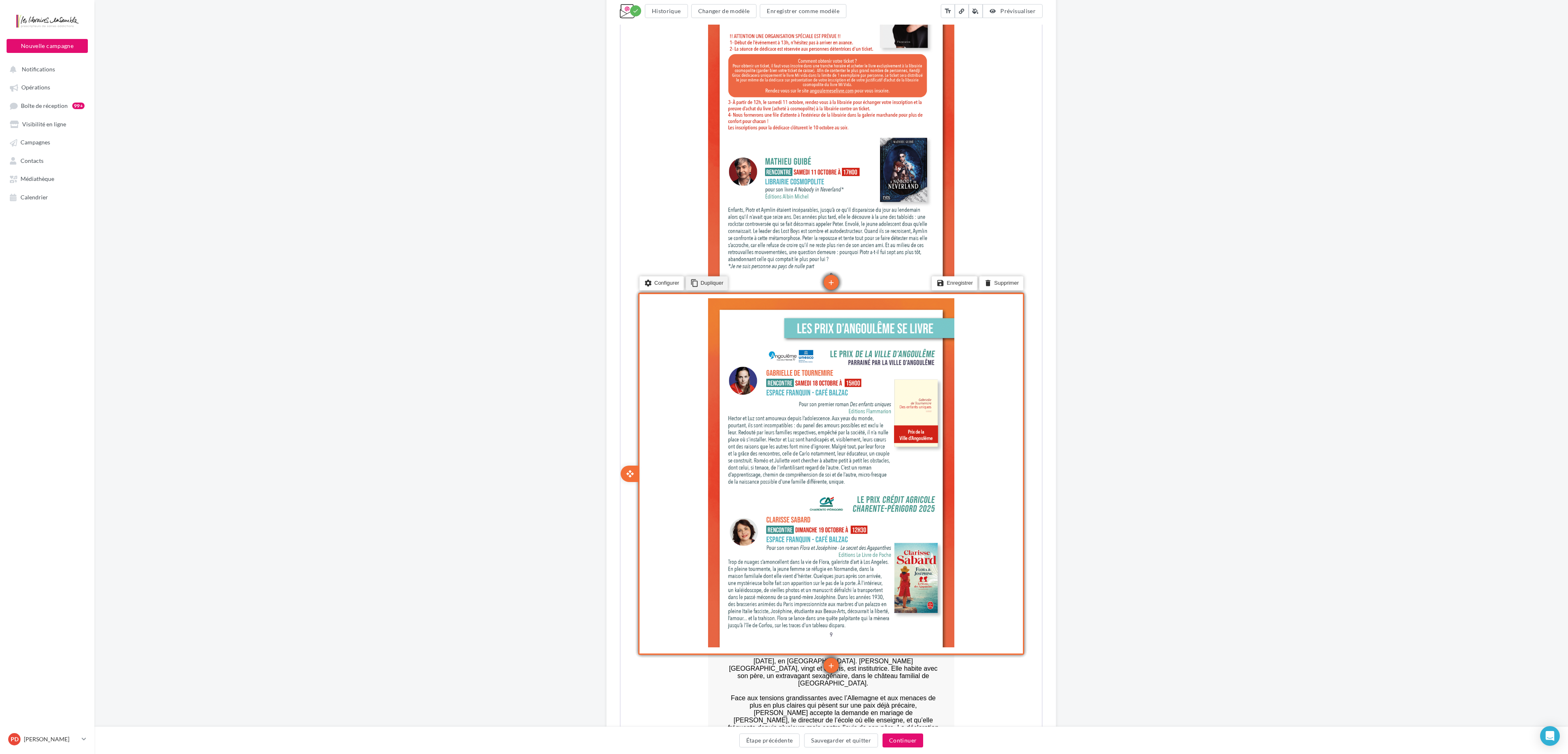
click at [709, 281] on li "content_copy Dupliquer" at bounding box center [706, 282] width 42 height 14
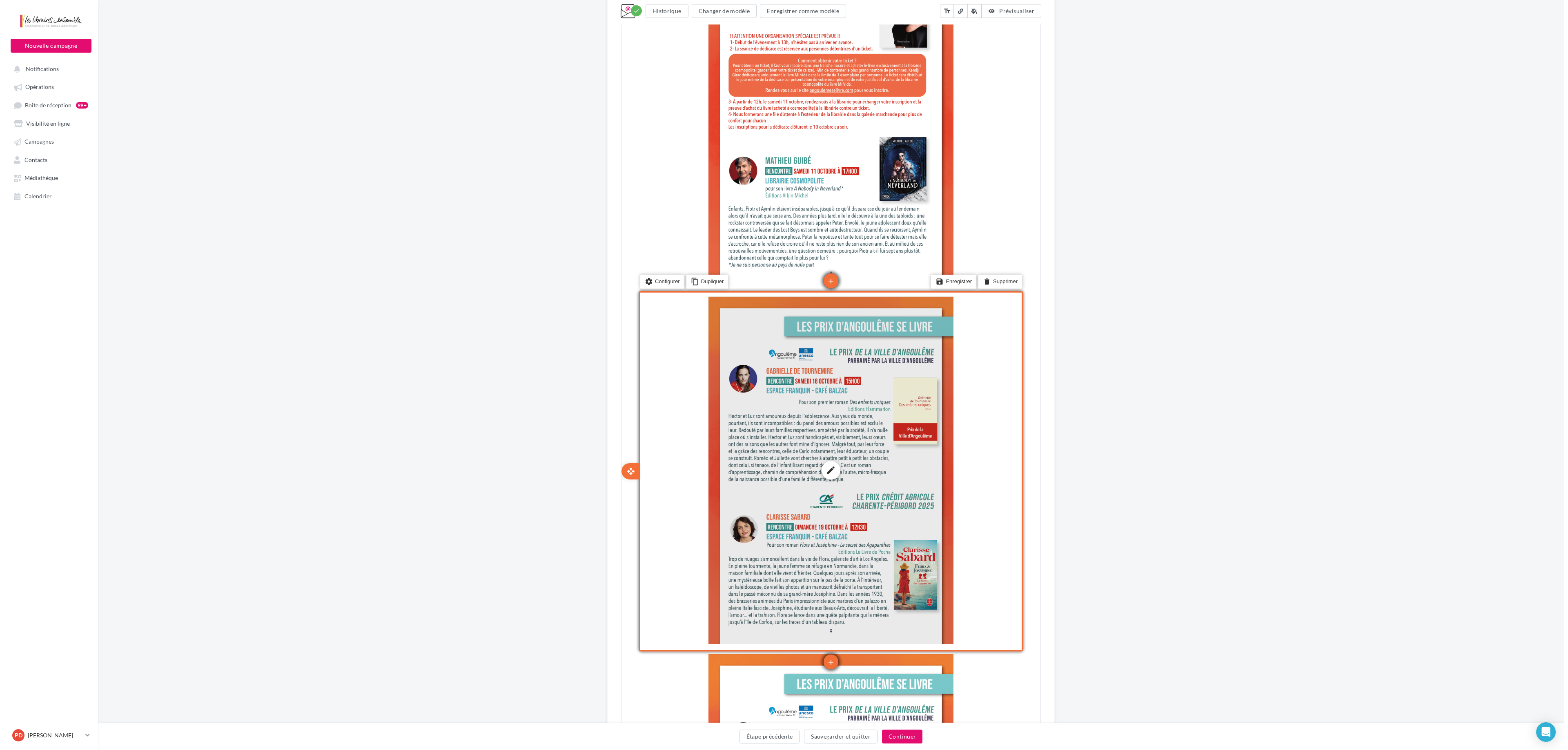
scroll to position [2844, 0]
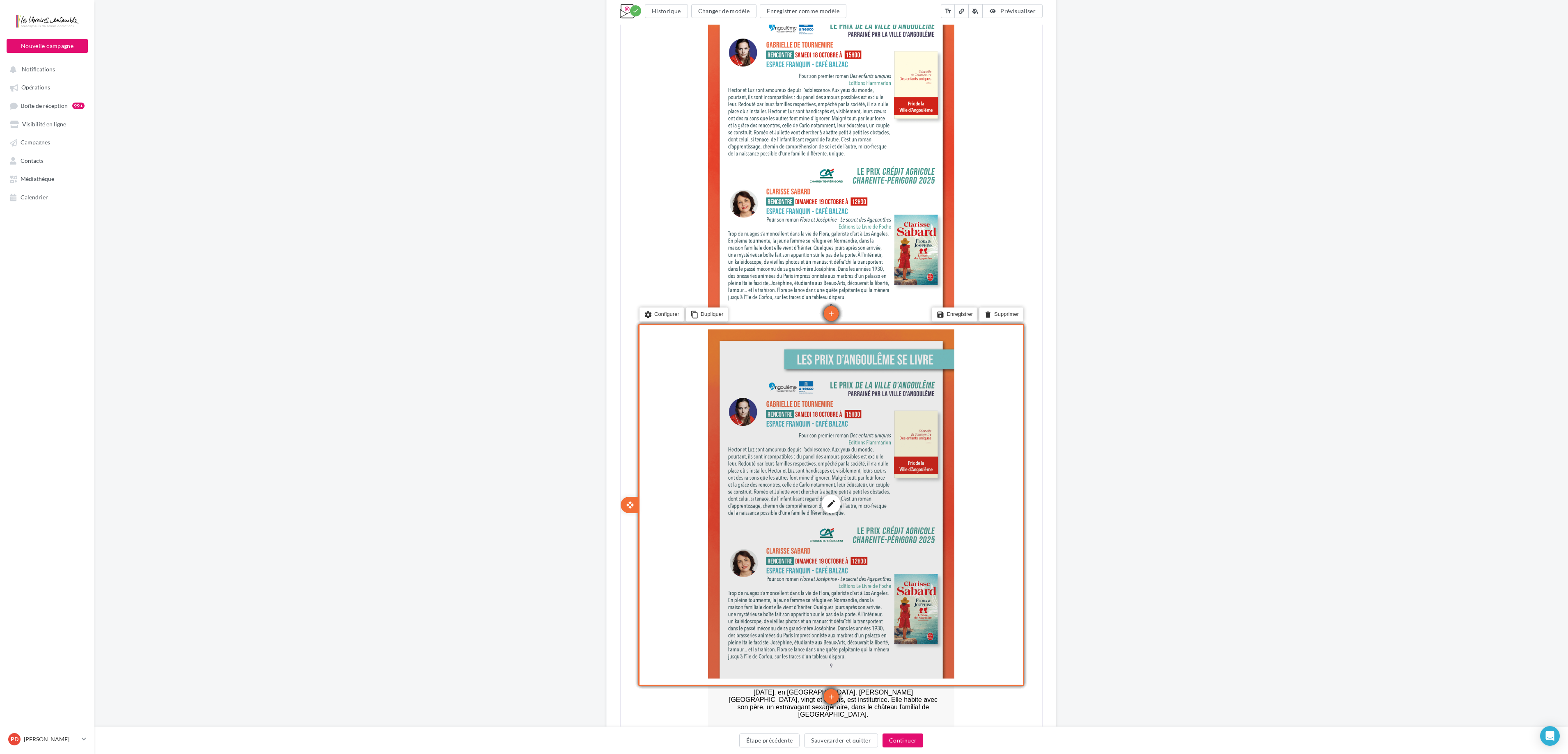
click at [787, 377] on div "edit photo_library rounded_corner crop link style" at bounding box center [831, 503] width 246 height 349
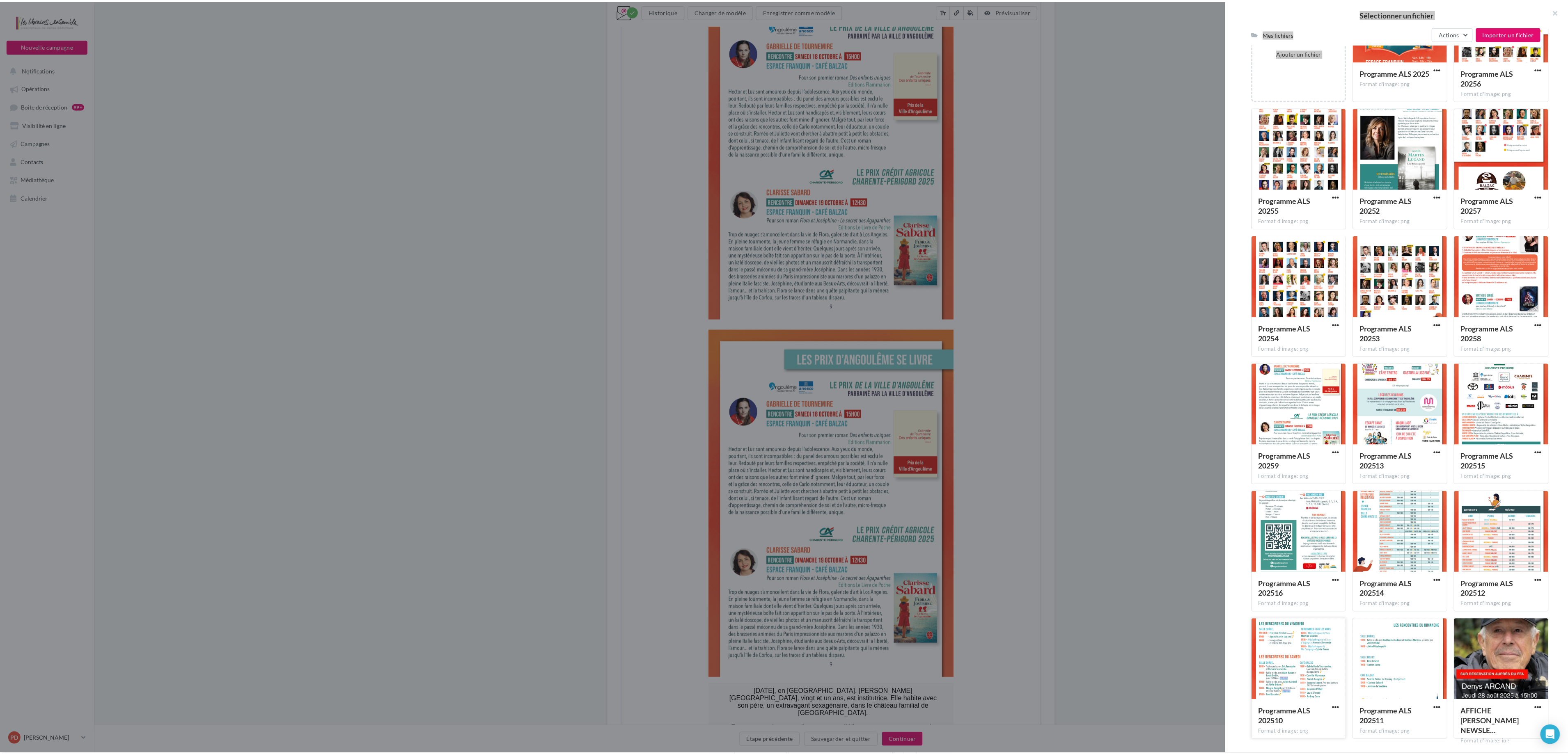
scroll to position [207, 0]
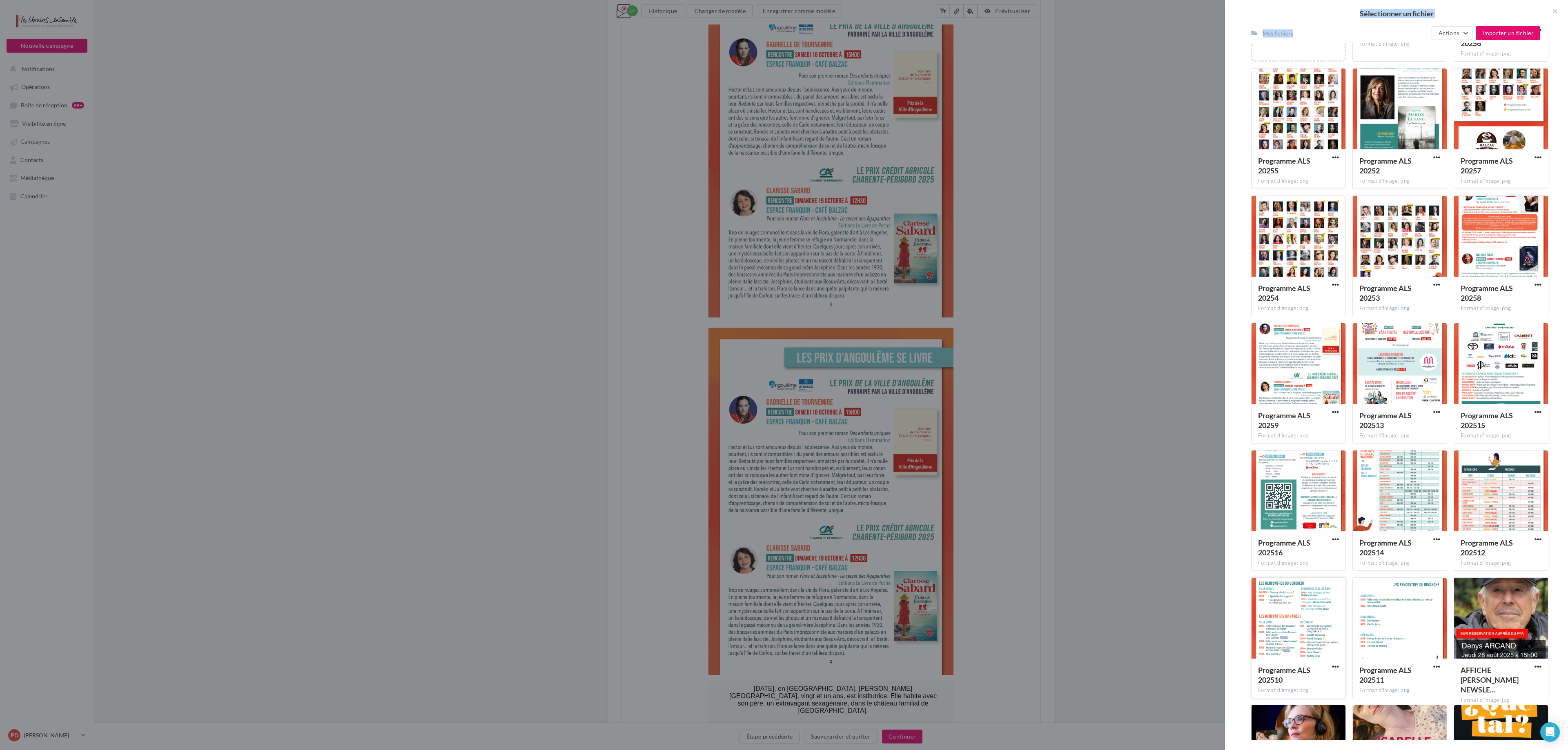
click at [784, 375] on div at bounding box center [1299, 619] width 94 height 82
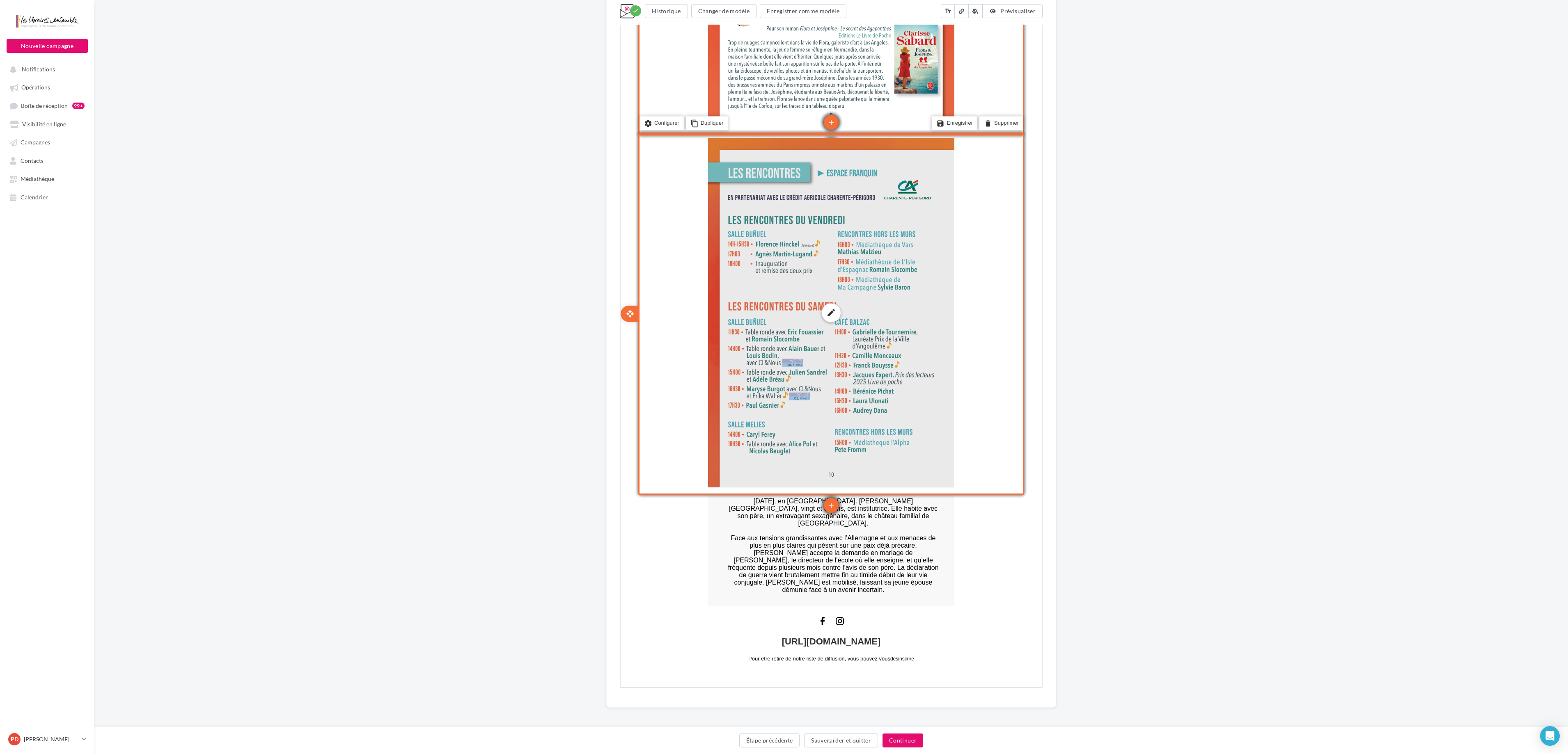
scroll to position [3055, 0]
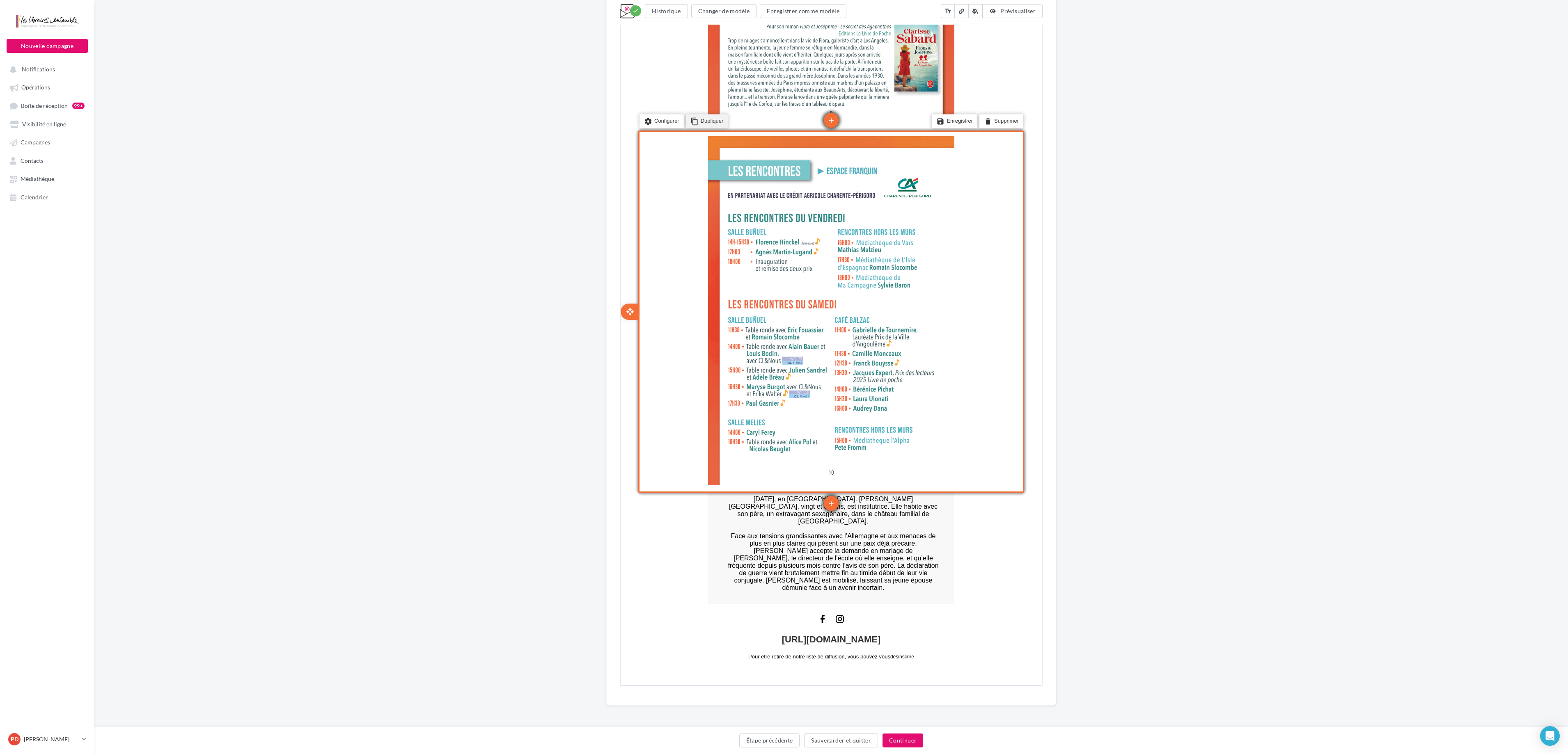
click at [714, 119] on li "content_copy Dupliquer" at bounding box center [706, 120] width 42 height 14
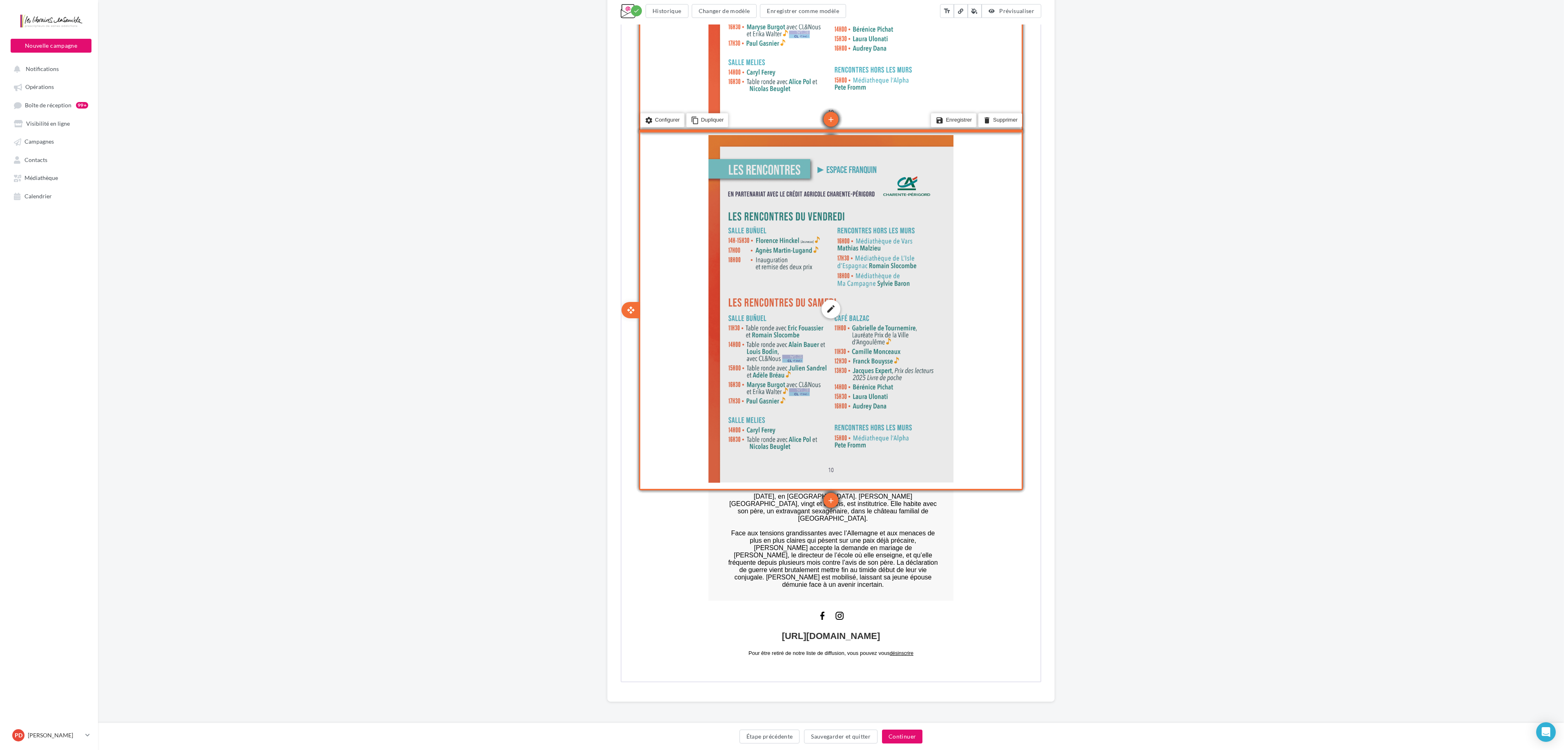
scroll to position [3397, 0]
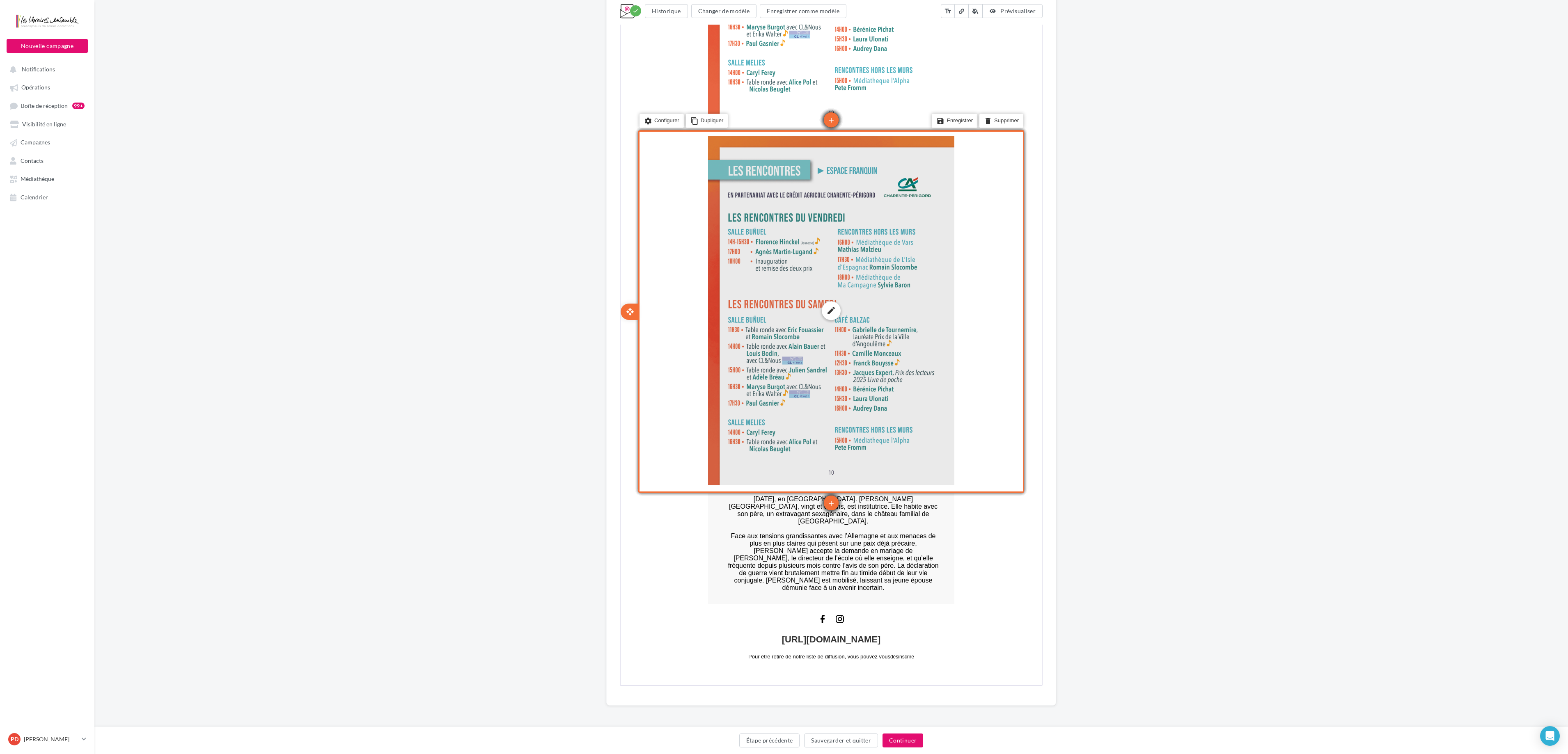
click at [787, 377] on div "edit photo_library rounded_corner crop link style" at bounding box center [831, 310] width 246 height 349
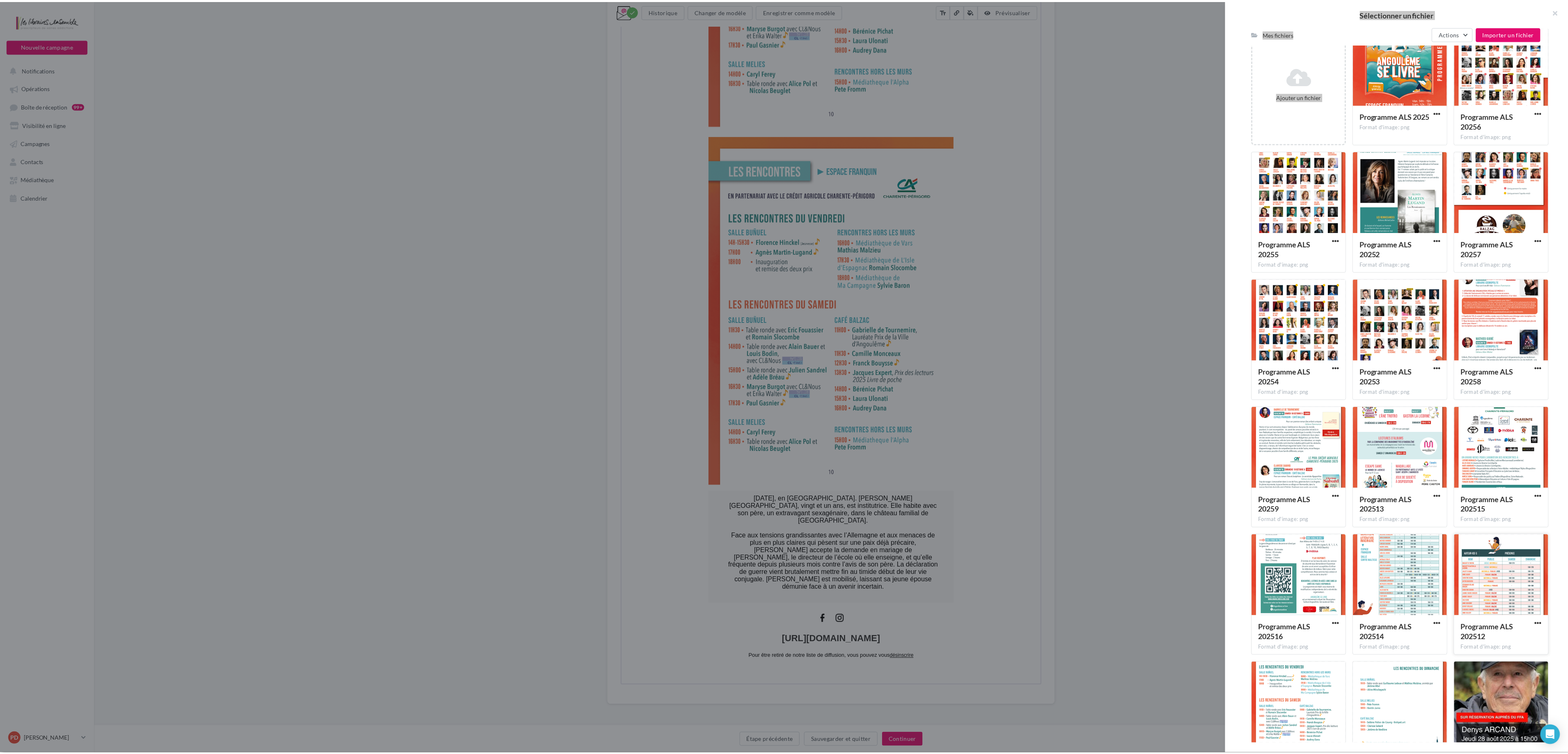
scroll to position [207, 0]
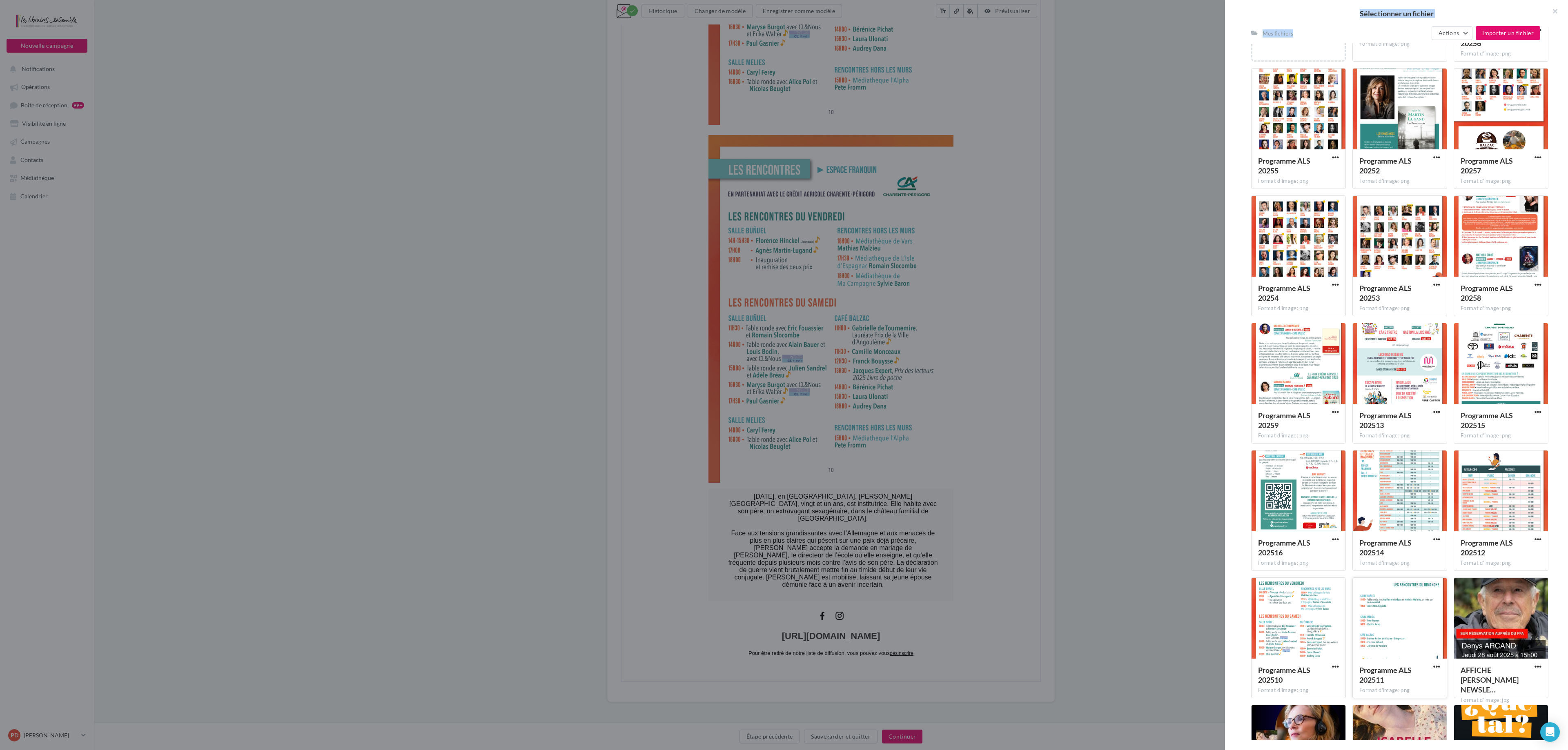
click at [784, 375] on div at bounding box center [1400, 619] width 94 height 82
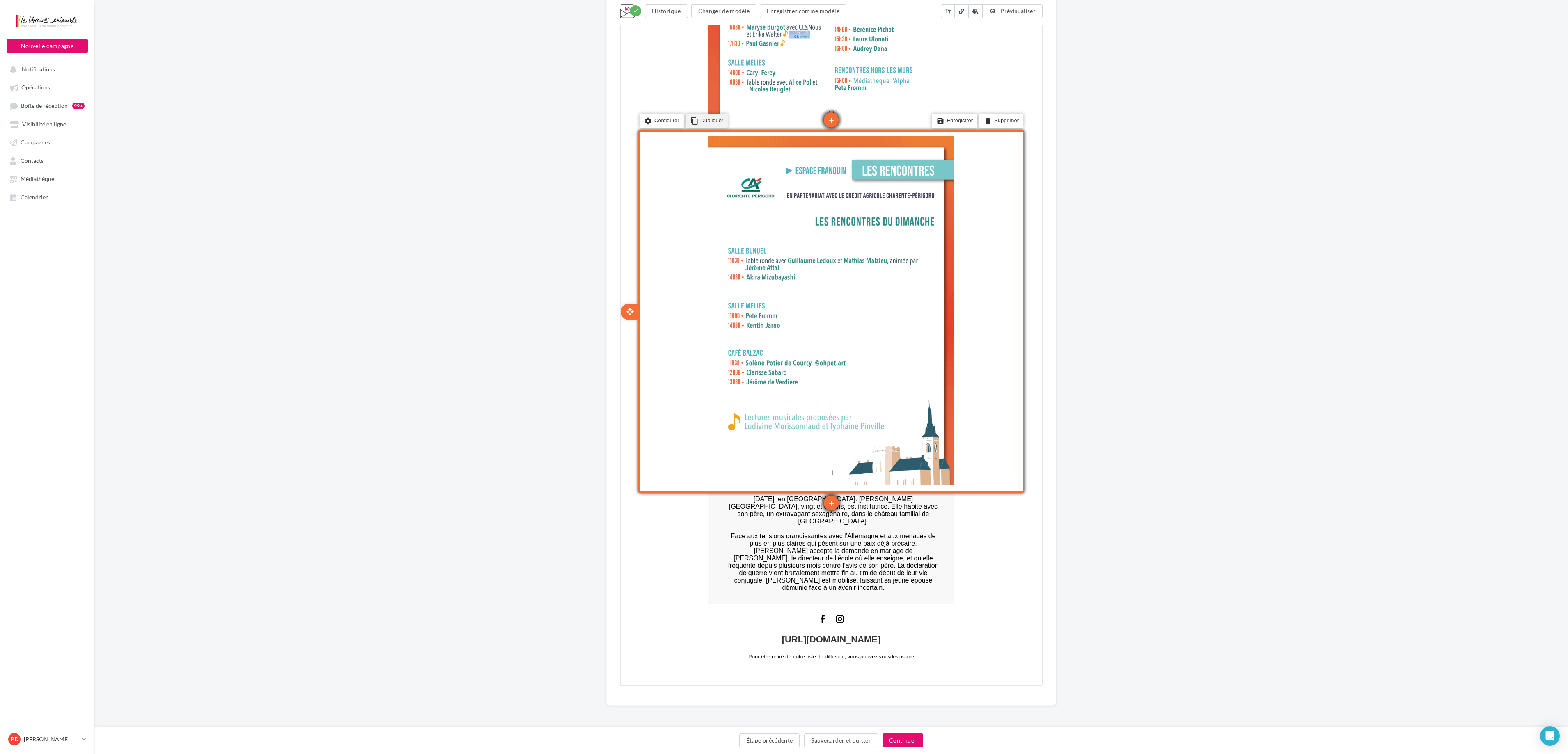
click at [705, 118] on li "content_copy Dupliquer" at bounding box center [706, 120] width 42 height 14
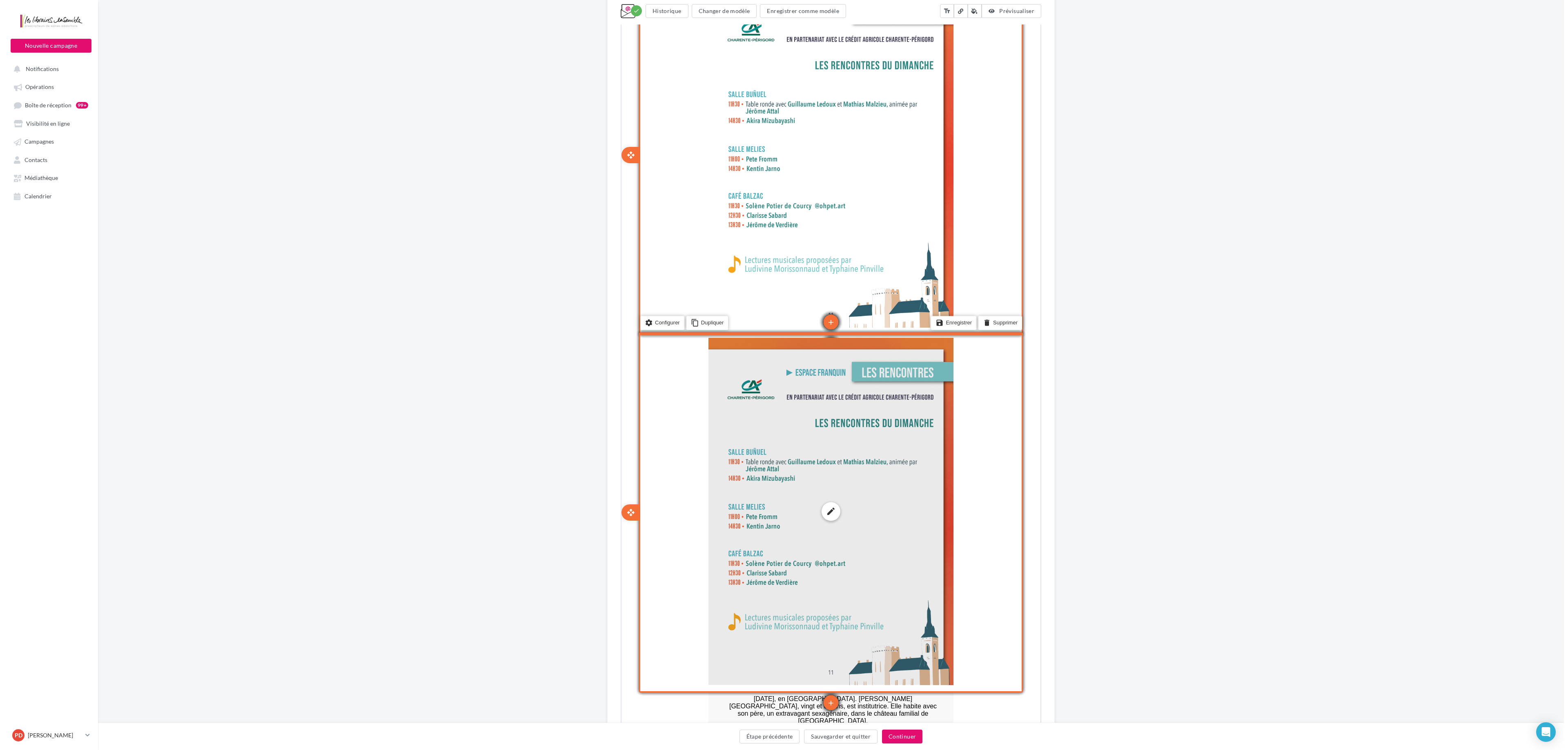
scroll to position [3560, 0]
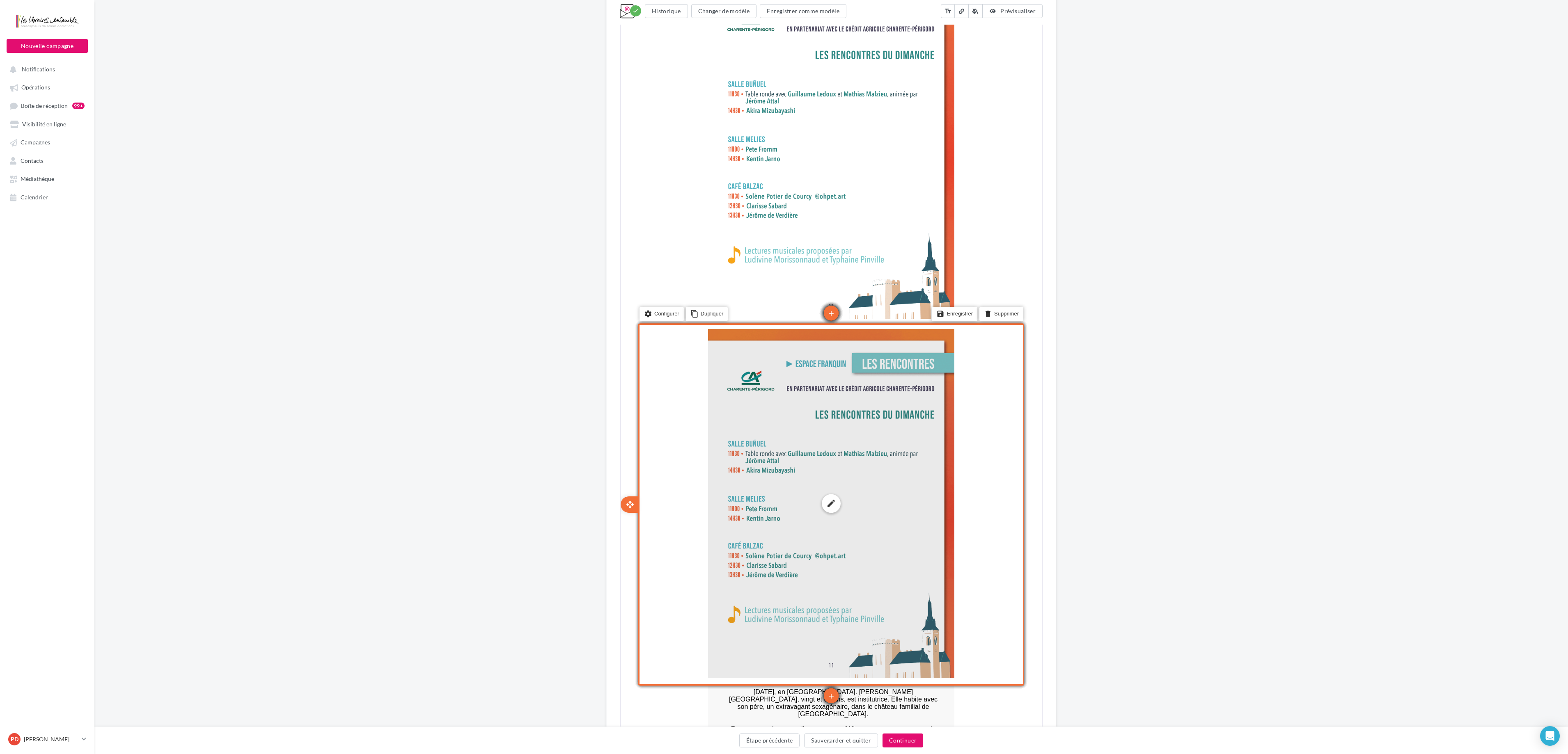
click at [787, 377] on div "edit photo_library rounded_corner crop link style" at bounding box center [831, 503] width 246 height 349
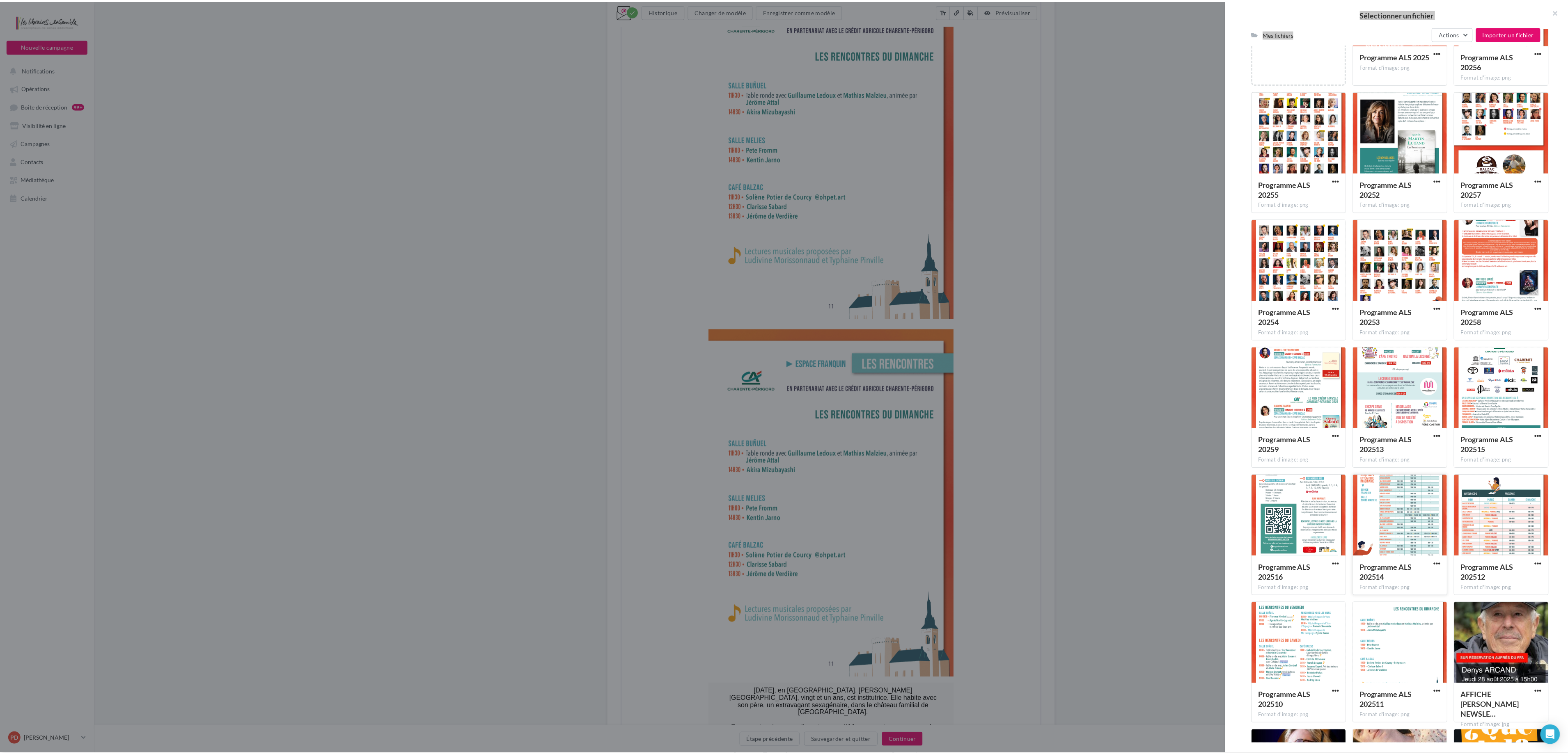
scroll to position [207, 0]
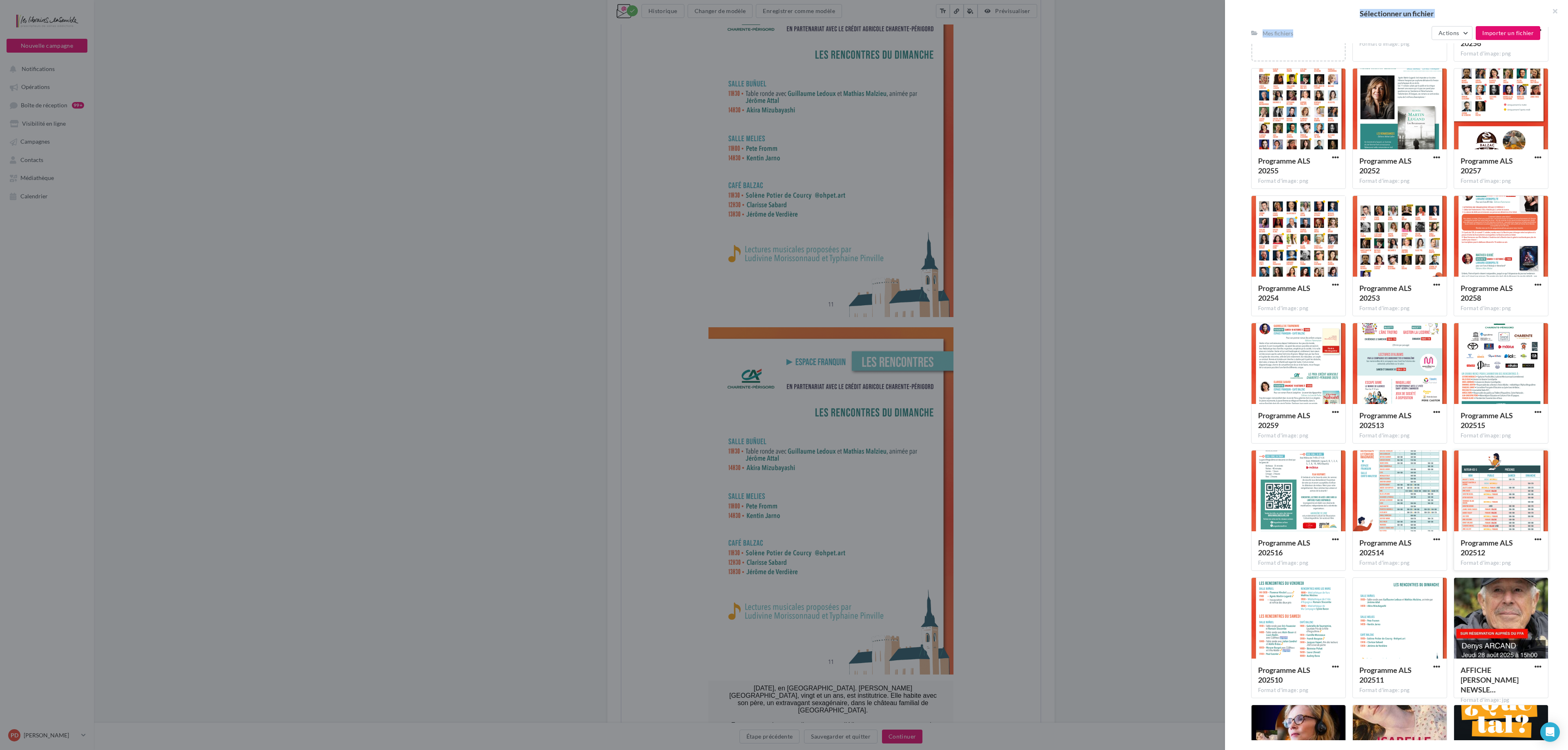
click at [784, 375] on div at bounding box center [1501, 492] width 94 height 82
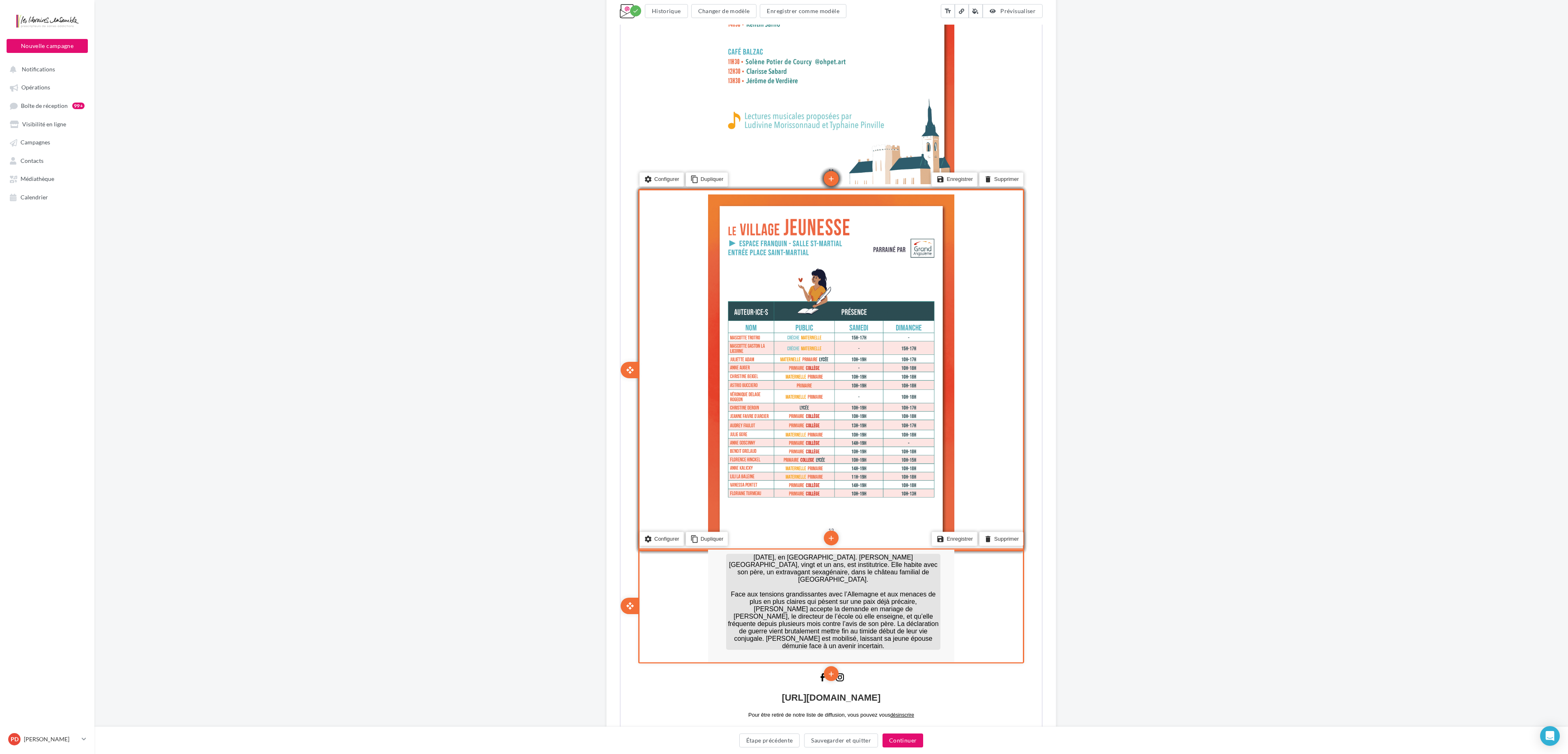
scroll to position [3774, 0]
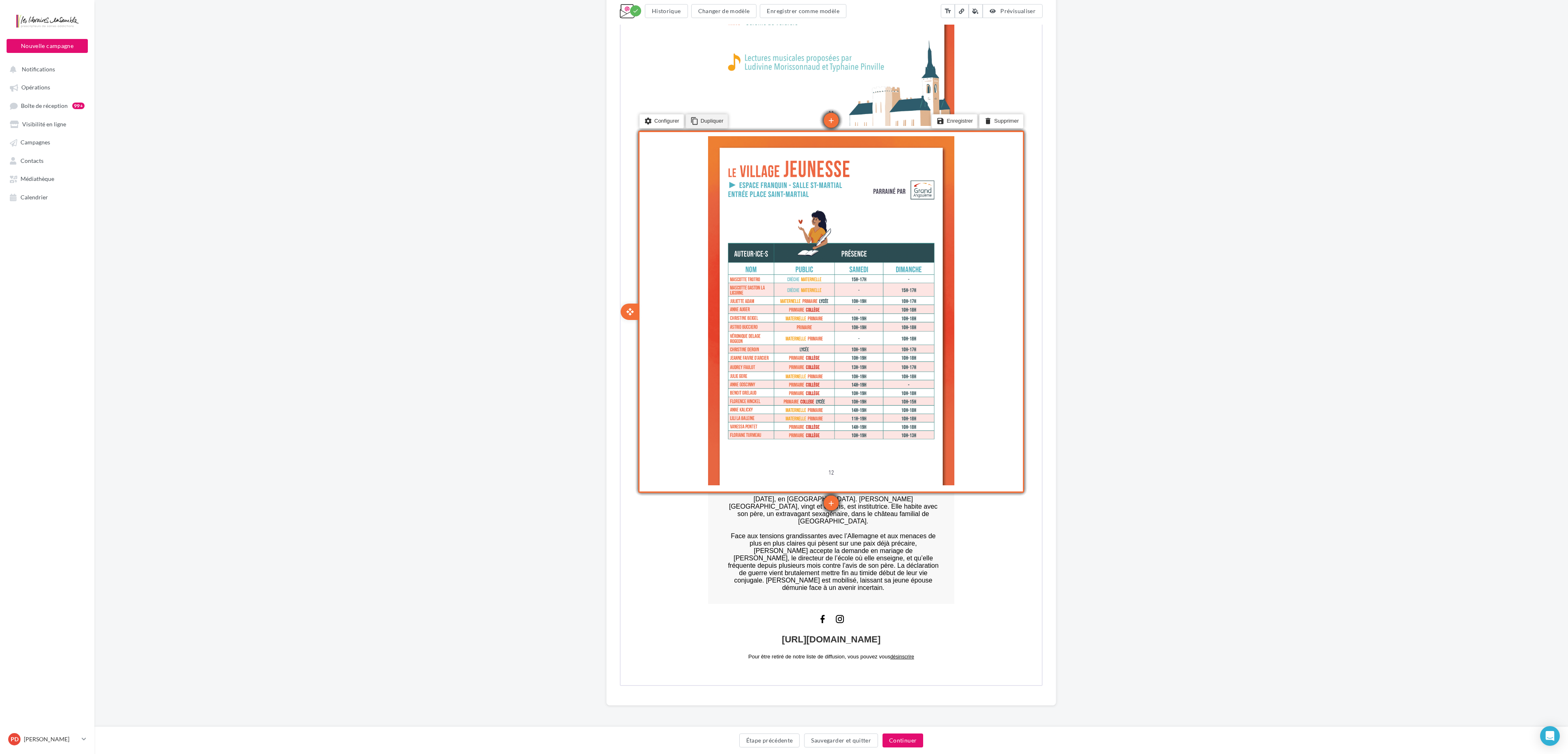
click at [705, 118] on li "content_copy Dupliquer" at bounding box center [706, 120] width 42 height 14
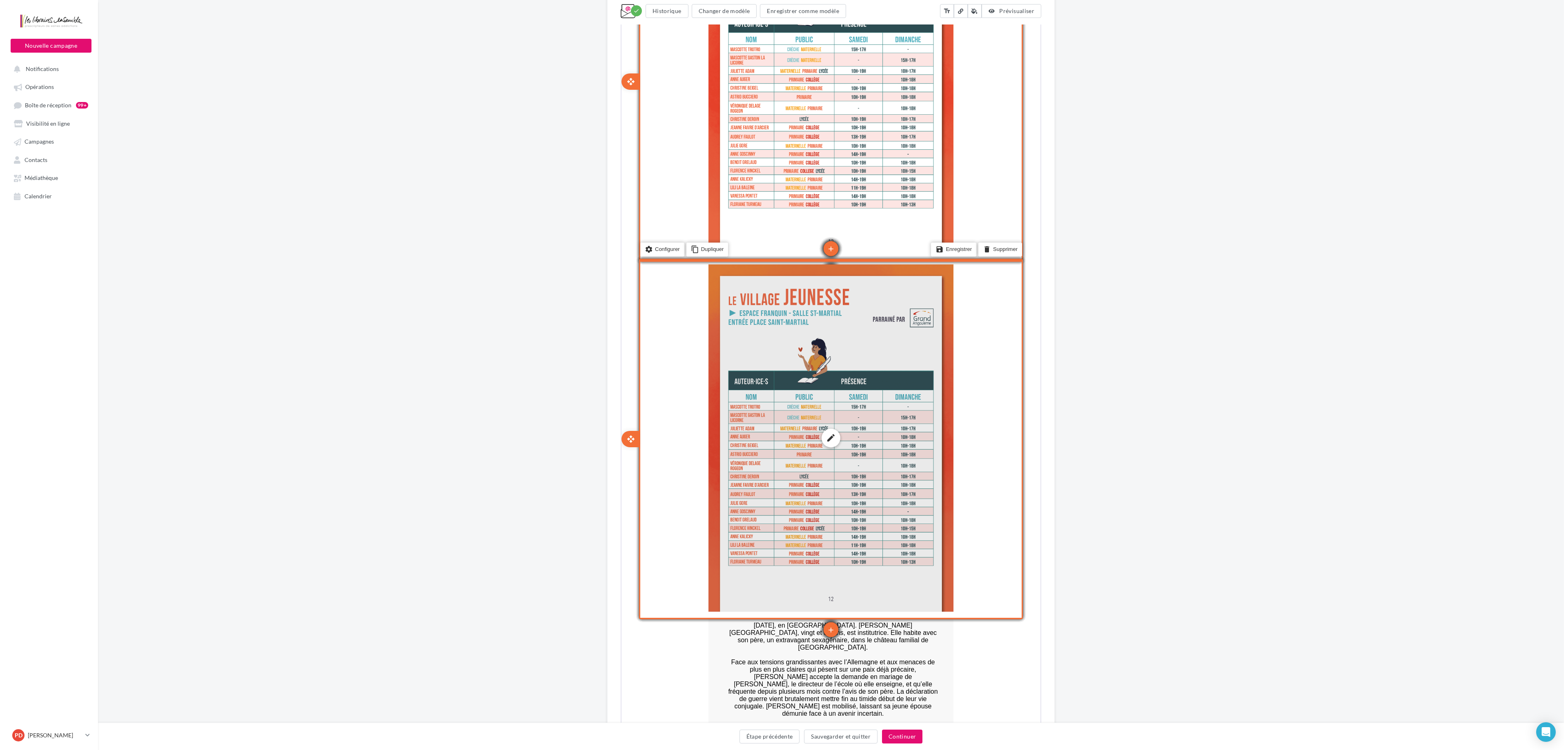
scroll to position [3999, 0]
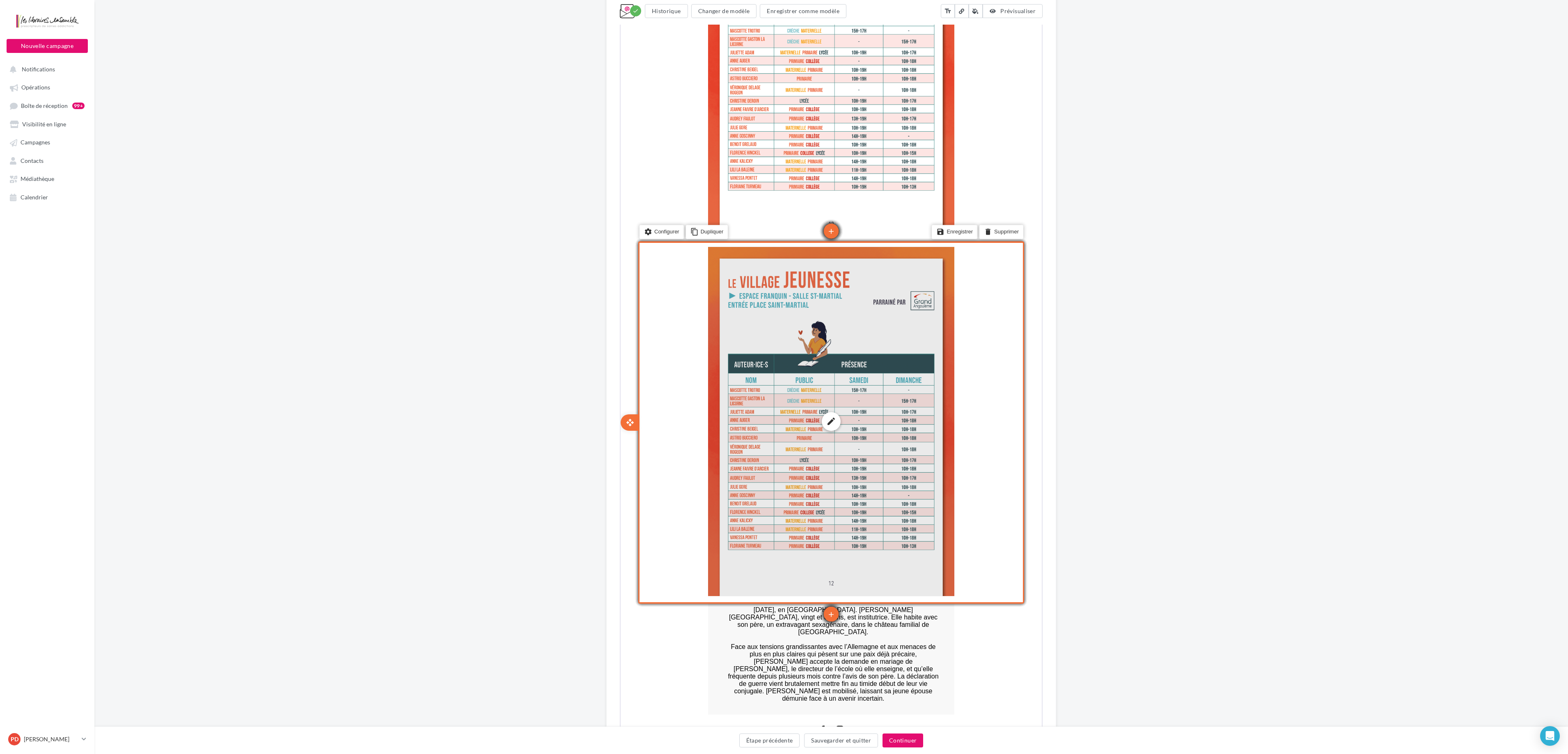
click at [787, 377] on div "edit photo_library rounded_corner crop link style" at bounding box center [831, 421] width 246 height 349
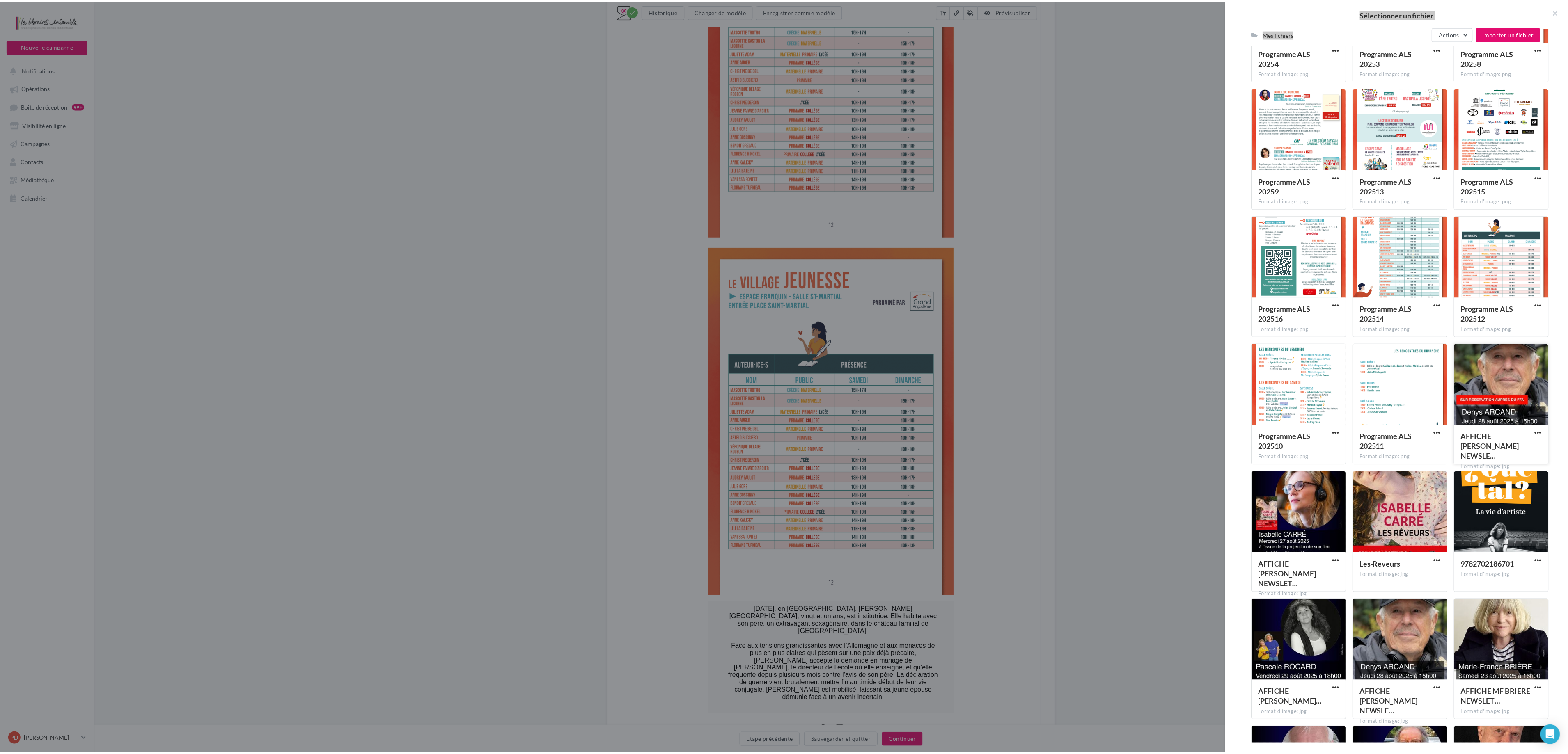
scroll to position [453, 0]
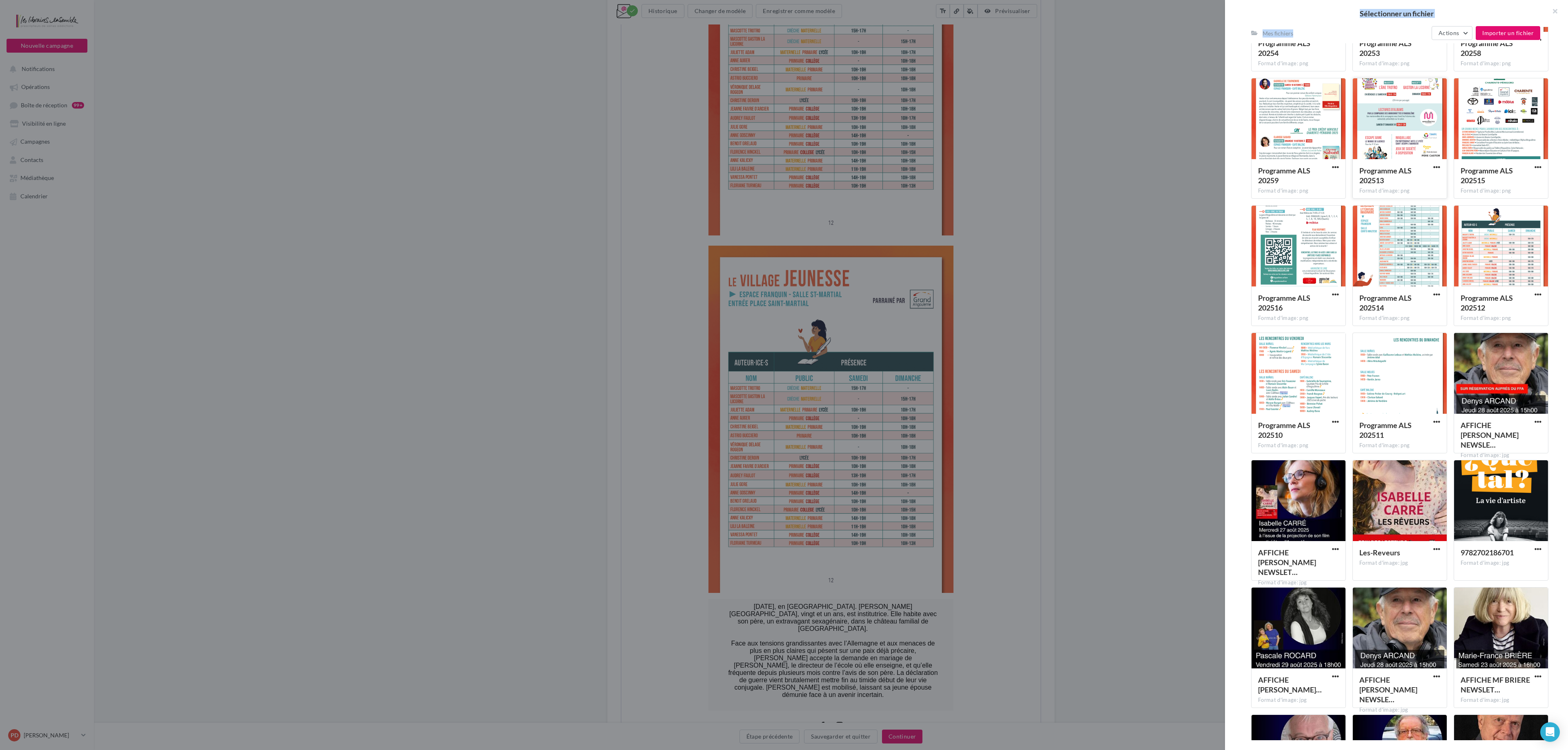
click at [784, 114] on div at bounding box center [1400, 119] width 94 height 82
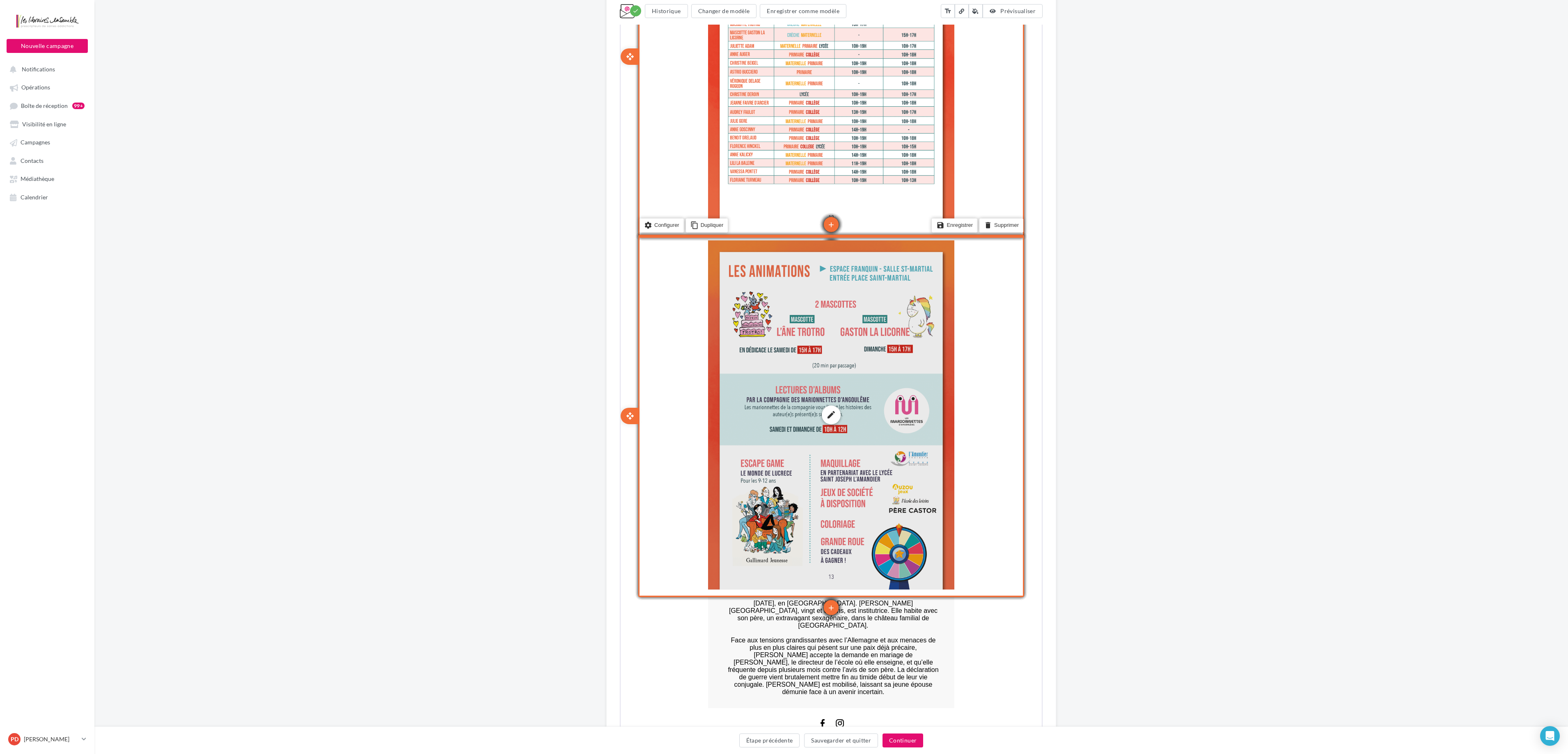
scroll to position [4030, 0]
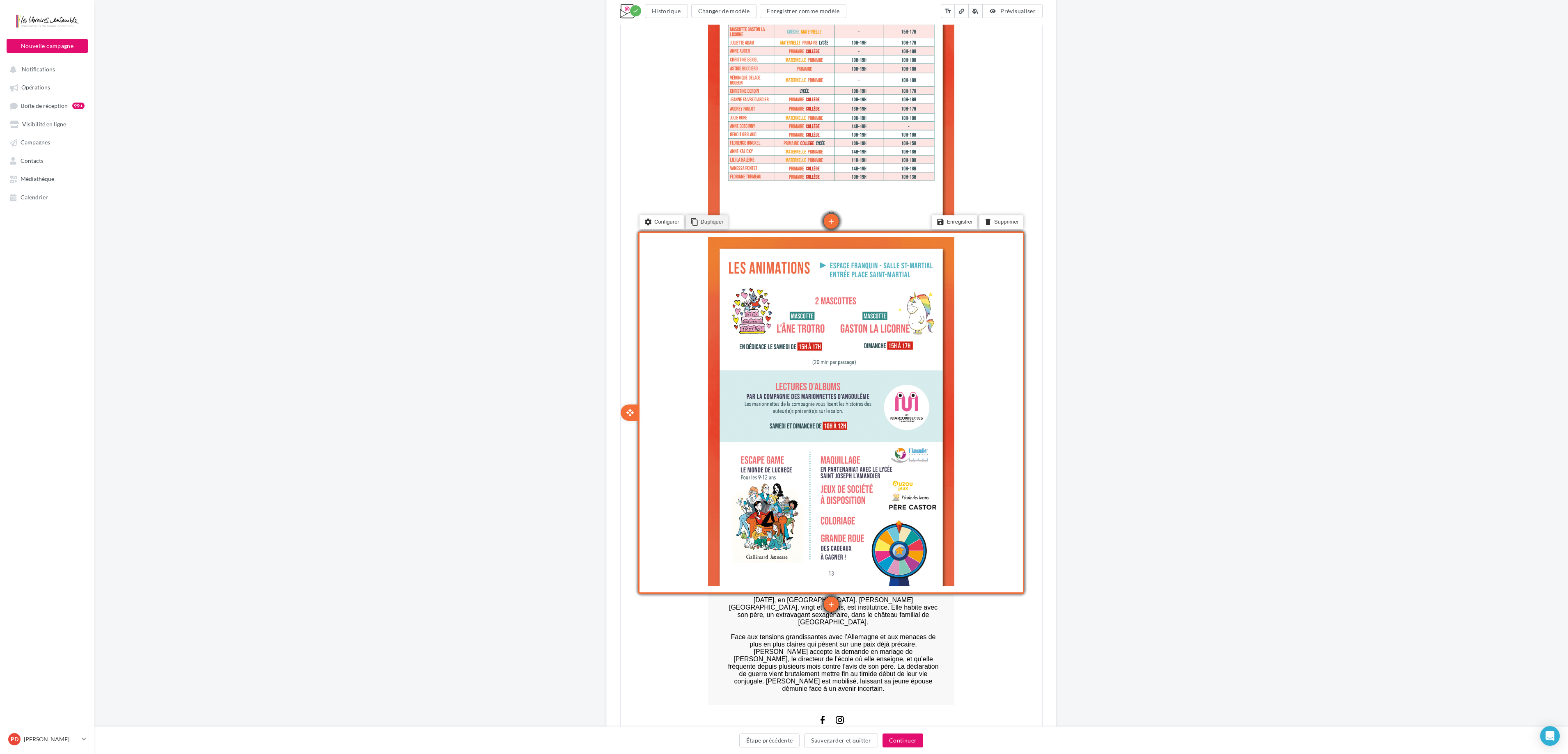
click at [716, 218] on li "content_copy Dupliquer" at bounding box center [706, 221] width 42 height 14
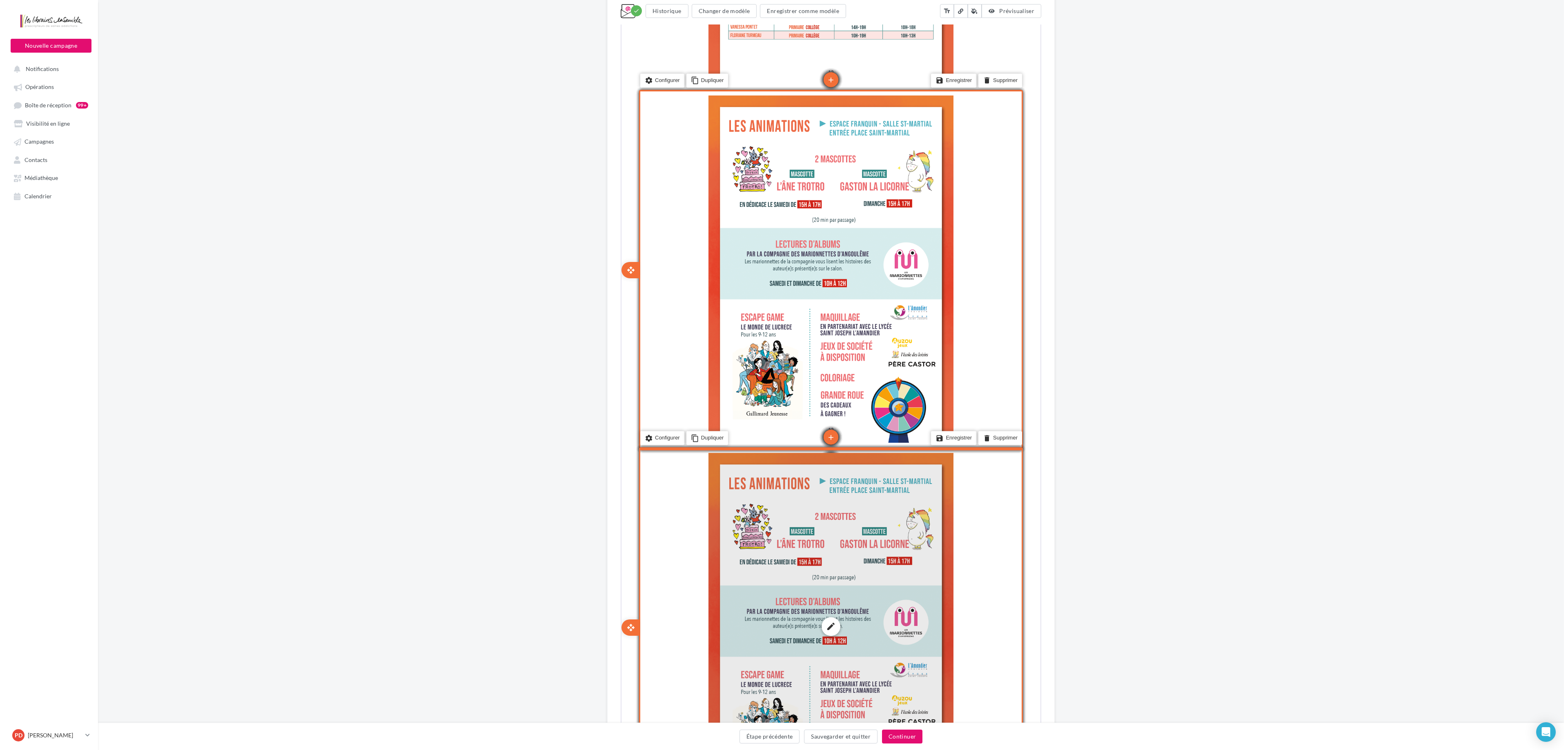
scroll to position [4336, 0]
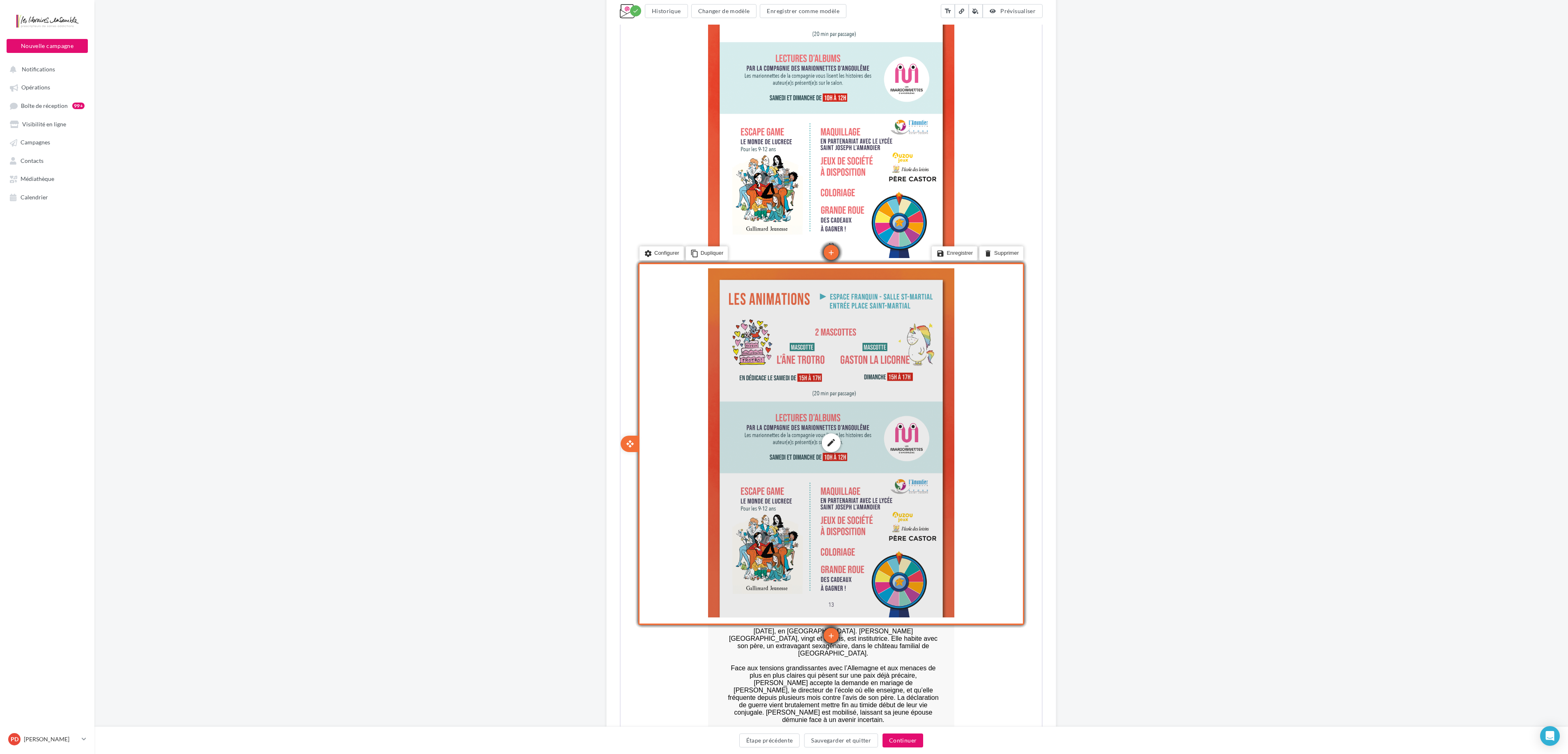
click at [787, 377] on div "edit photo_library rounded_corner crop link style" at bounding box center [831, 442] width 246 height 349
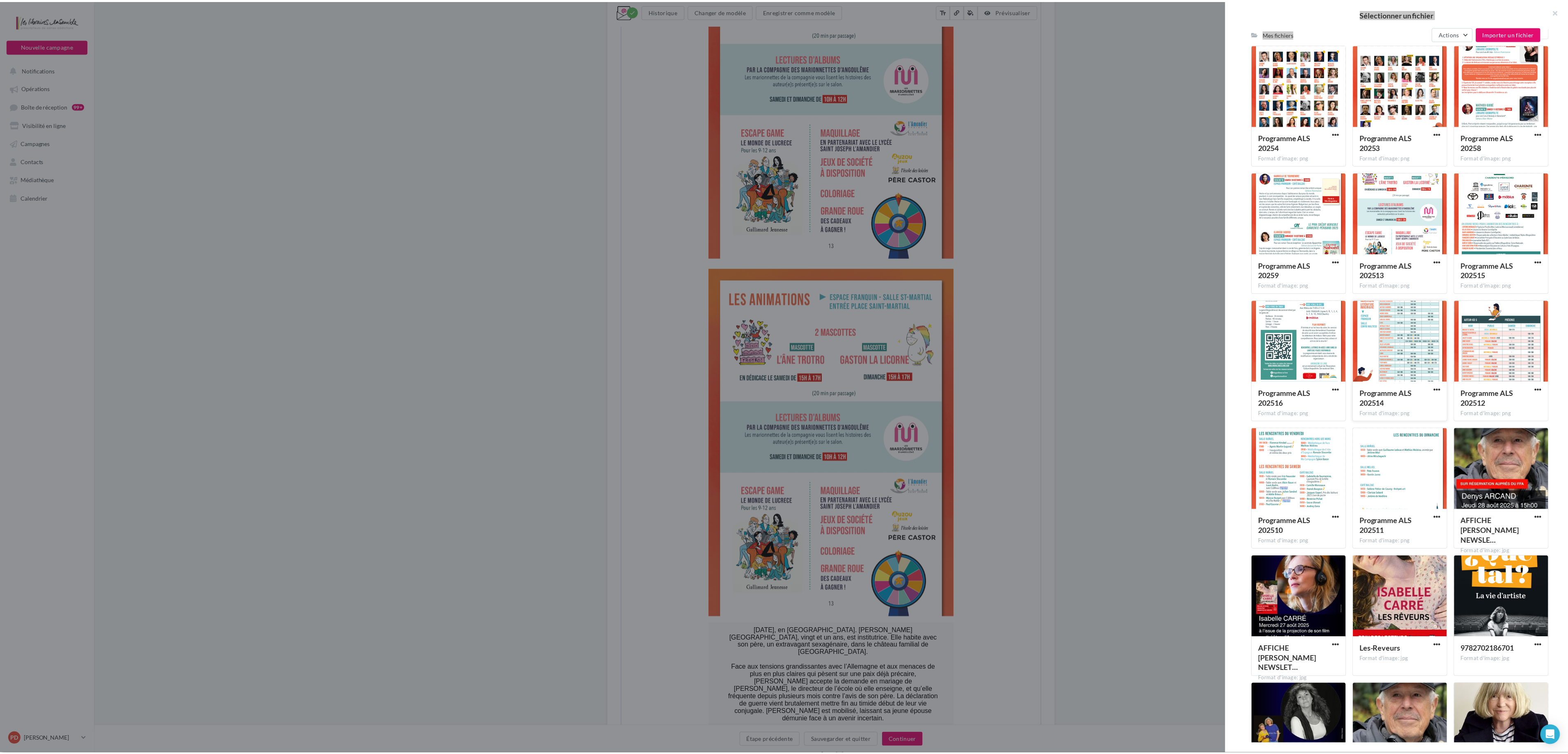
scroll to position [371, 0]
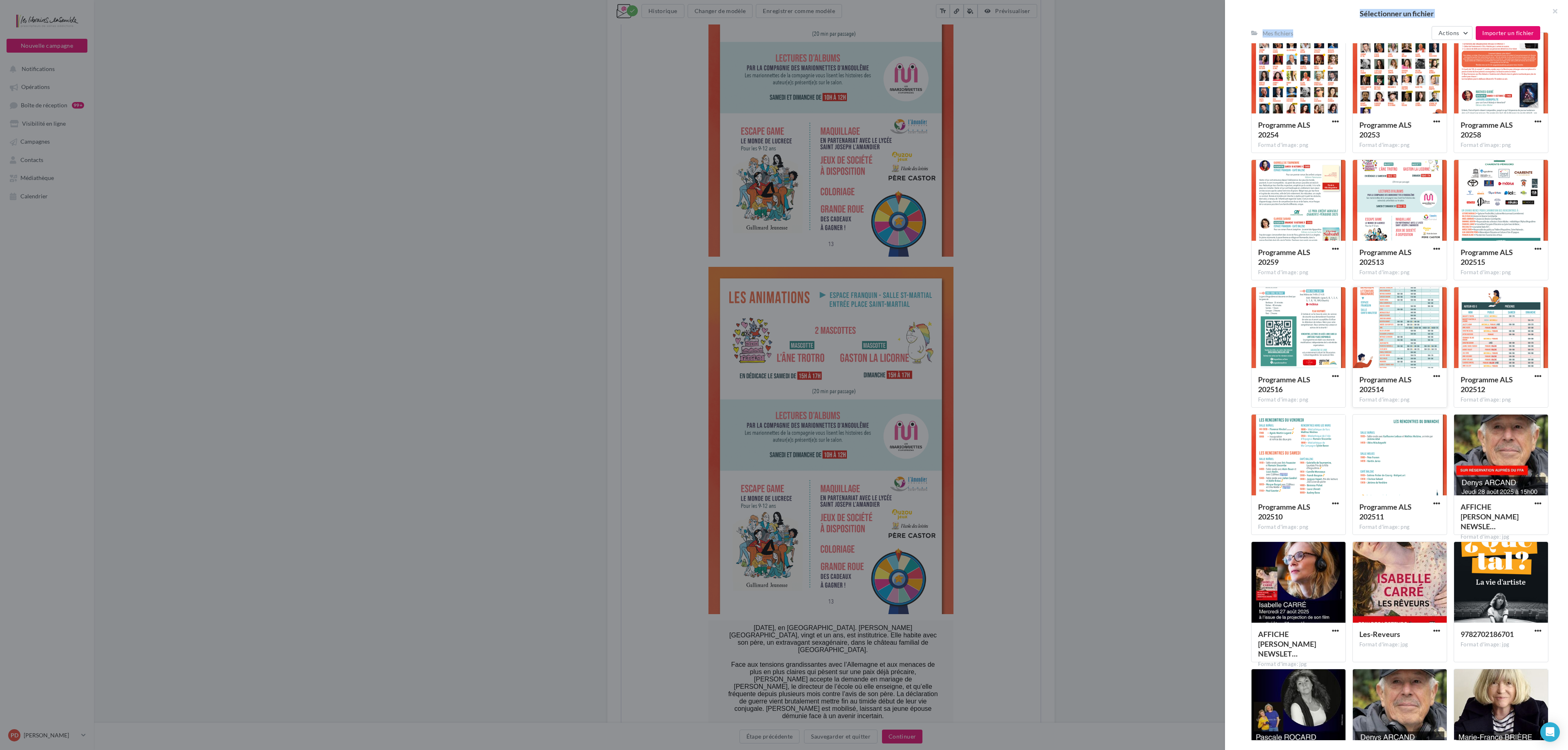
click at [784, 339] on div at bounding box center [1400, 328] width 94 height 82
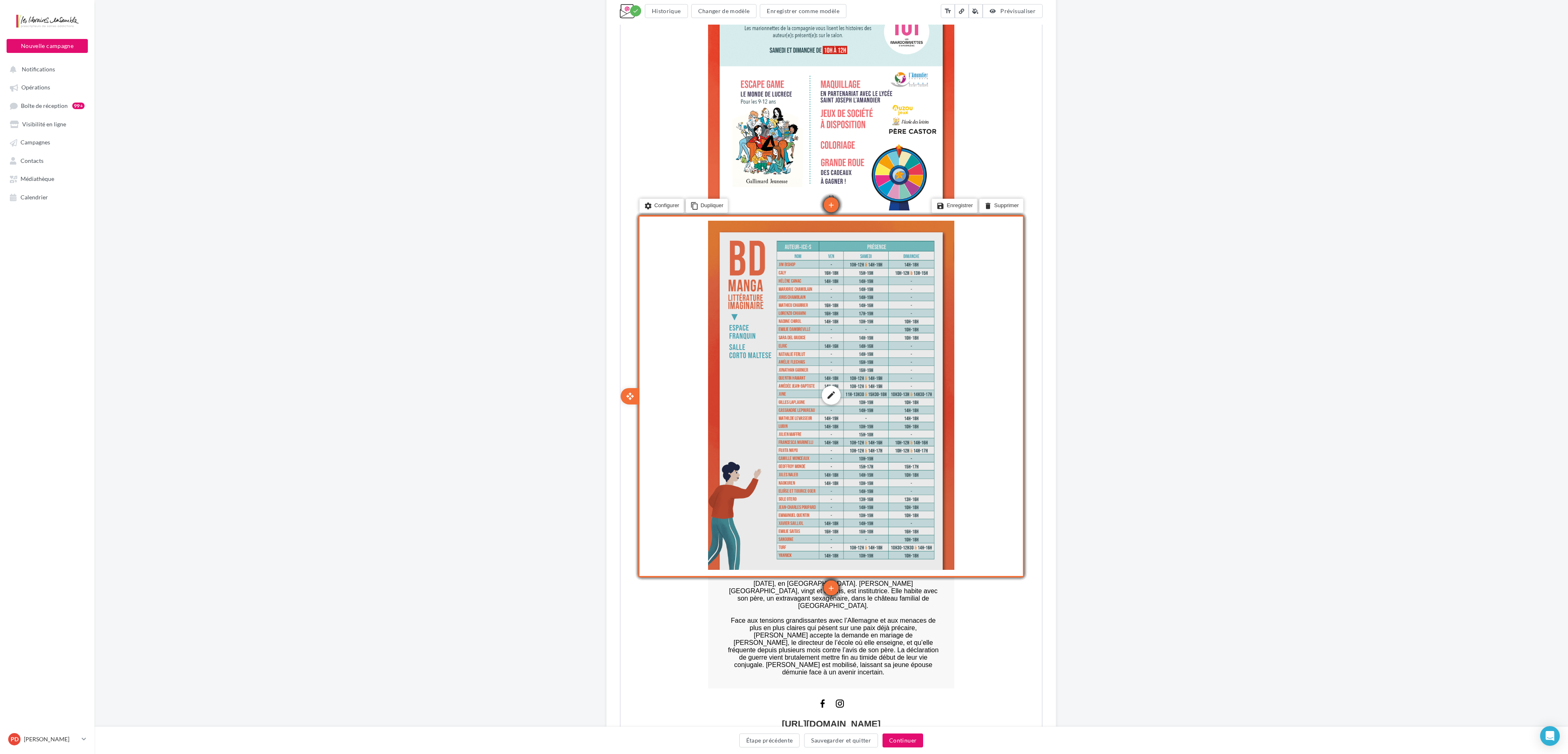
scroll to position [4472, 0]
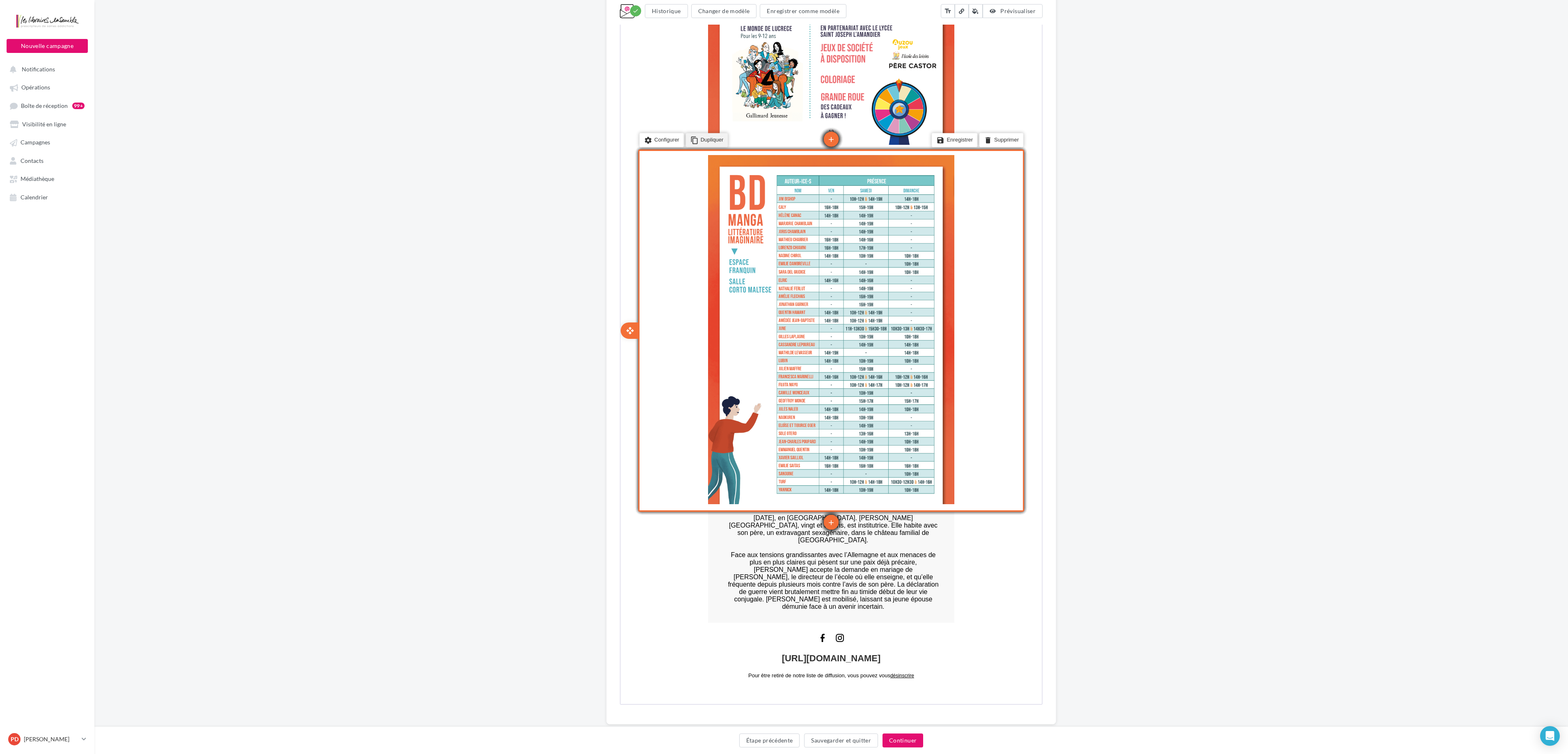
click at [705, 134] on li "content_copy Dupliquer" at bounding box center [706, 139] width 42 height 14
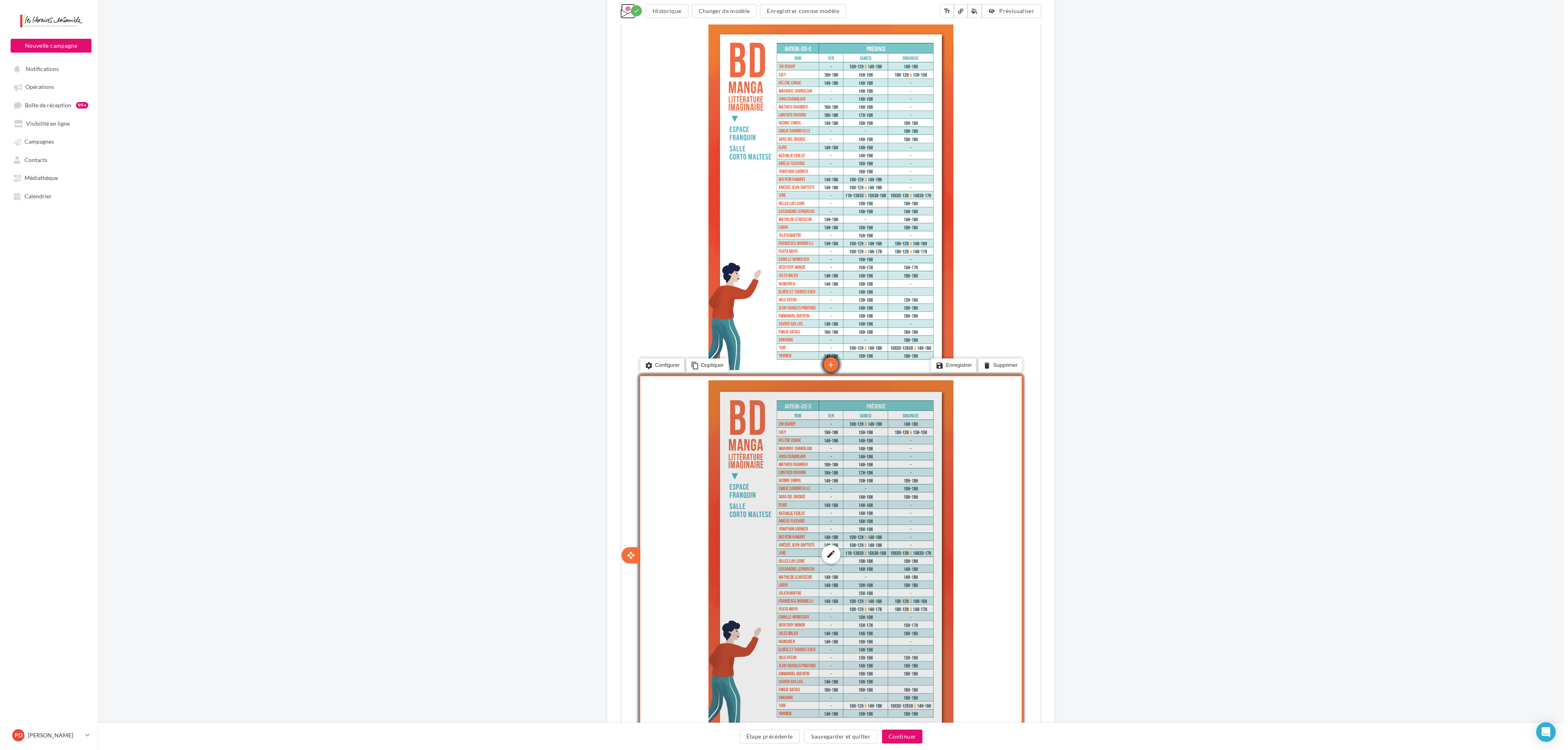
scroll to position [4611, 0]
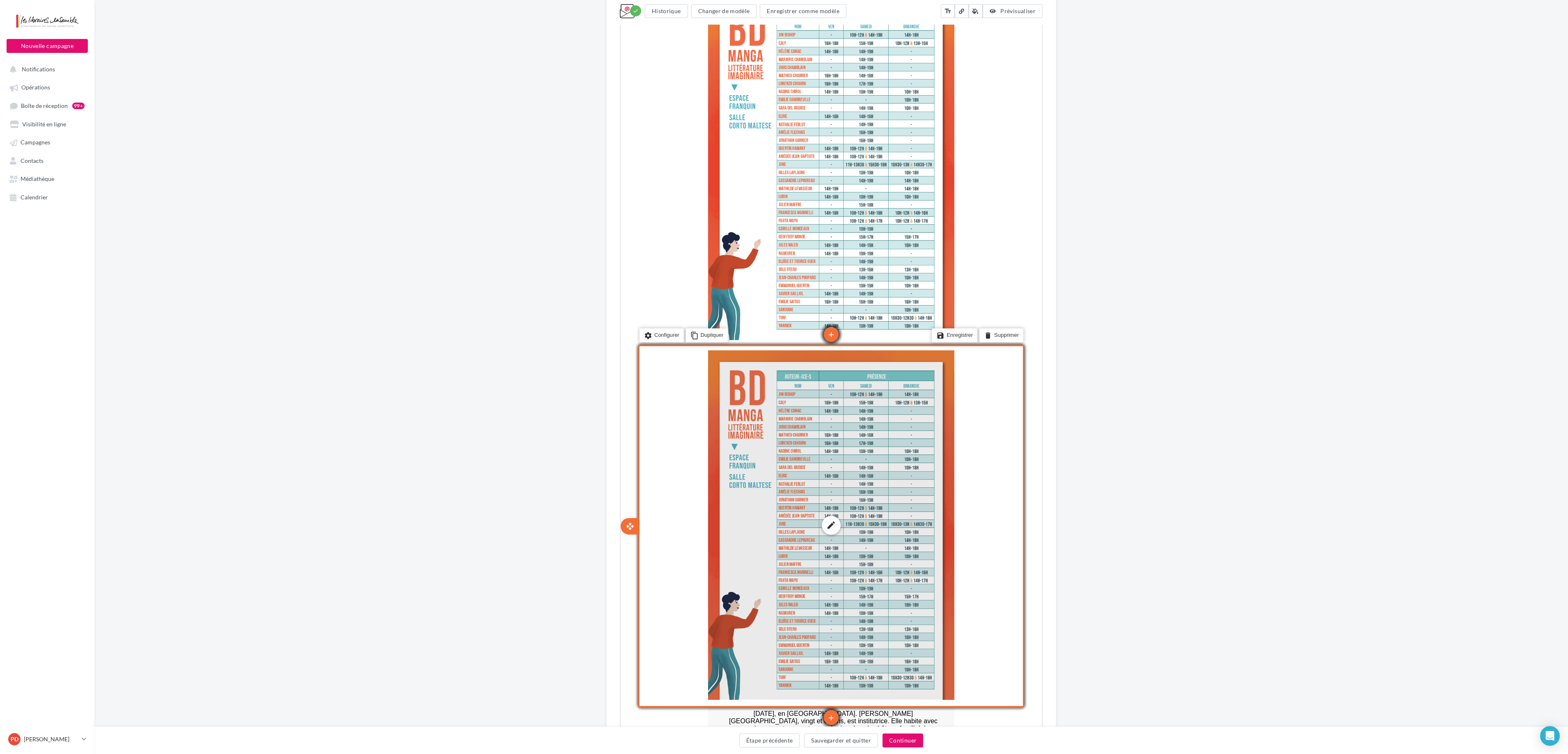
click at [787, 377] on div "edit photo_library rounded_corner crop link style" at bounding box center [831, 524] width 246 height 349
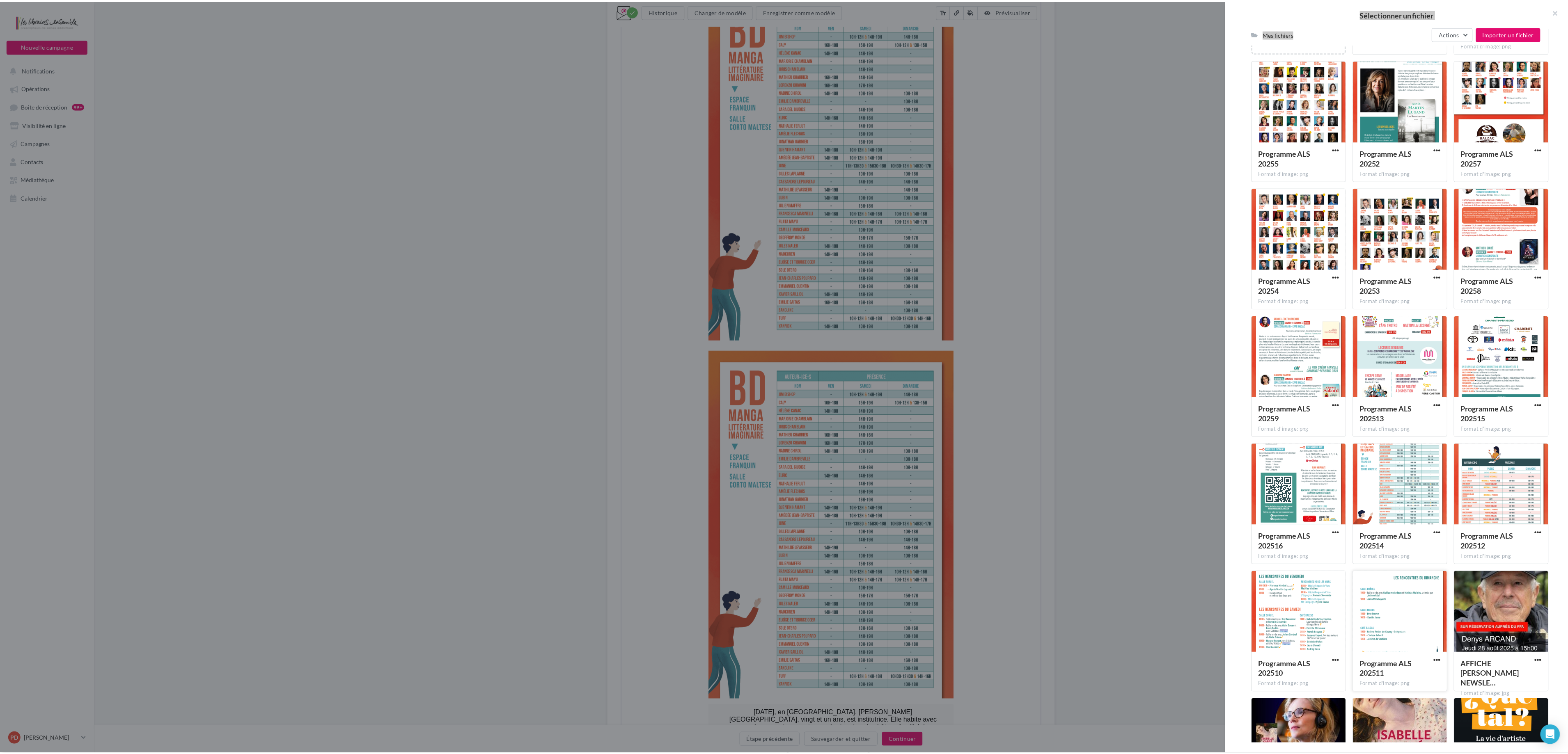
scroll to position [289, 0]
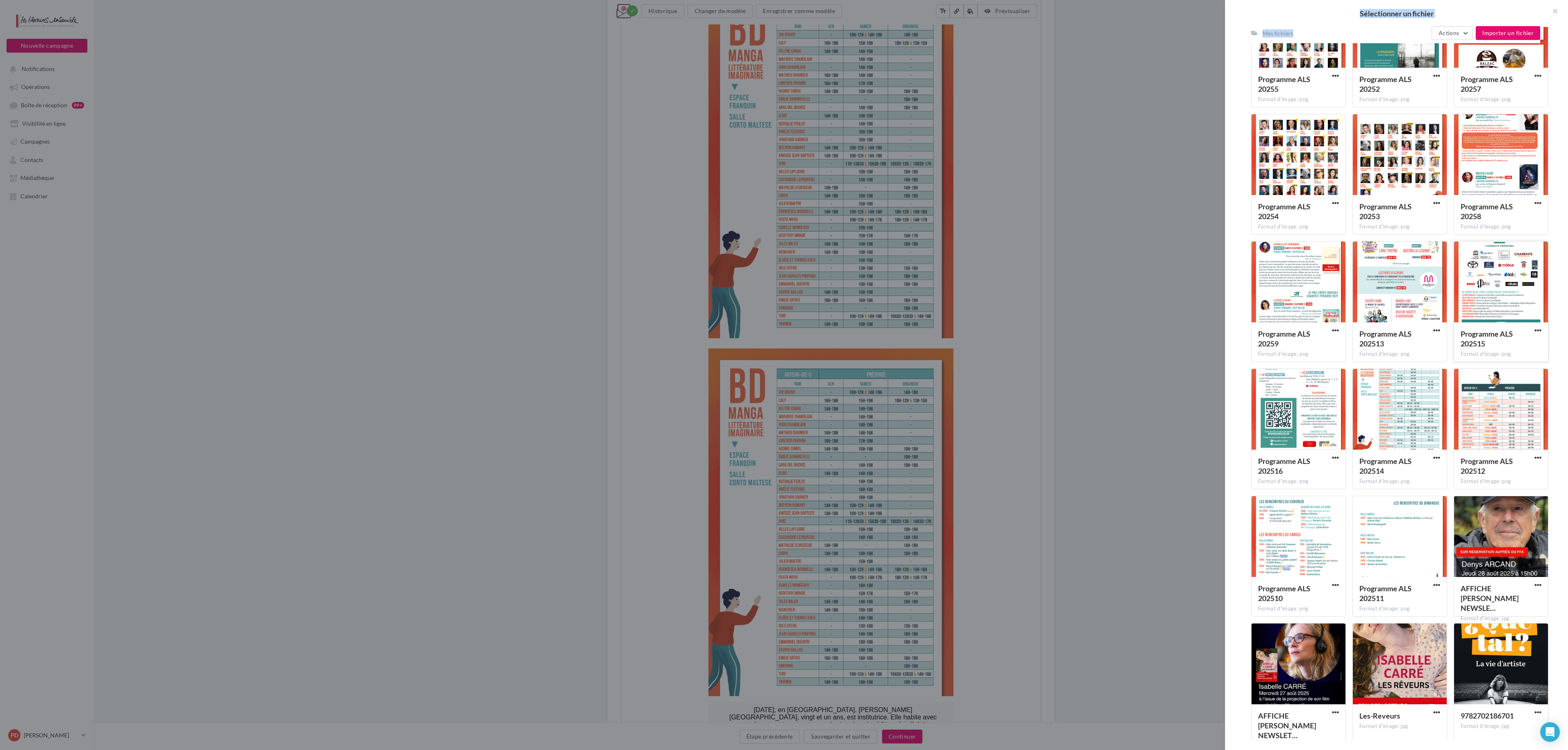
click at [784, 296] on div at bounding box center [1501, 283] width 94 height 82
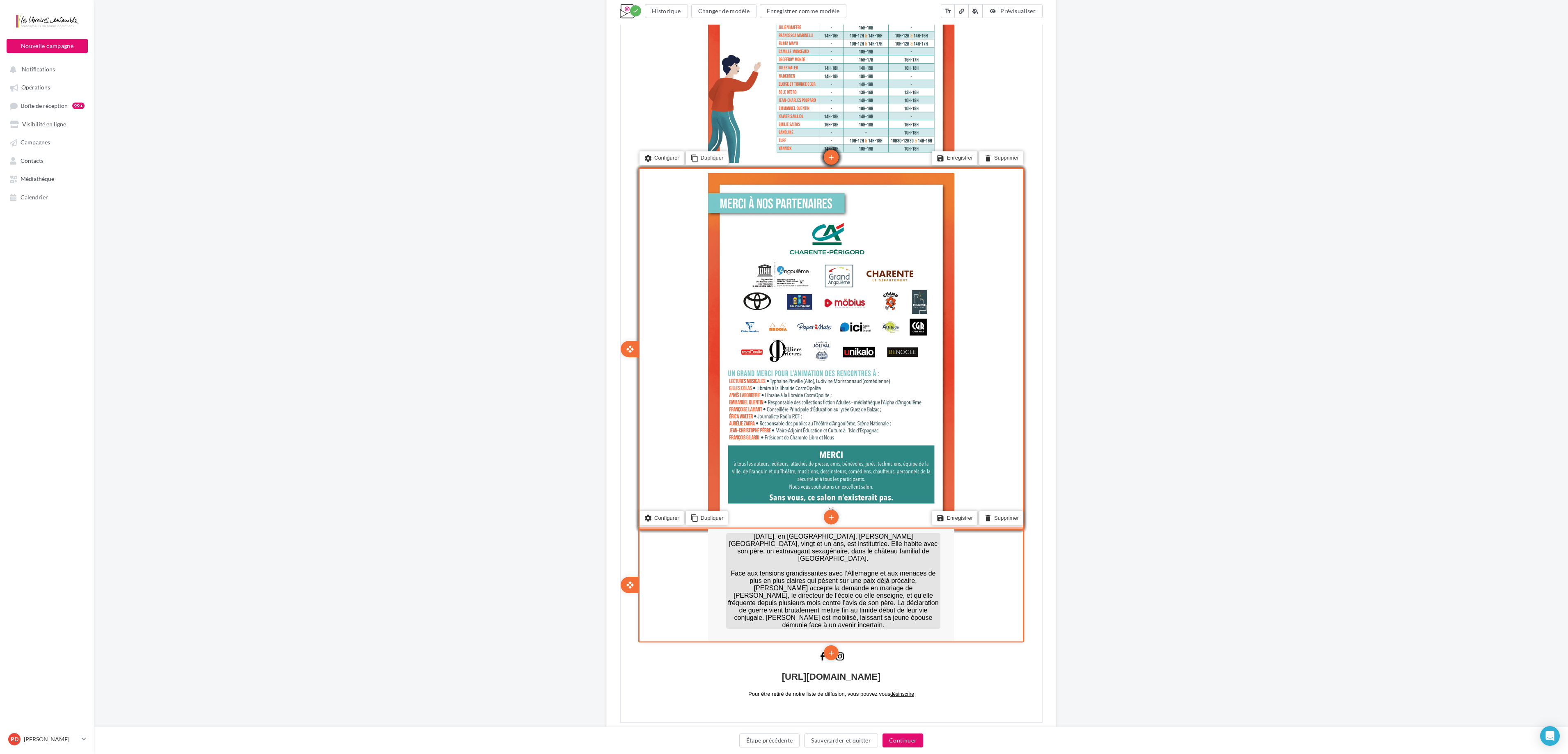
scroll to position [4853, 0]
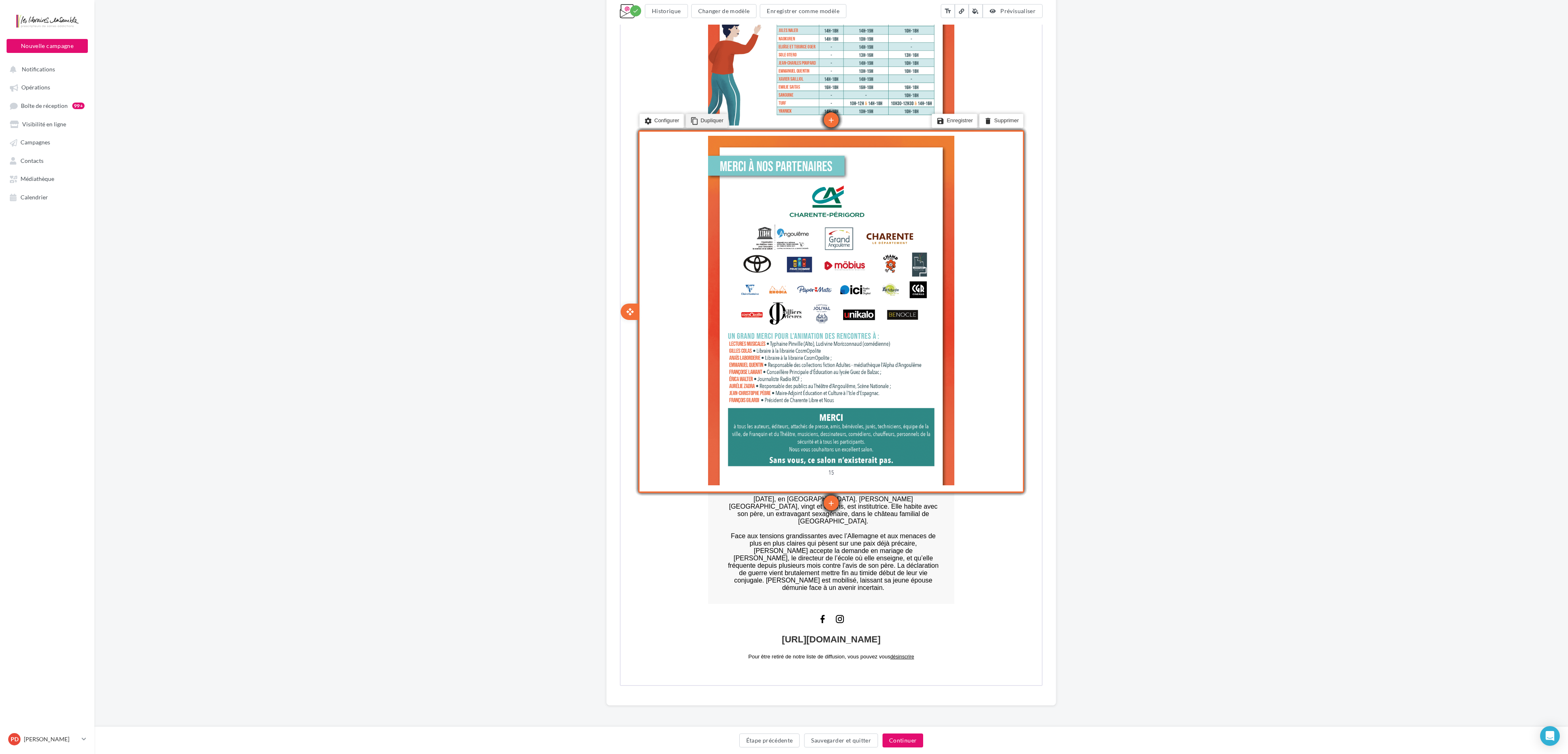
click at [704, 119] on li "content_copy Dupliquer" at bounding box center [706, 120] width 42 height 14
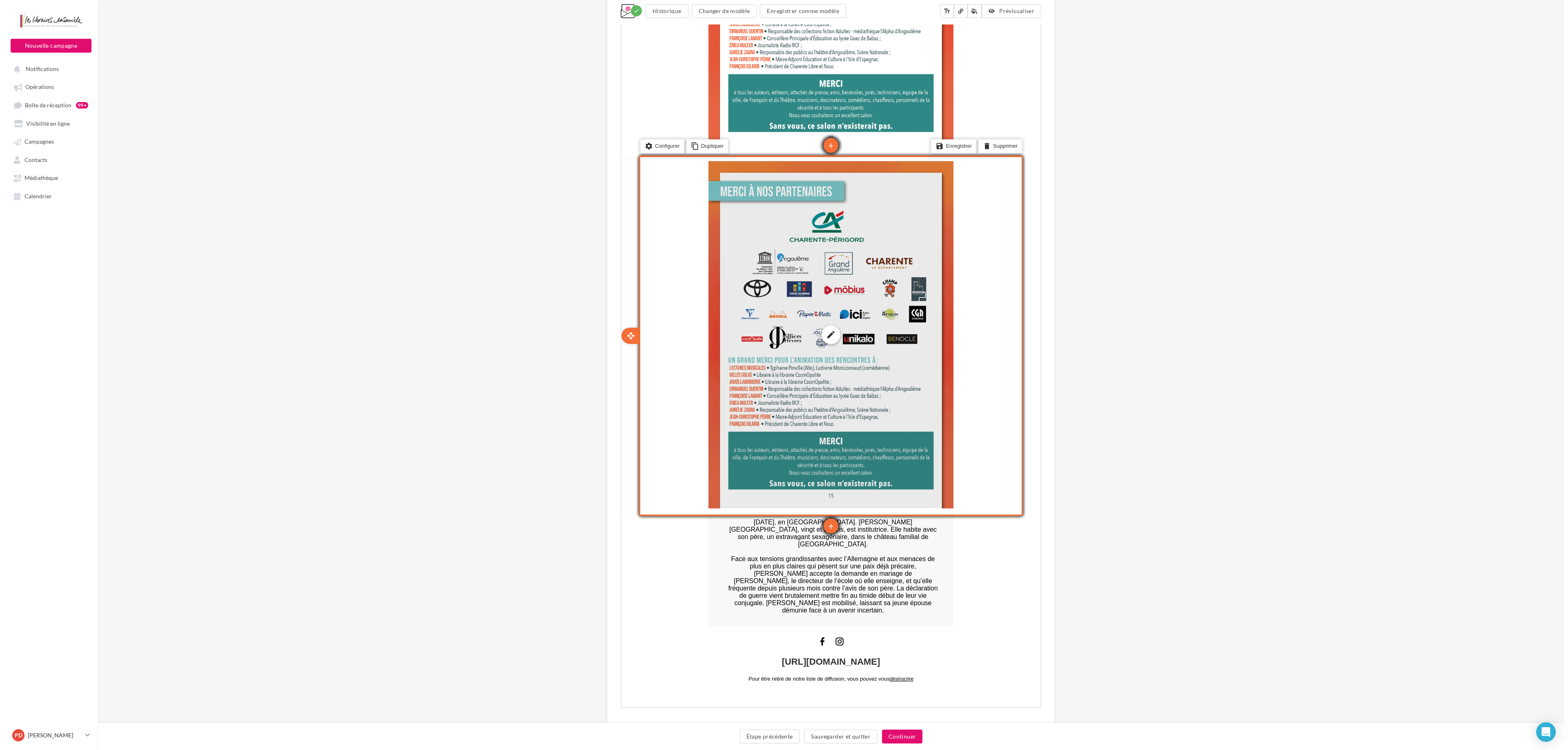
scroll to position [5185, 0]
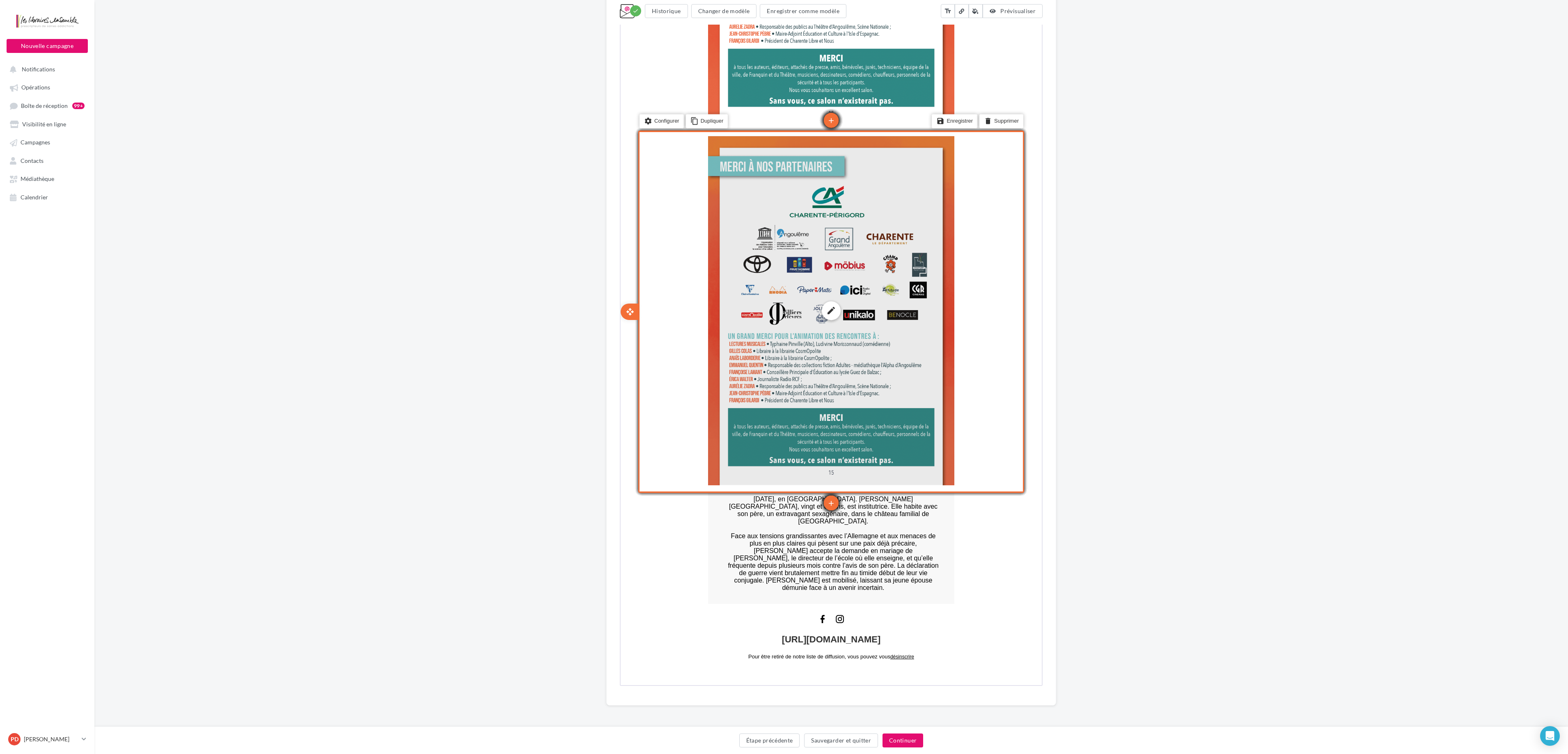
click at [787, 344] on div "edit photo_library rounded_corner crop link style" at bounding box center [831, 311] width 246 height 349
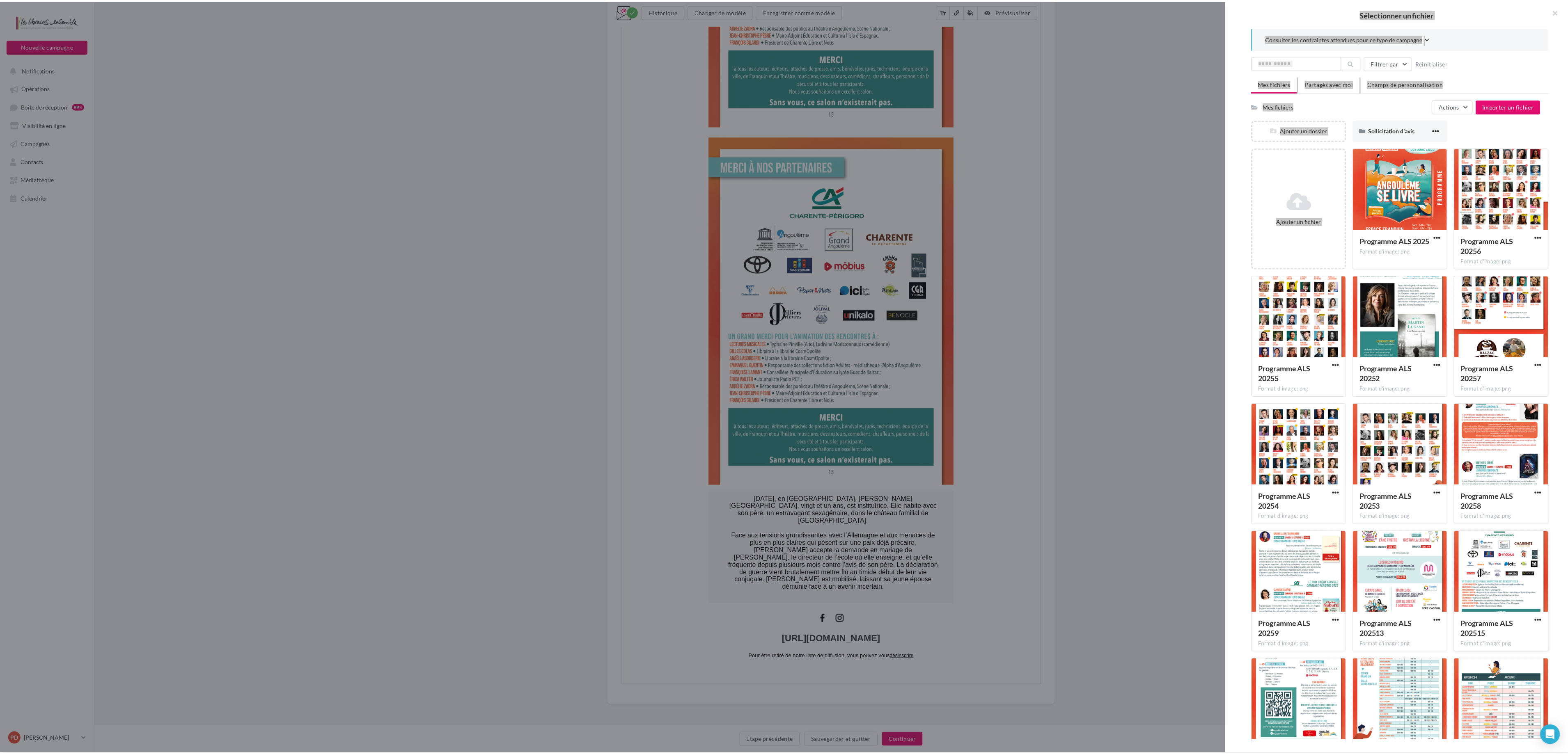
scroll to position [42, 0]
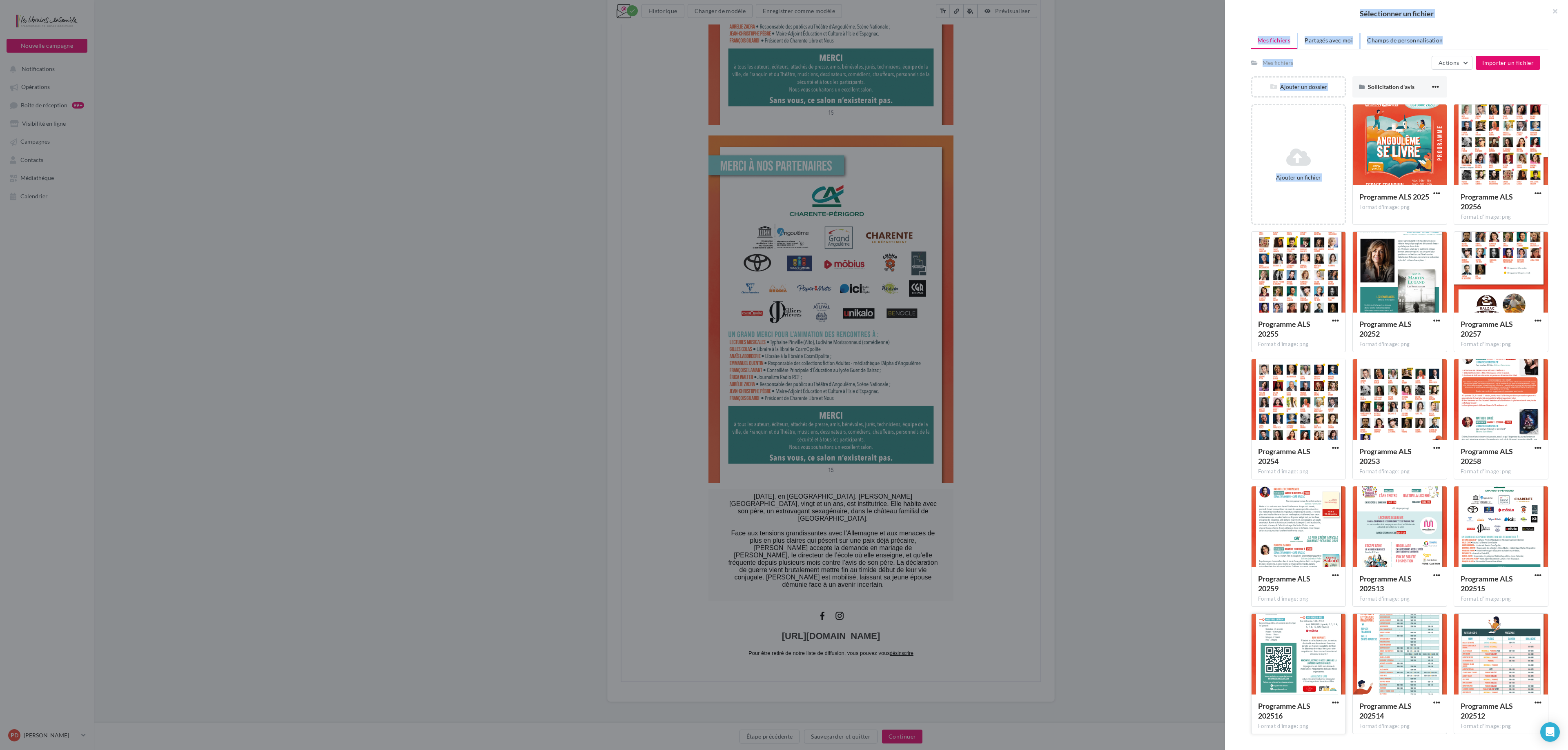
click at [784, 375] on div at bounding box center [1299, 654] width 94 height 82
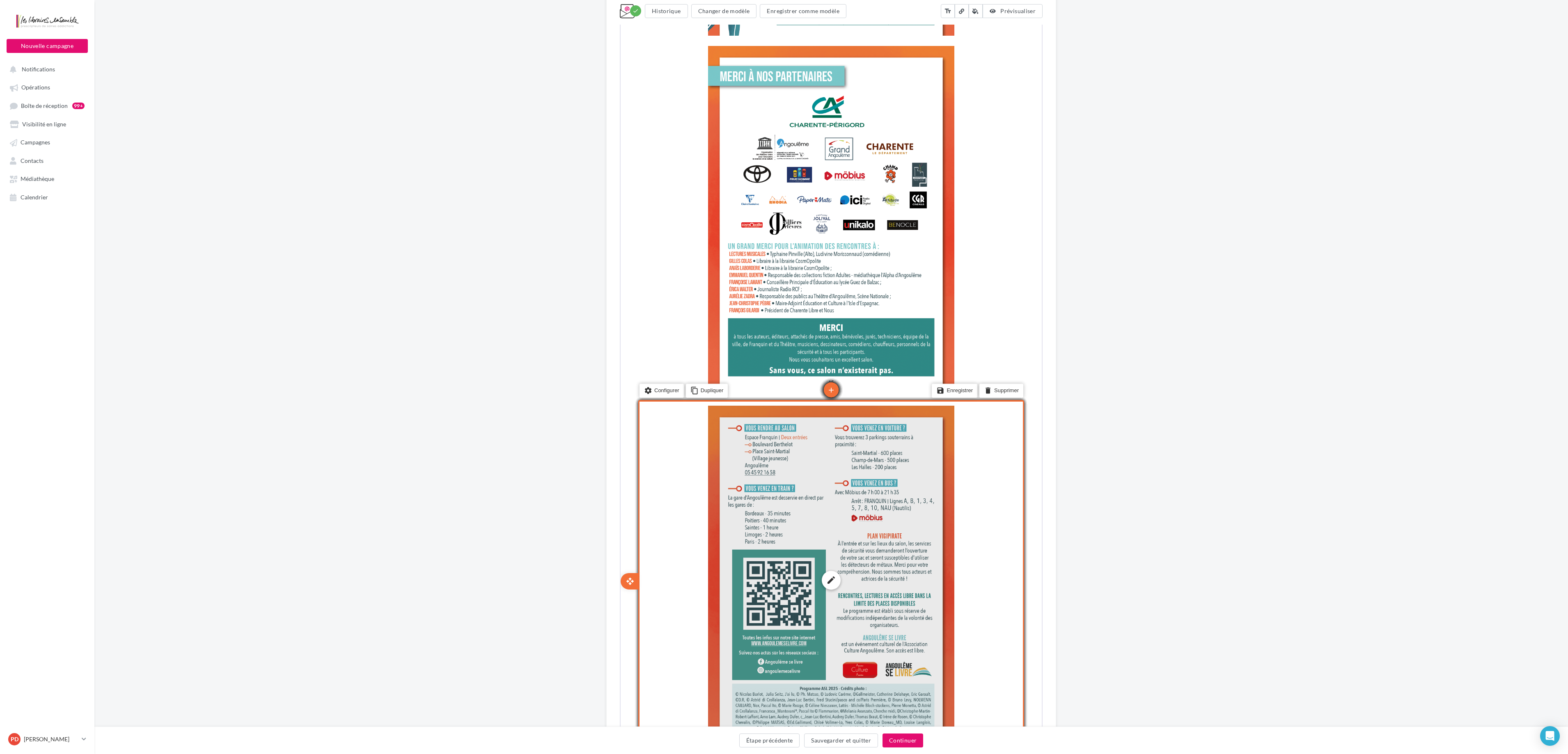
scroll to position [5213, 0]
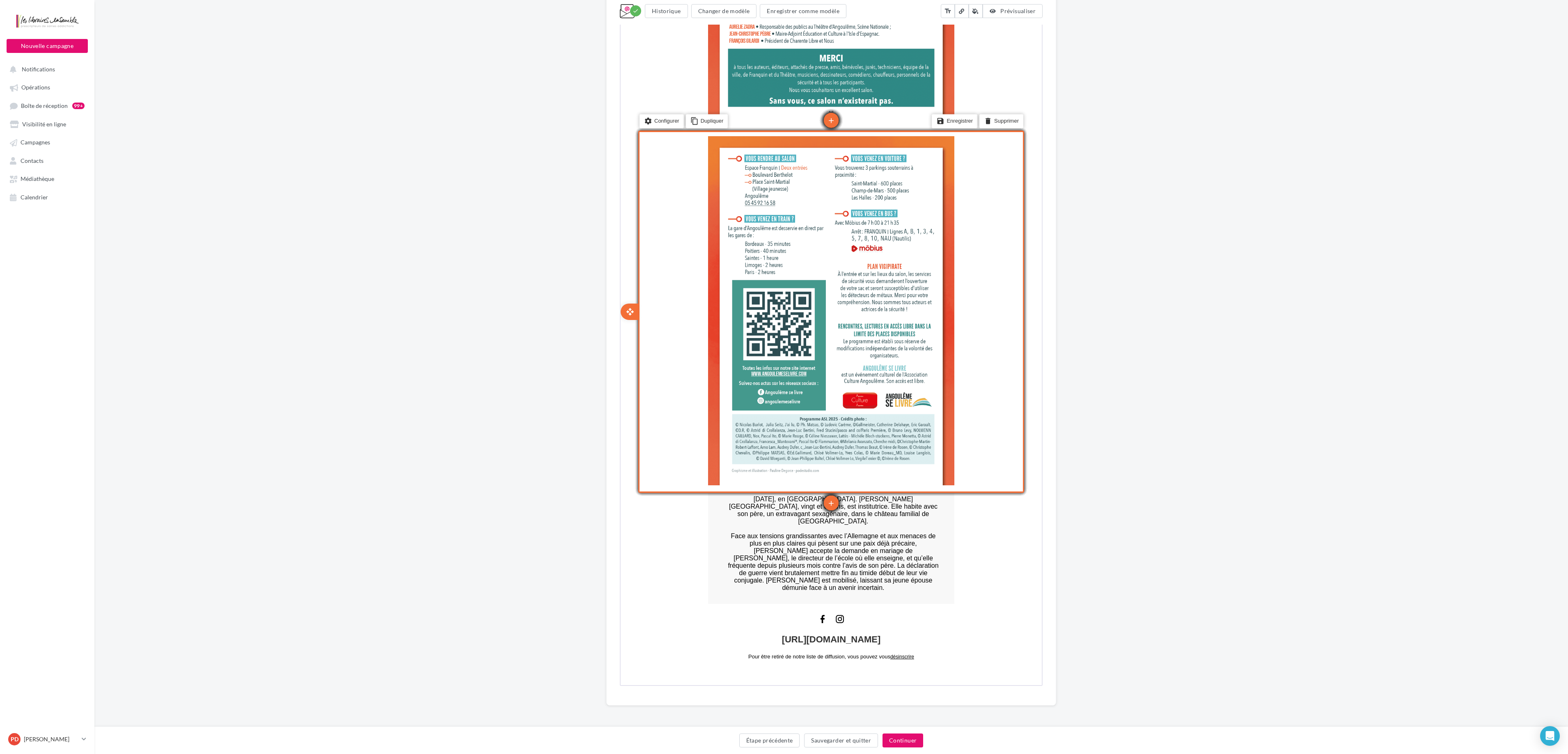
click at [787, 377] on div "add" at bounding box center [830, 581] width 36 height 180
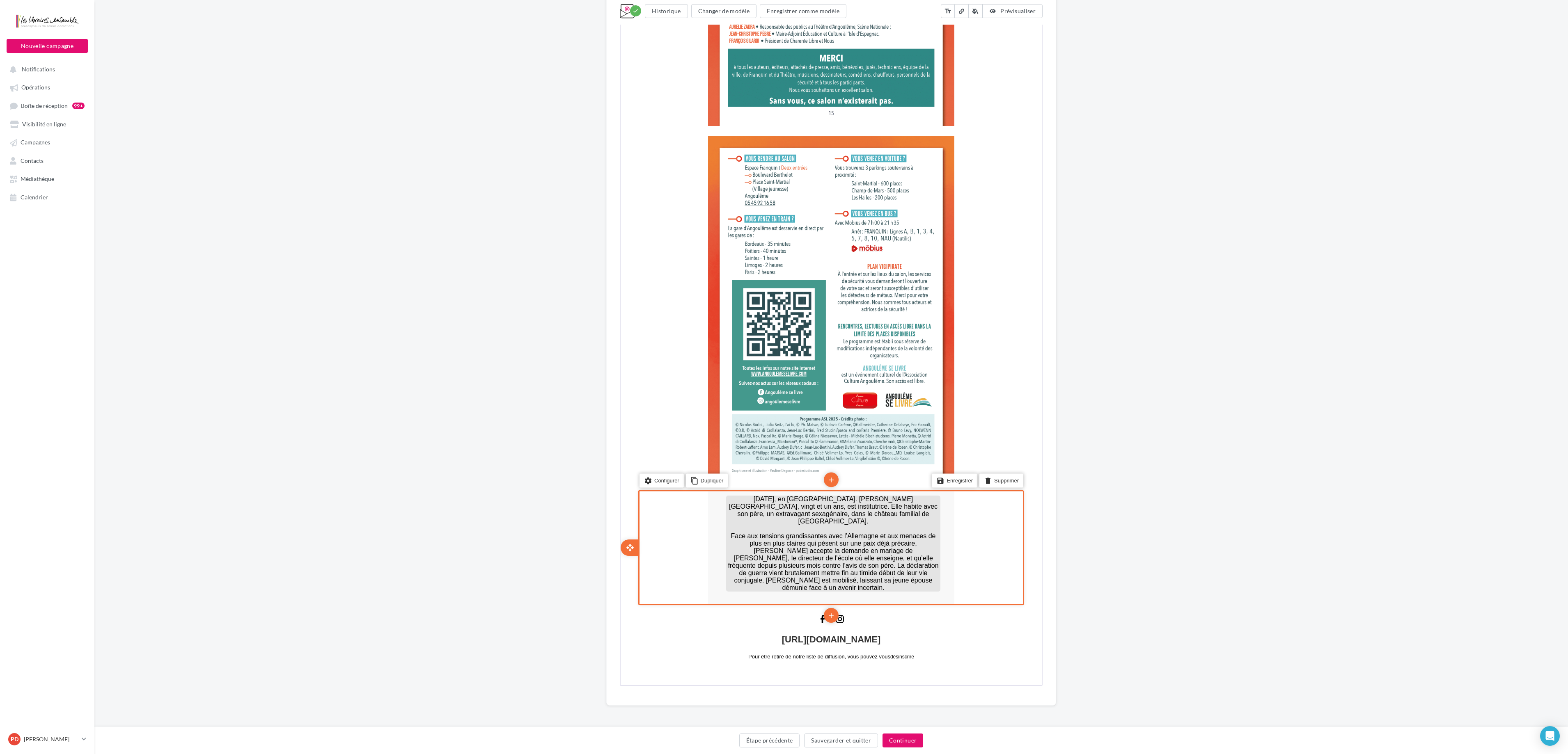
click at [787, 377] on span "Juillet 1939, en Dordogne. Albane de Séguilières, vingt et un ans, est institut…" at bounding box center [832, 542] width 210 height 95
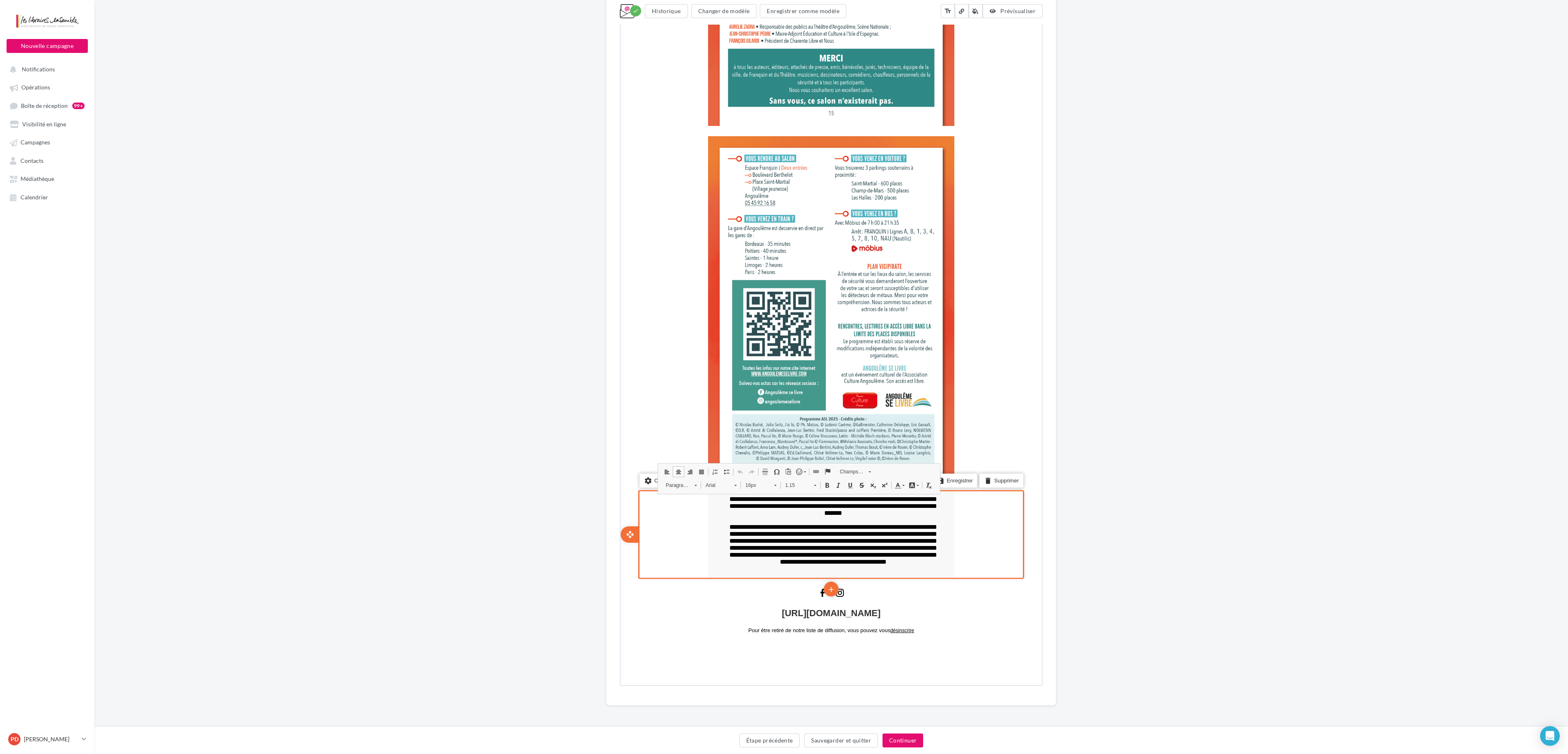
click at [787, 377] on span "**********" at bounding box center [832, 529] width 207 height 69
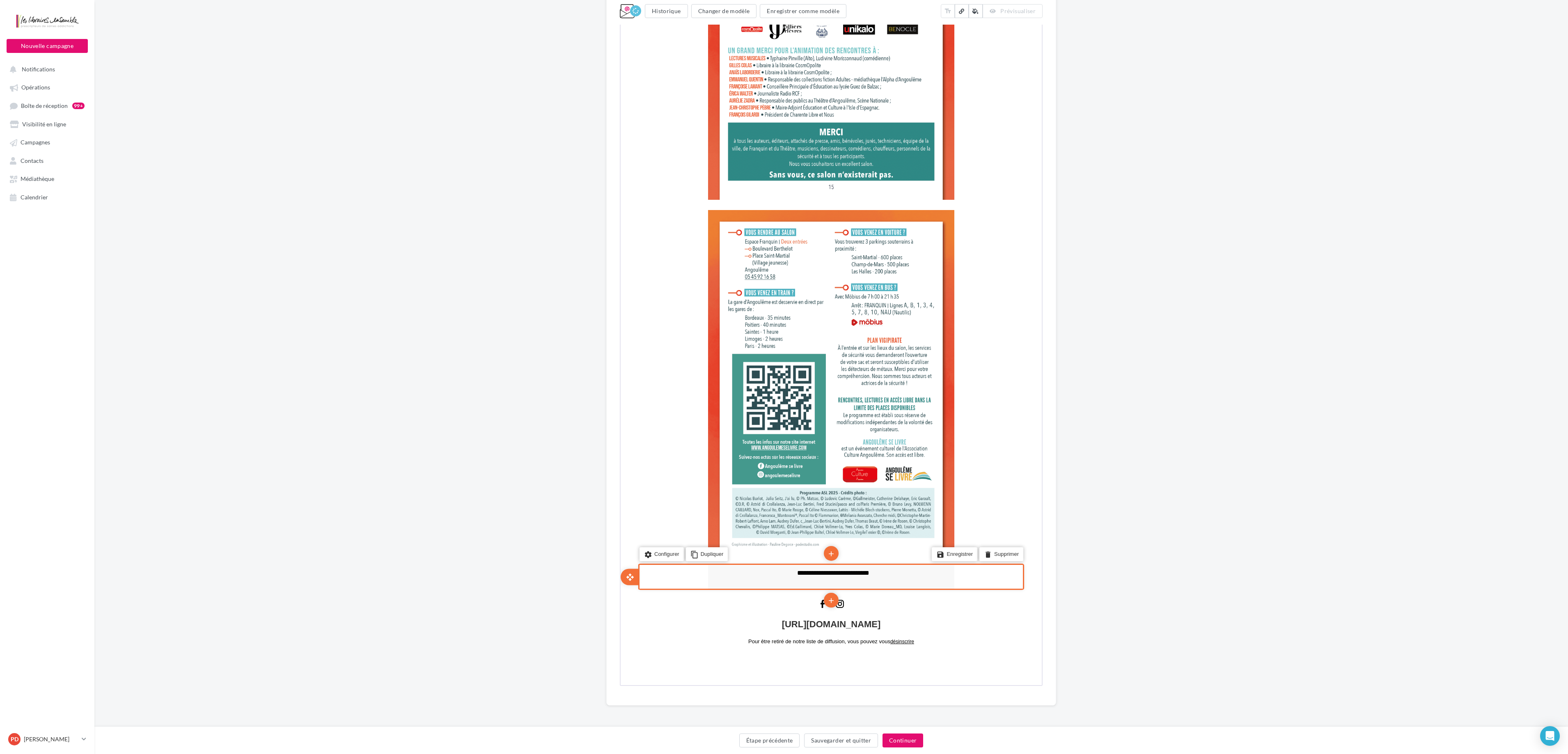
scroll to position [5139, 0]
click at [787, 377] on span "**********" at bounding box center [832, 572] width 72 height 6
click at [770, 377] on link "16px" at bounding box center [760, 558] width 40 height 12
click at [770, 377] on link "34px" at bounding box center [769, 617] width 56 height 10
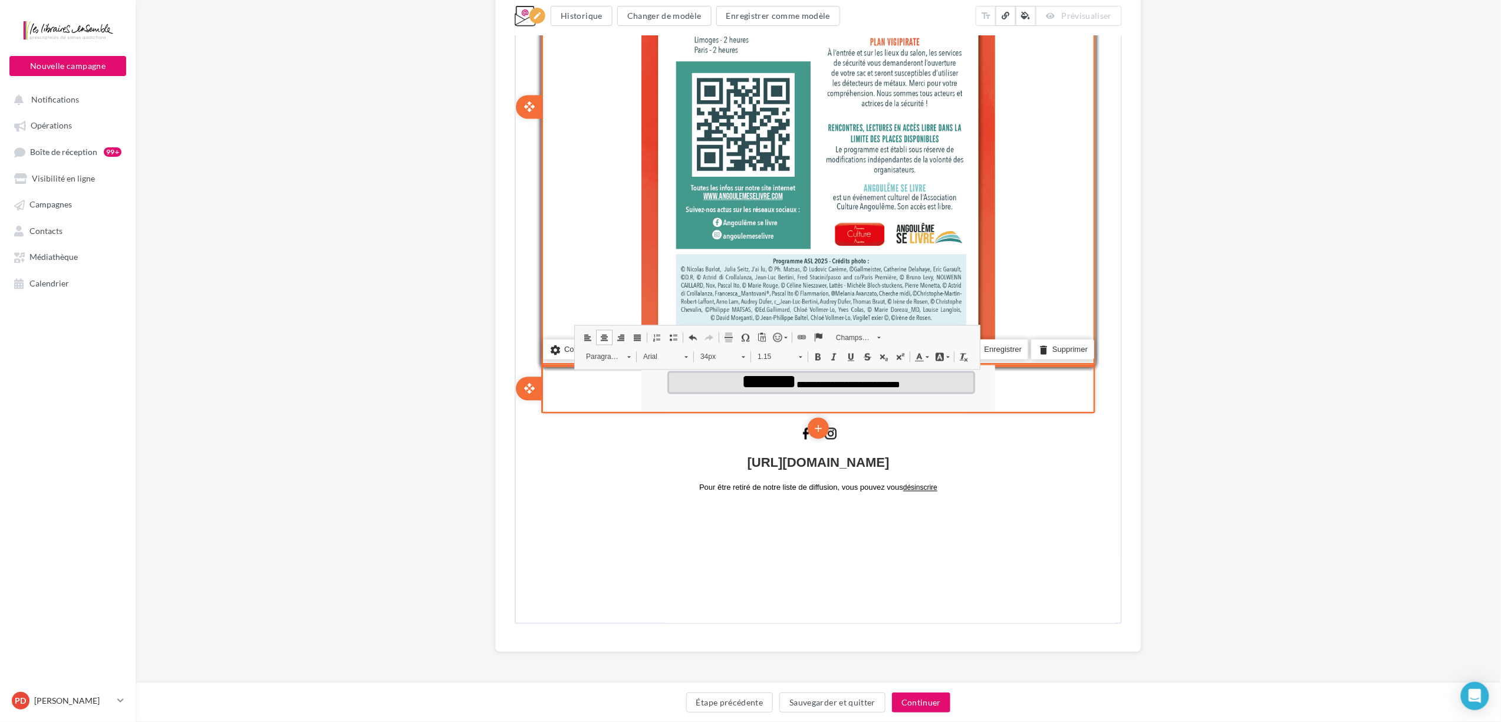
scroll to position [0, 0]
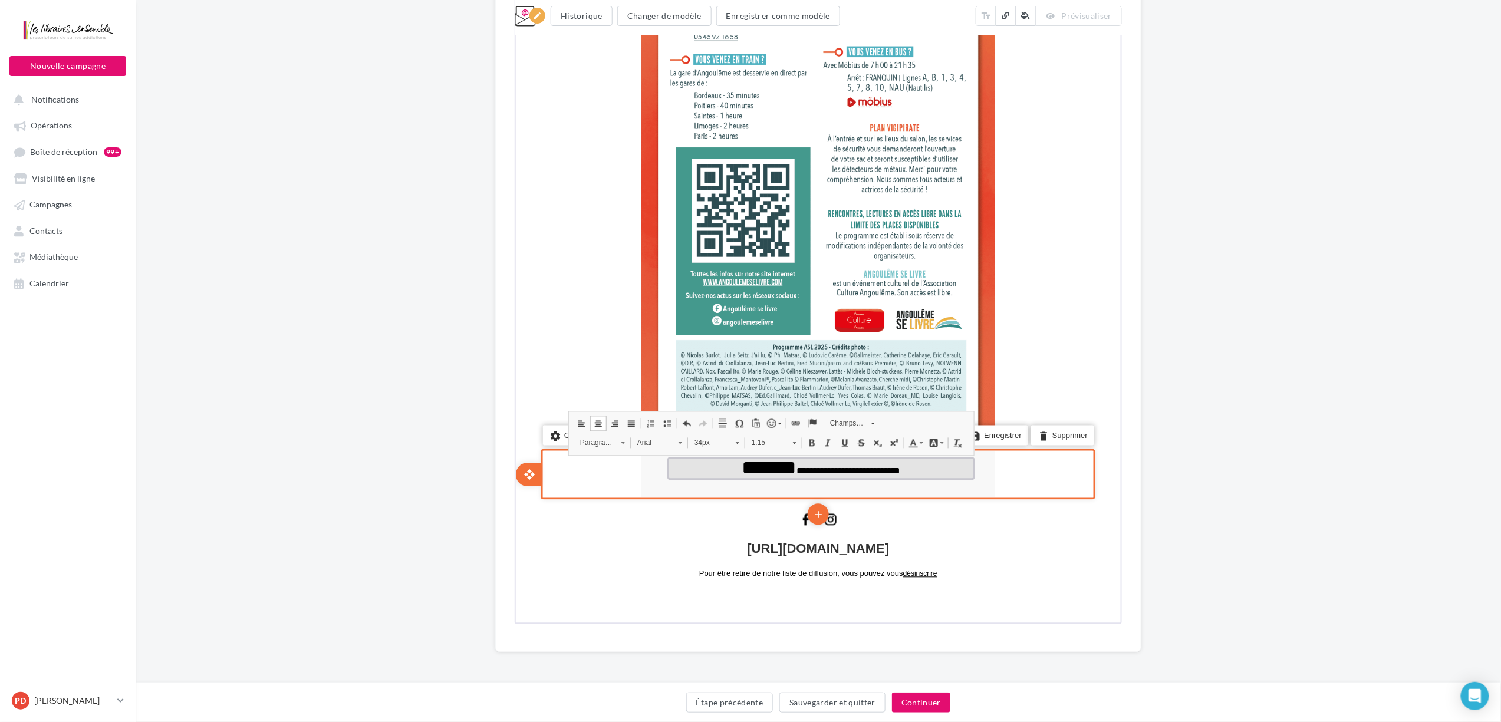
click at [842, 469] on span "**********" at bounding box center [847, 472] width 104 height 9
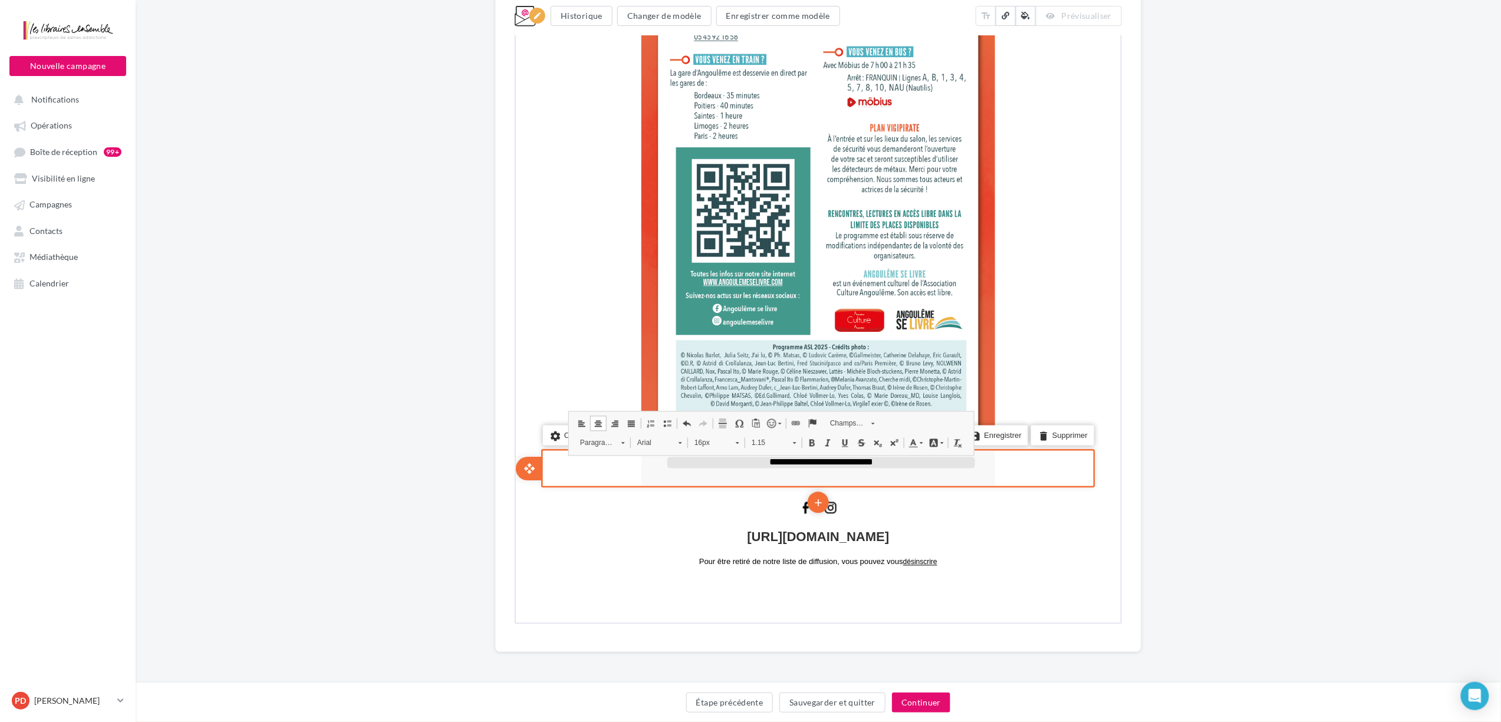
click at [842, 469] on td "**********" at bounding box center [819, 464] width 319 height 23
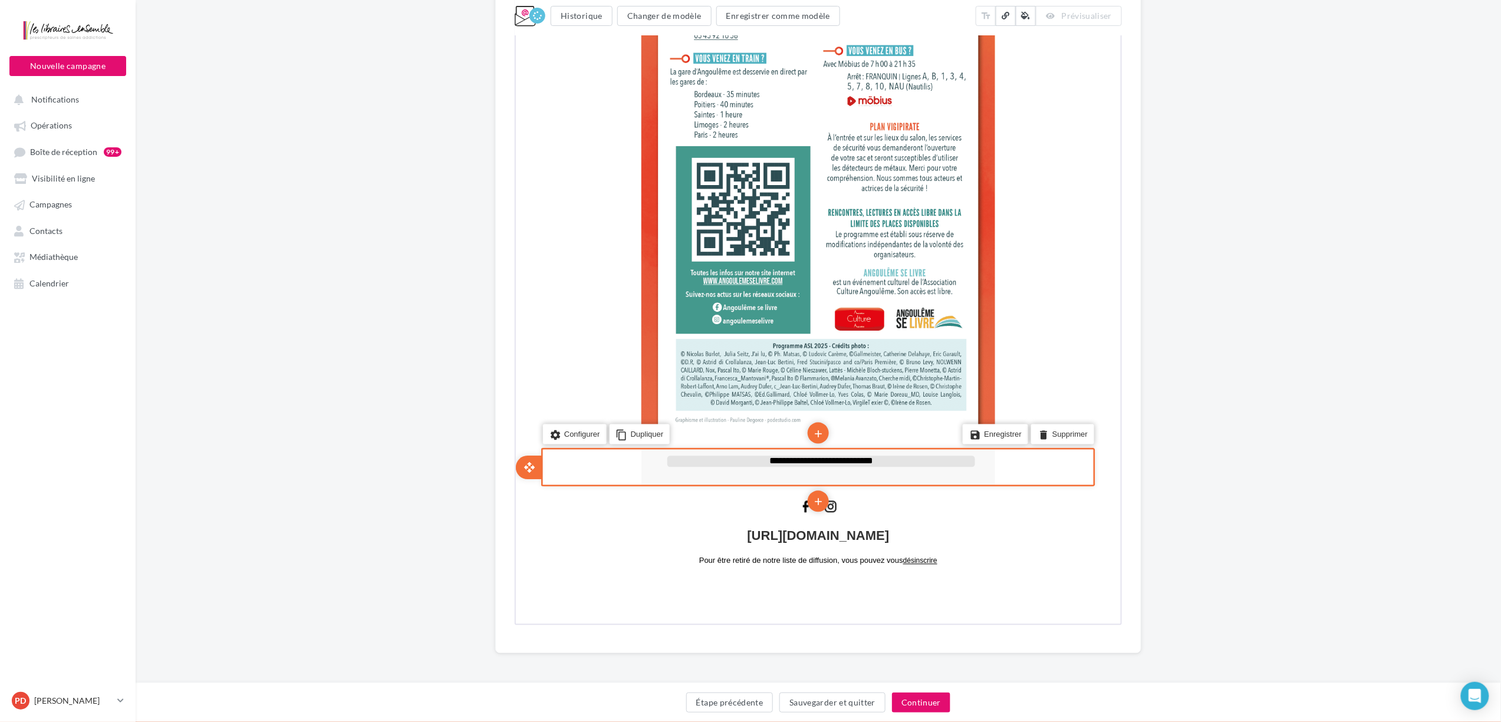
click at [842, 468] on td "**********" at bounding box center [819, 462] width 319 height 23
click at [840, 464] on span "**********" at bounding box center [819, 462] width 104 height 9
click at [838, 463] on span "**********" at bounding box center [819, 462] width 104 height 9
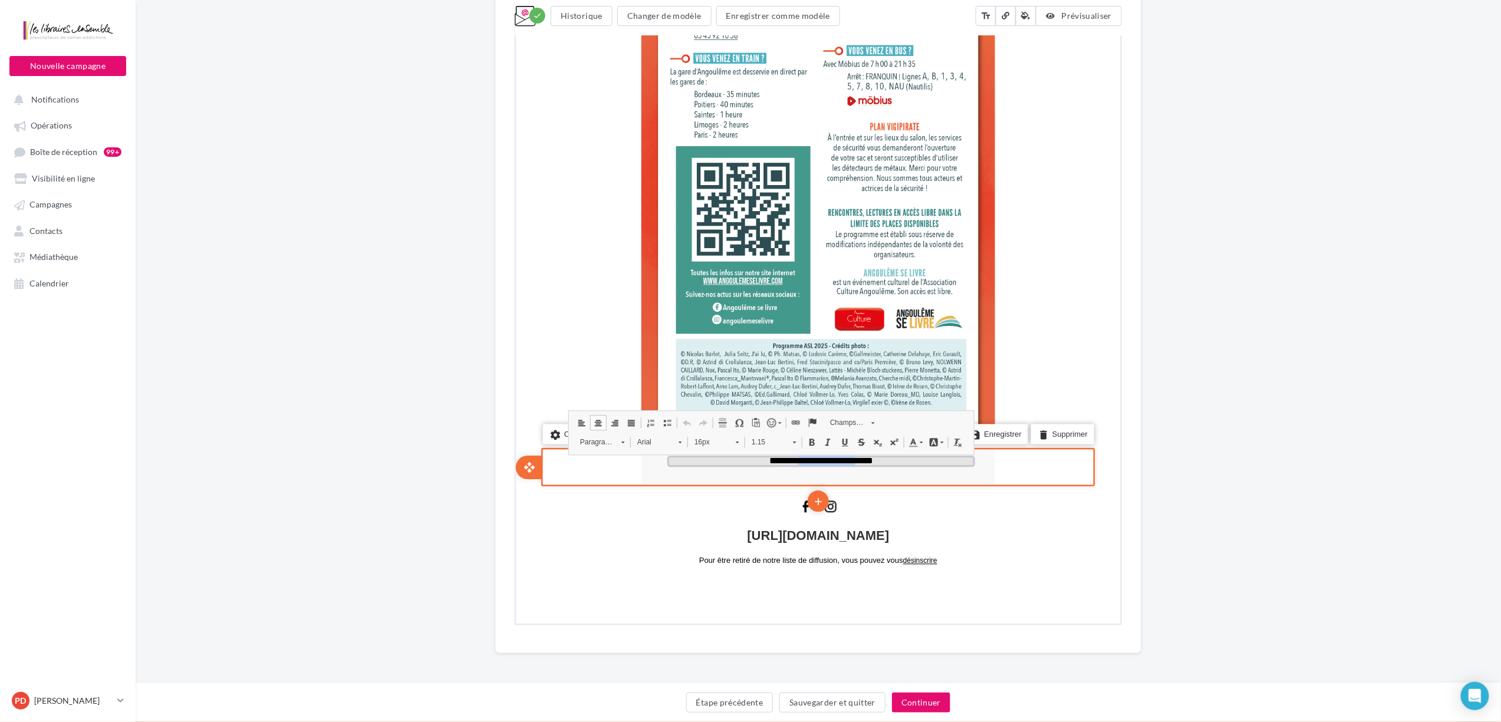
click at [838, 463] on span "**********" at bounding box center [819, 462] width 104 height 9
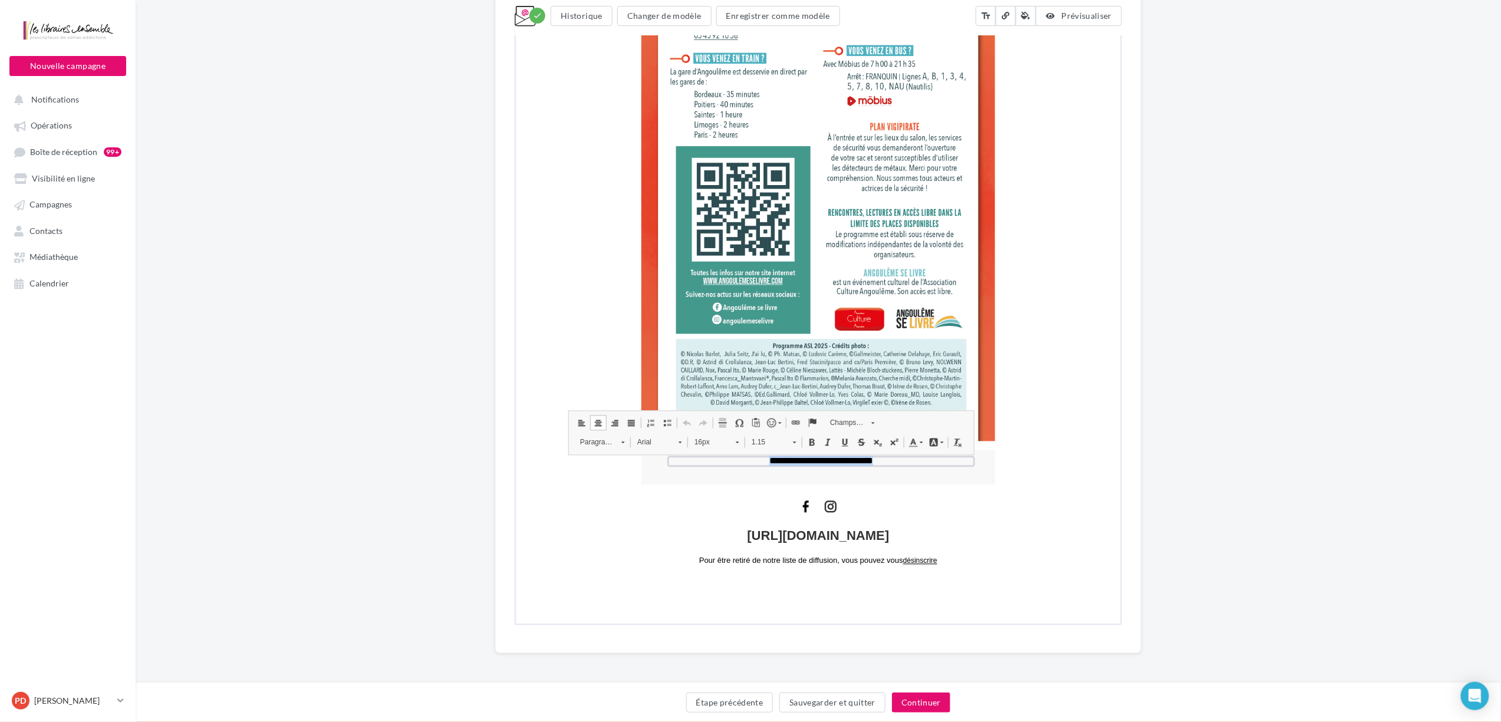
click at [737, 440] on span at bounding box center [735, 442] width 3 height 11
click at [721, 541] on link "24px" at bounding box center [728, 549] width 80 height 15
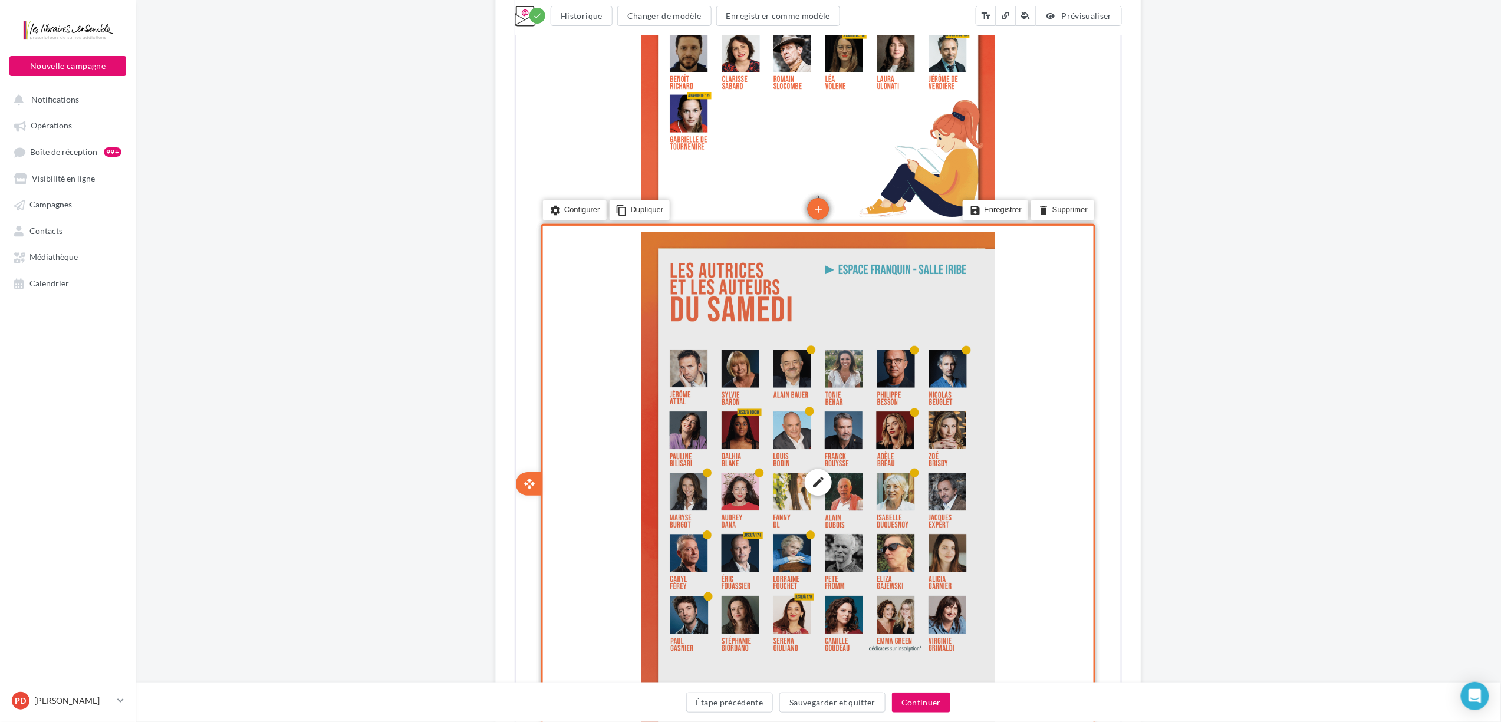
scroll to position [1763, 0]
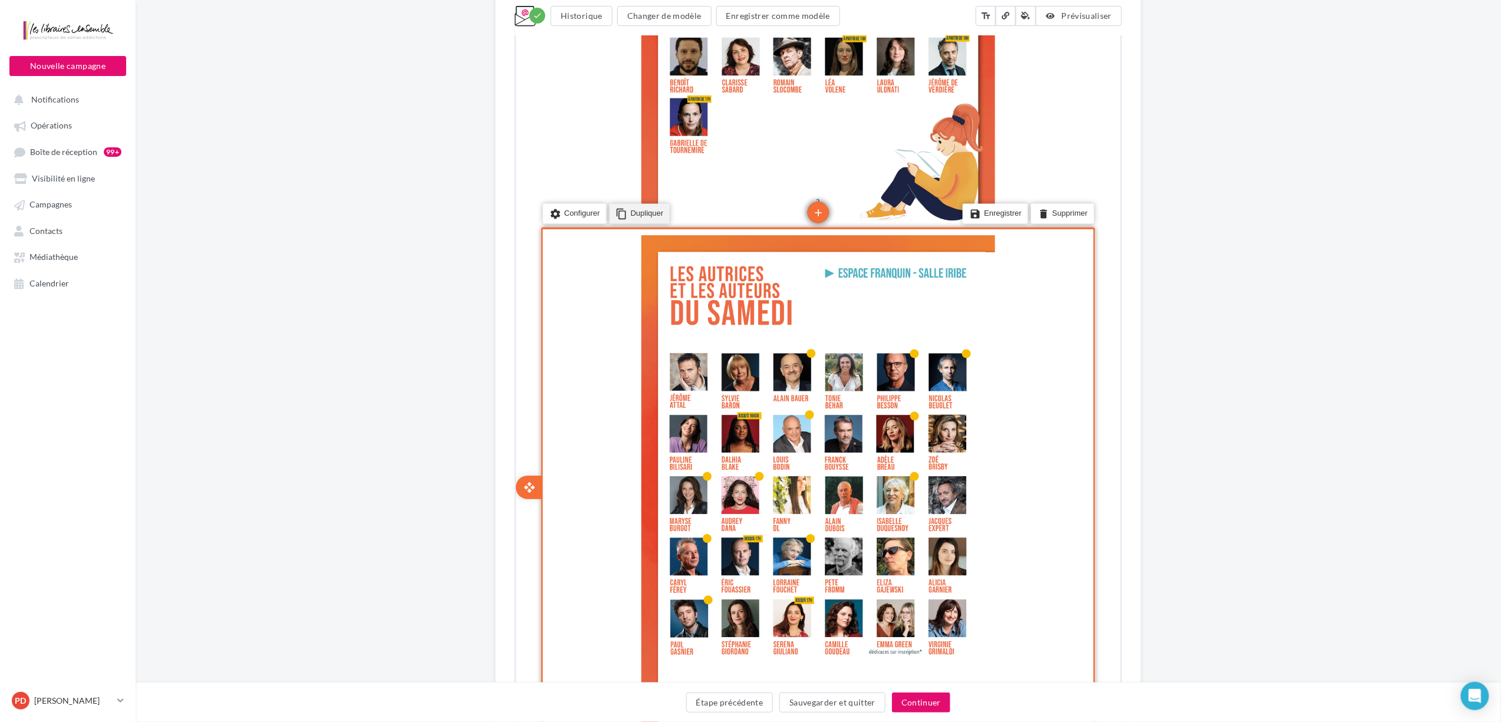
click at [640, 212] on li "content_copy Dupliquer" at bounding box center [638, 213] width 61 height 20
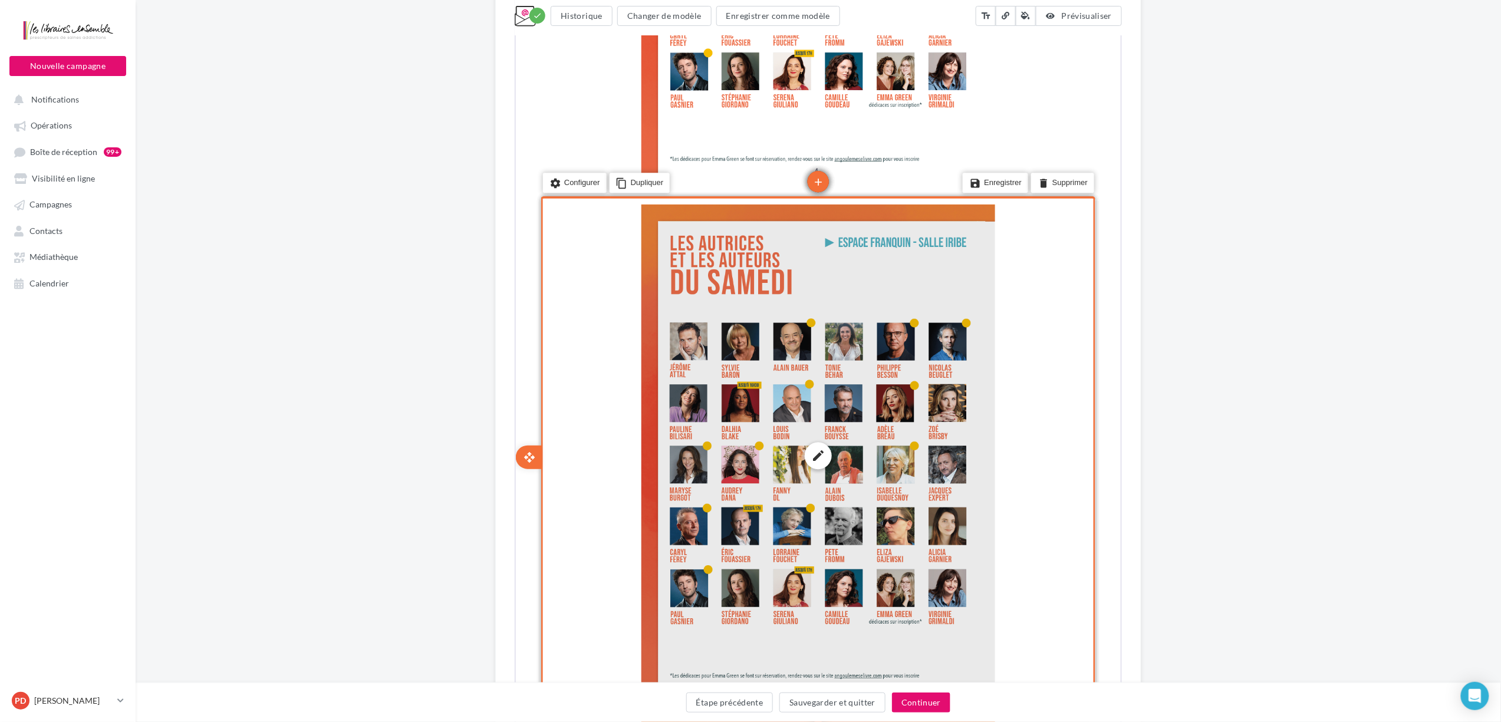
scroll to position [2313, 0]
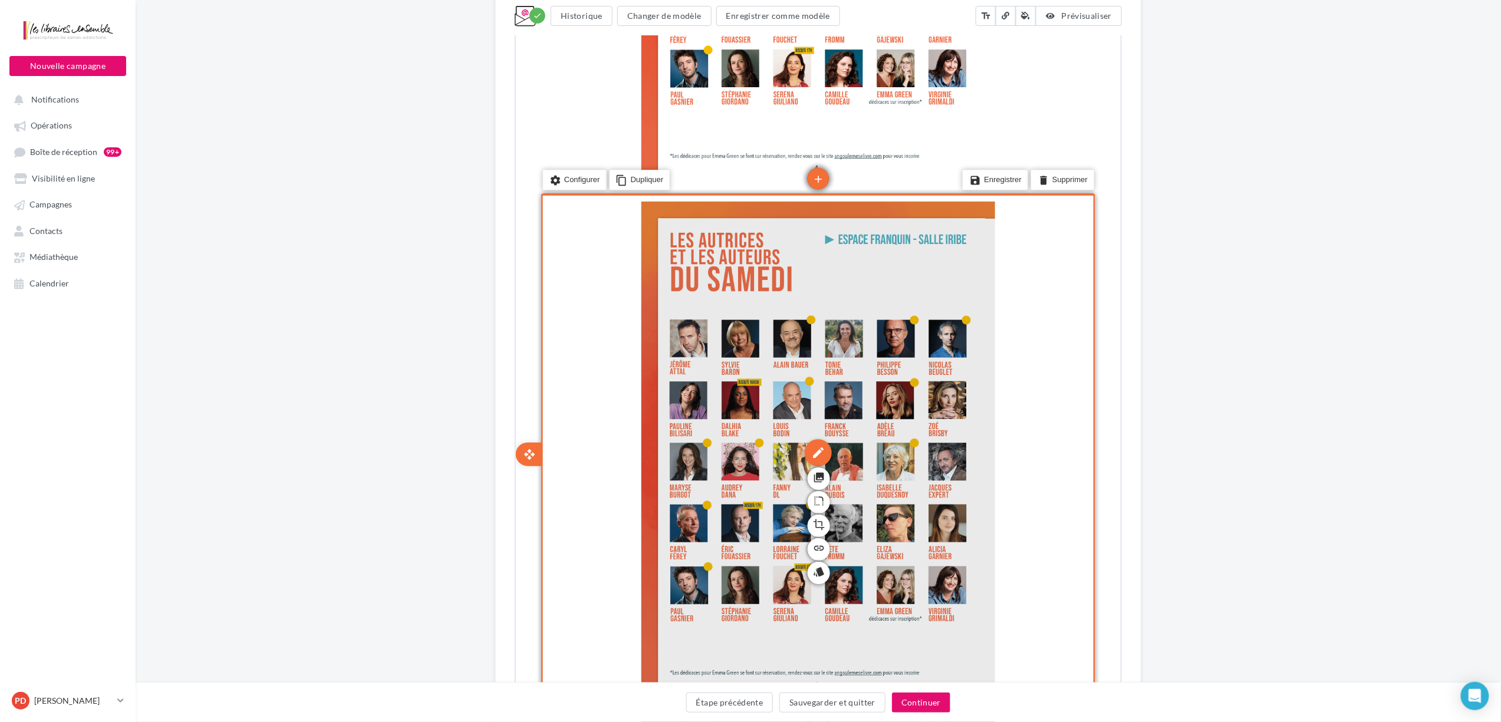
click at [807, 440] on div "edit photo_library rounded_corner crop link style" at bounding box center [816, 452] width 27 height 27
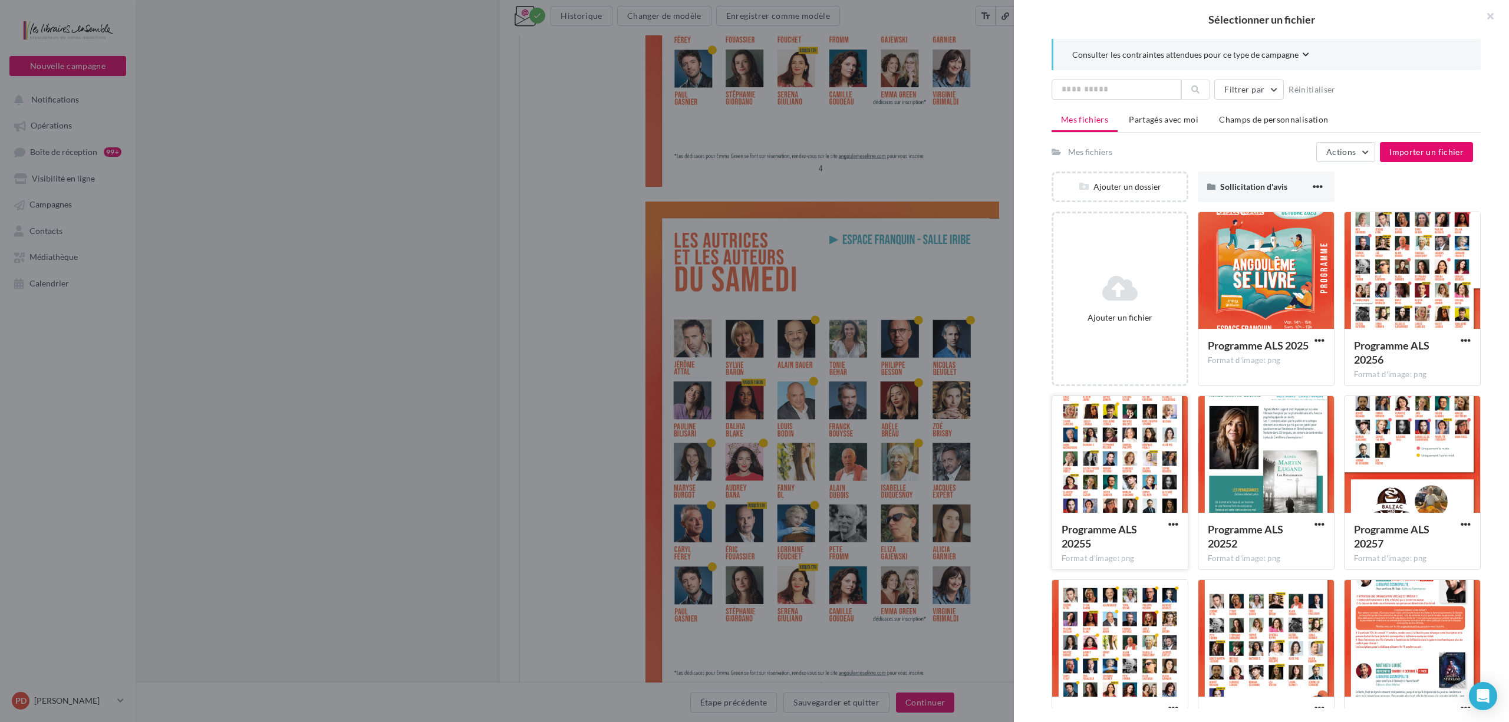
click at [1109, 494] on div at bounding box center [1120, 455] width 136 height 118
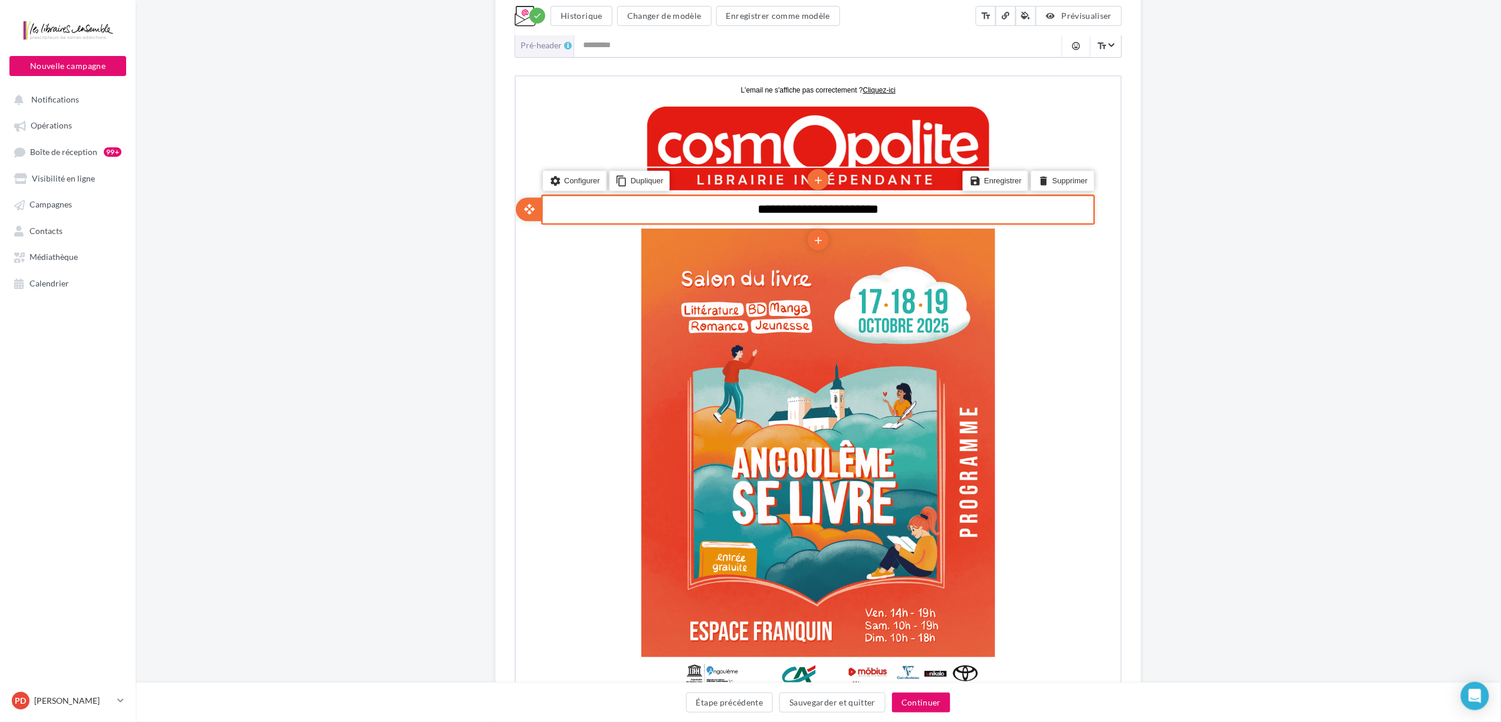
scroll to position [113, 0]
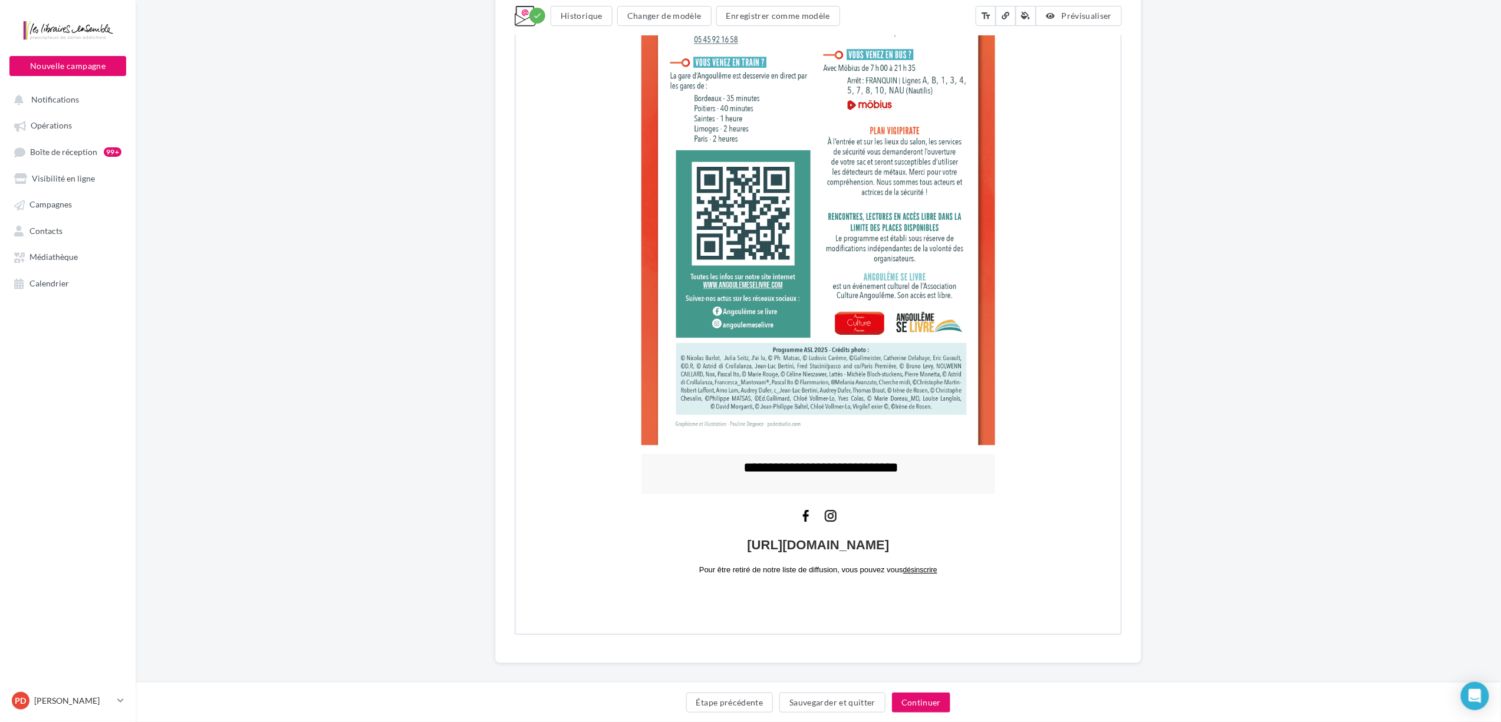
scroll to position [8264, 0]
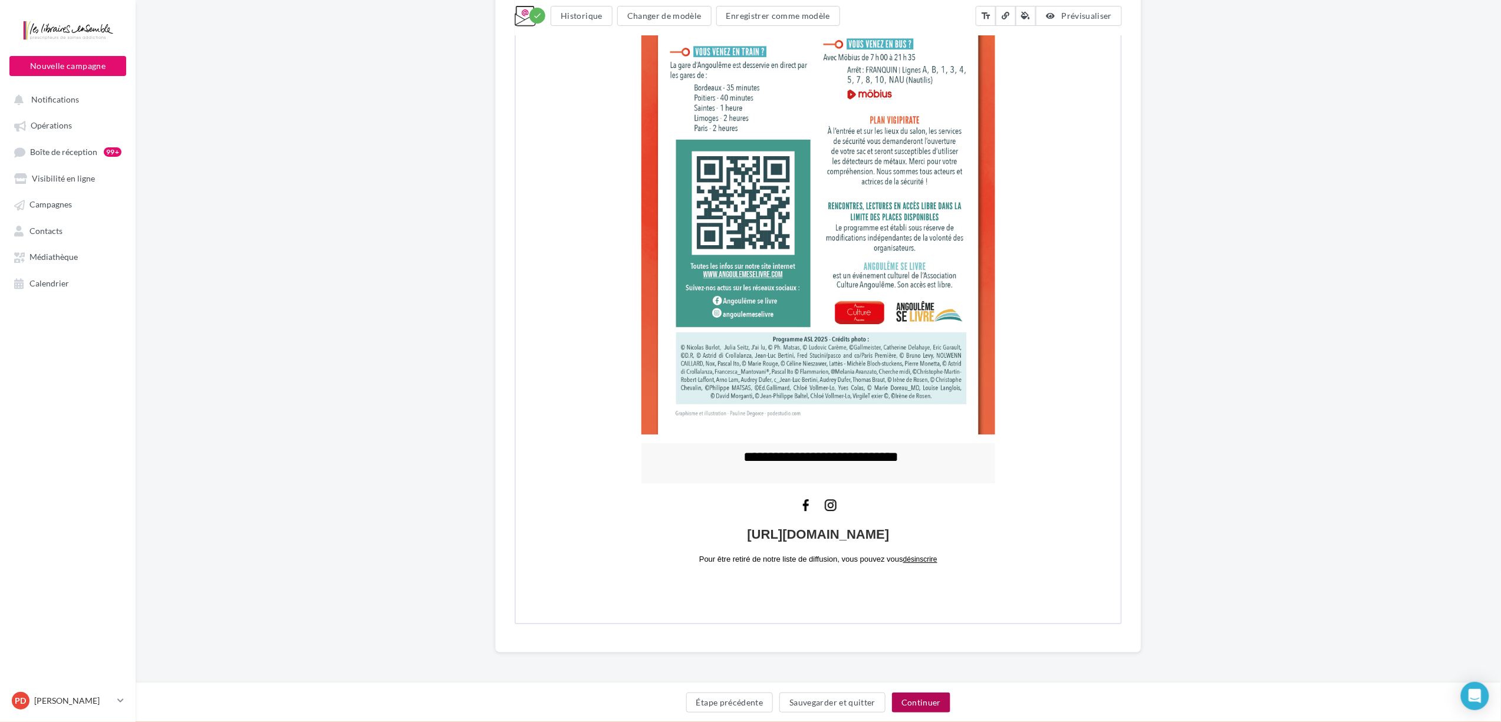
click at [925, 541] on button "Continuer" at bounding box center [921, 703] width 58 height 20
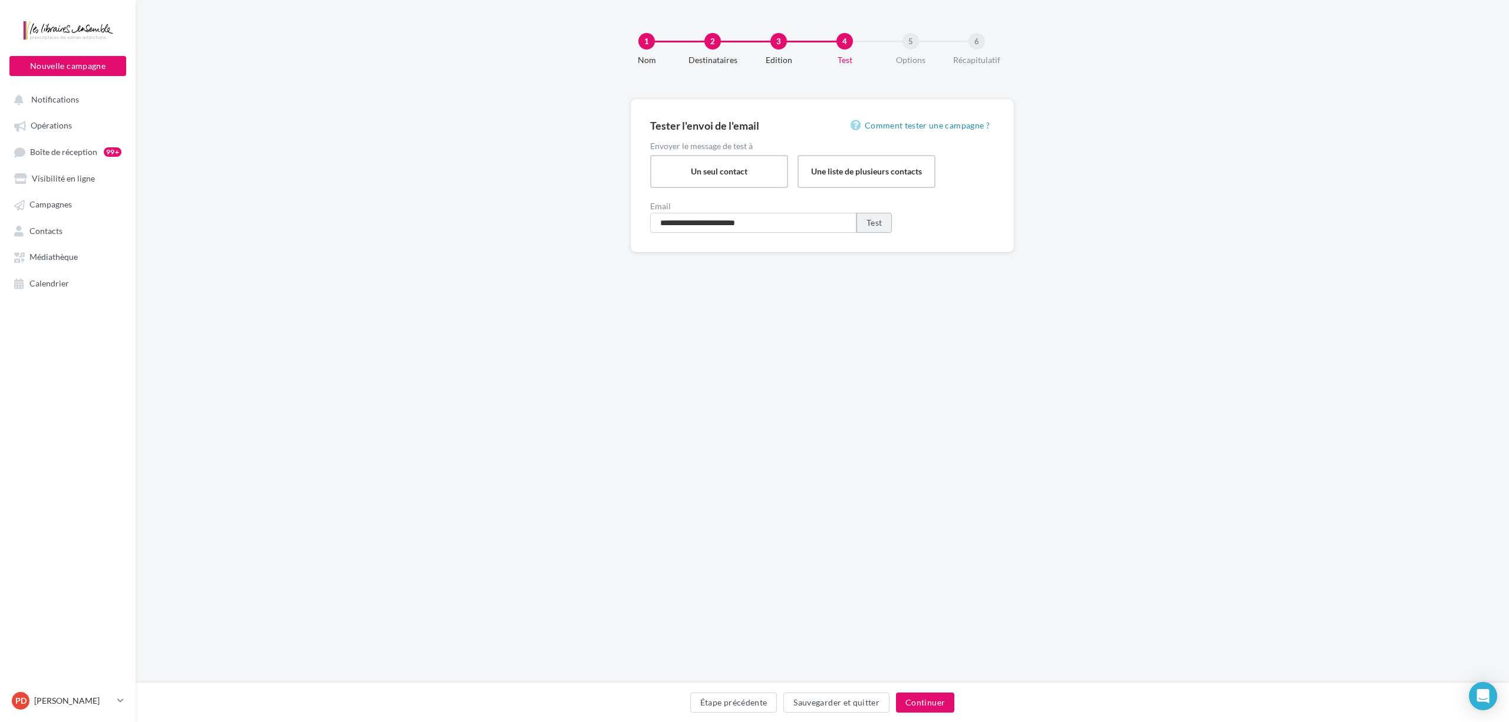
click at [859, 225] on button "Test" at bounding box center [873, 223] width 35 height 20
click at [925, 541] on button "Continuer" at bounding box center [925, 703] width 58 height 20
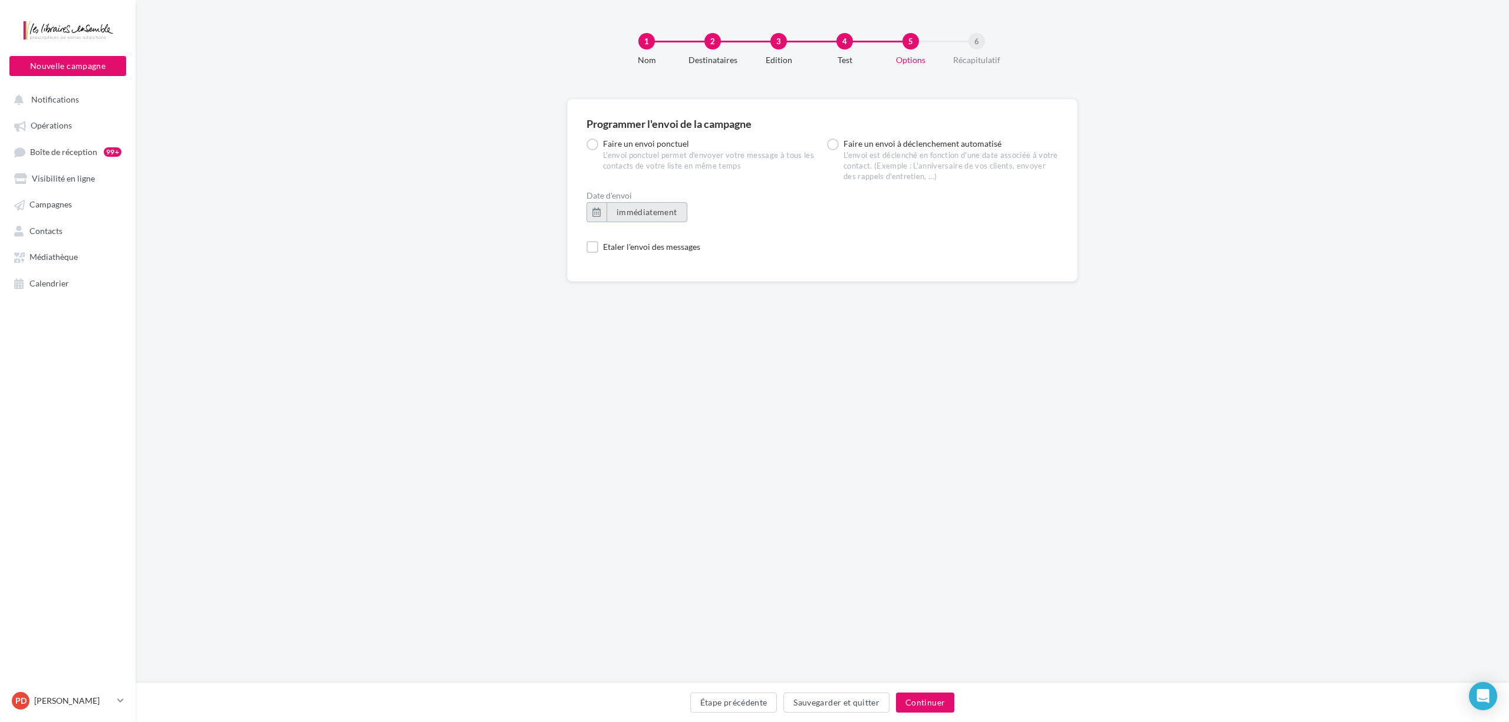
click at [668, 216] on span "immédiatement" at bounding box center [647, 212] width 61 height 10
click at [681, 444] on button "Envoyer immédiatement" at bounding box center [671, 441] width 97 height 14
click at [666, 210] on span "immédiatement" at bounding box center [647, 212] width 61 height 10
click at [656, 250] on select "* * * * * * * * * * ** ** ** ** ** ** ** ** ** ** ** ** ** **" at bounding box center [647, 247] width 29 height 9
click at [996, 456] on div "Programmer l'envoi de la campagne Faire un envoi ponctuel L'envoi ponctuel perm…" at bounding box center [822, 297] width 1373 height 397
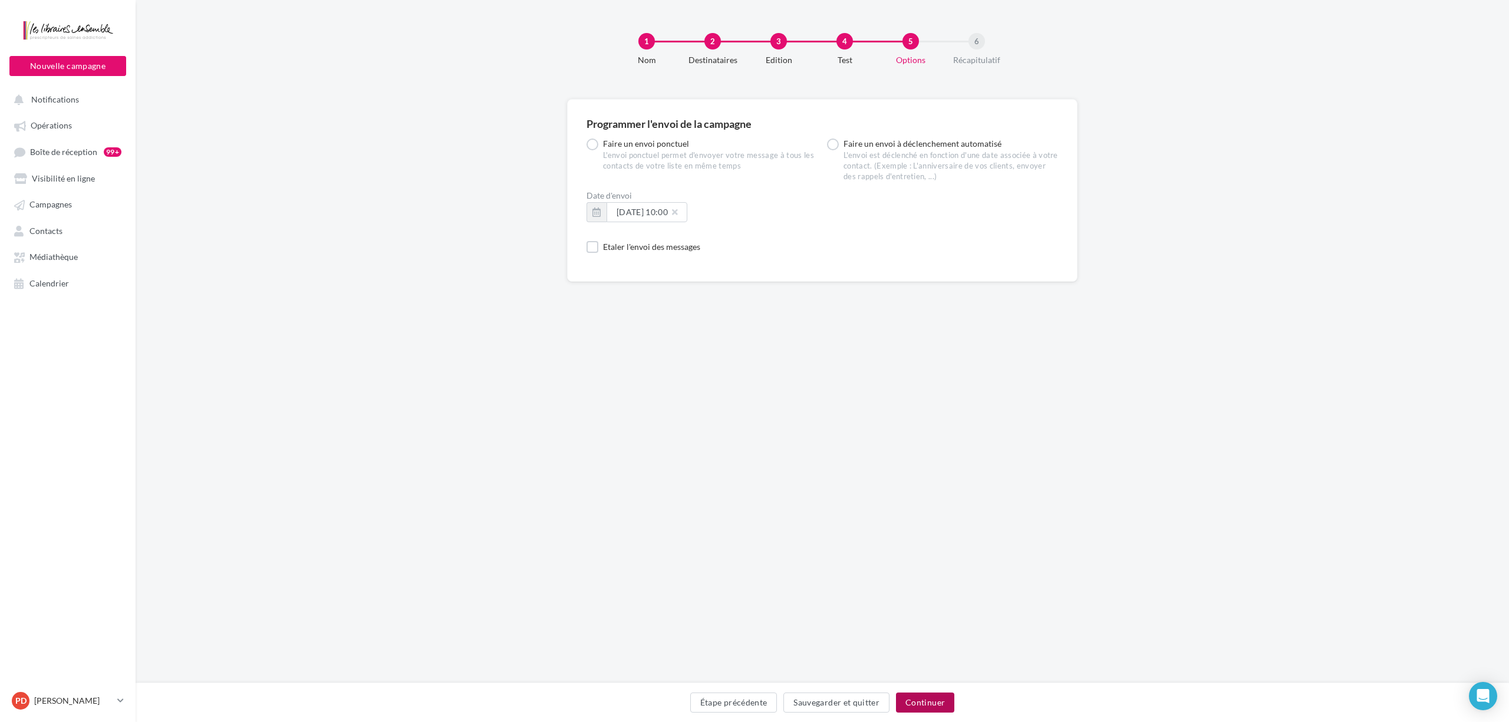
click at [940, 541] on button "Continuer" at bounding box center [925, 703] width 58 height 20
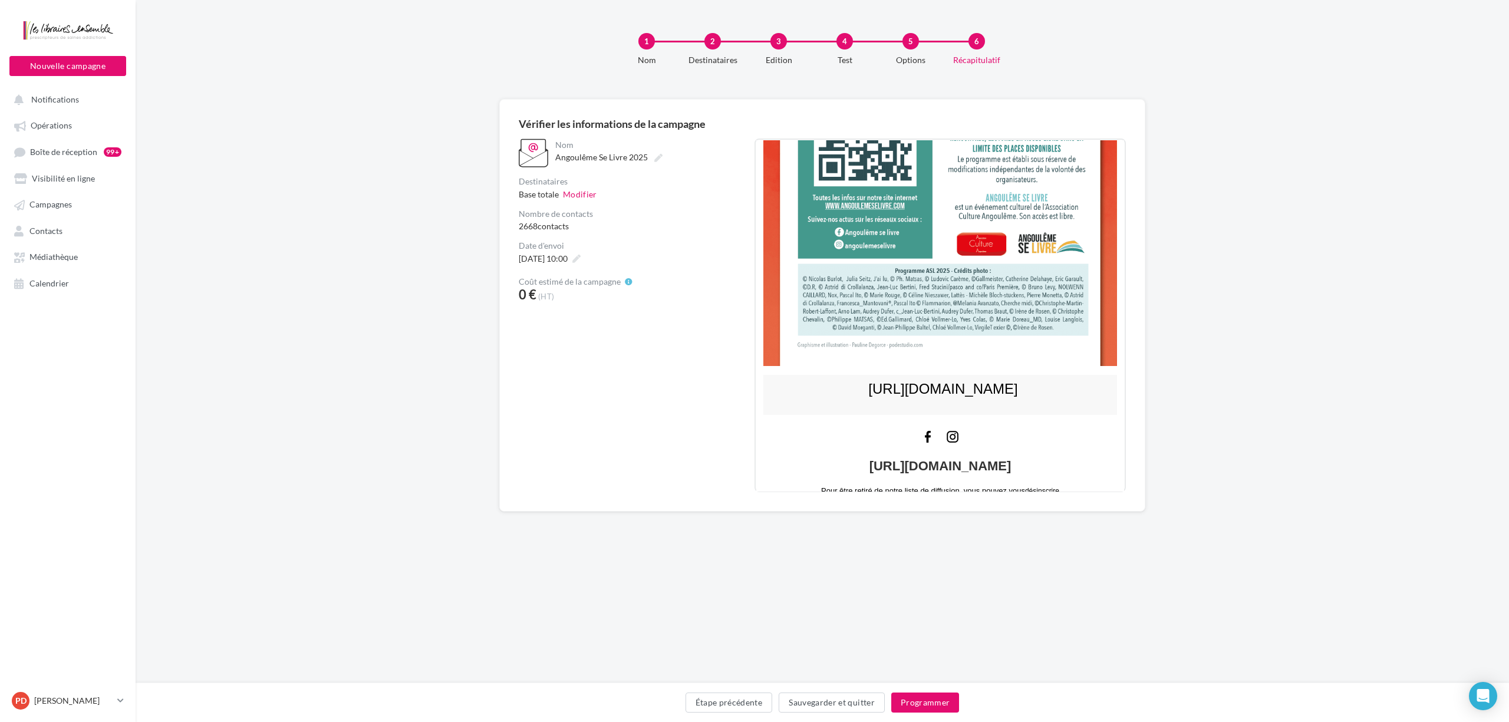
scroll to position [8182, 0]
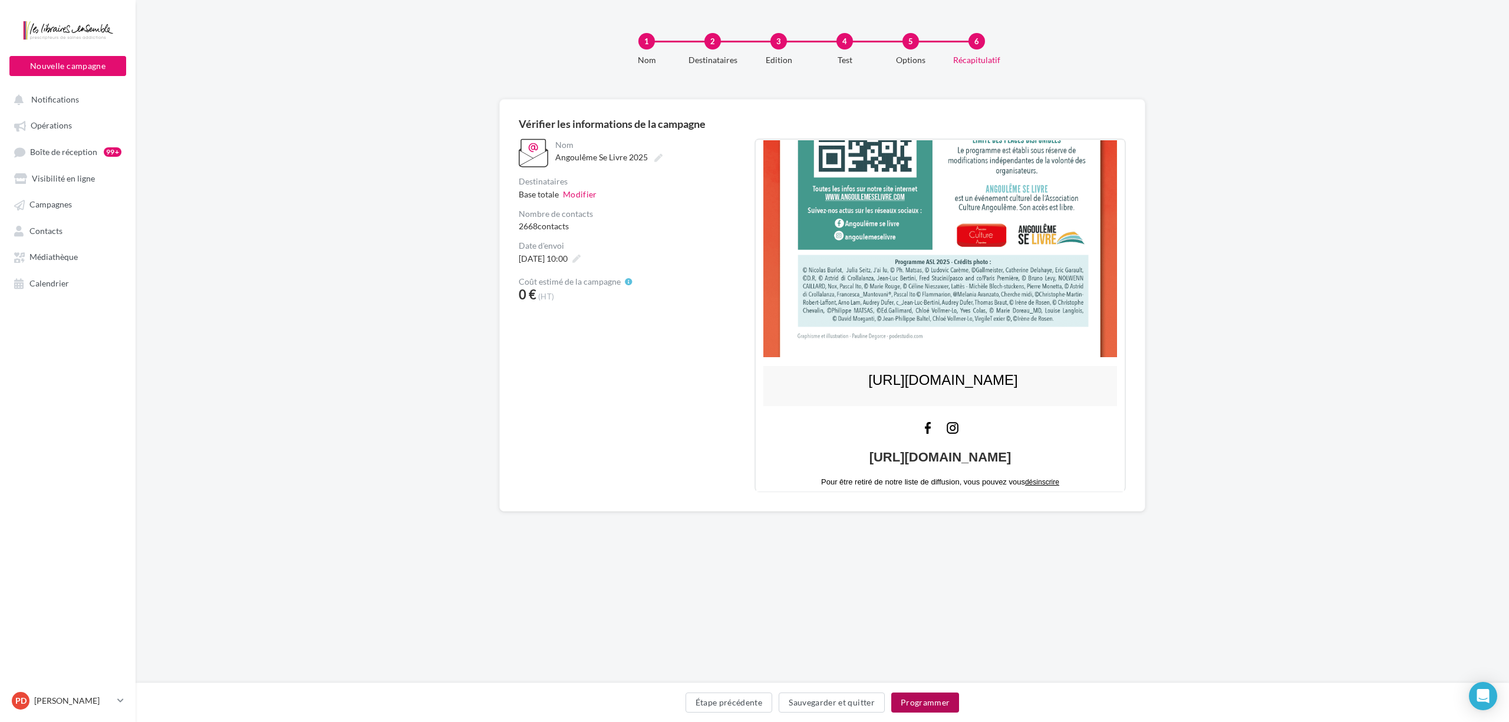
click at [929, 541] on button "Programmer" at bounding box center [925, 703] width 68 height 20
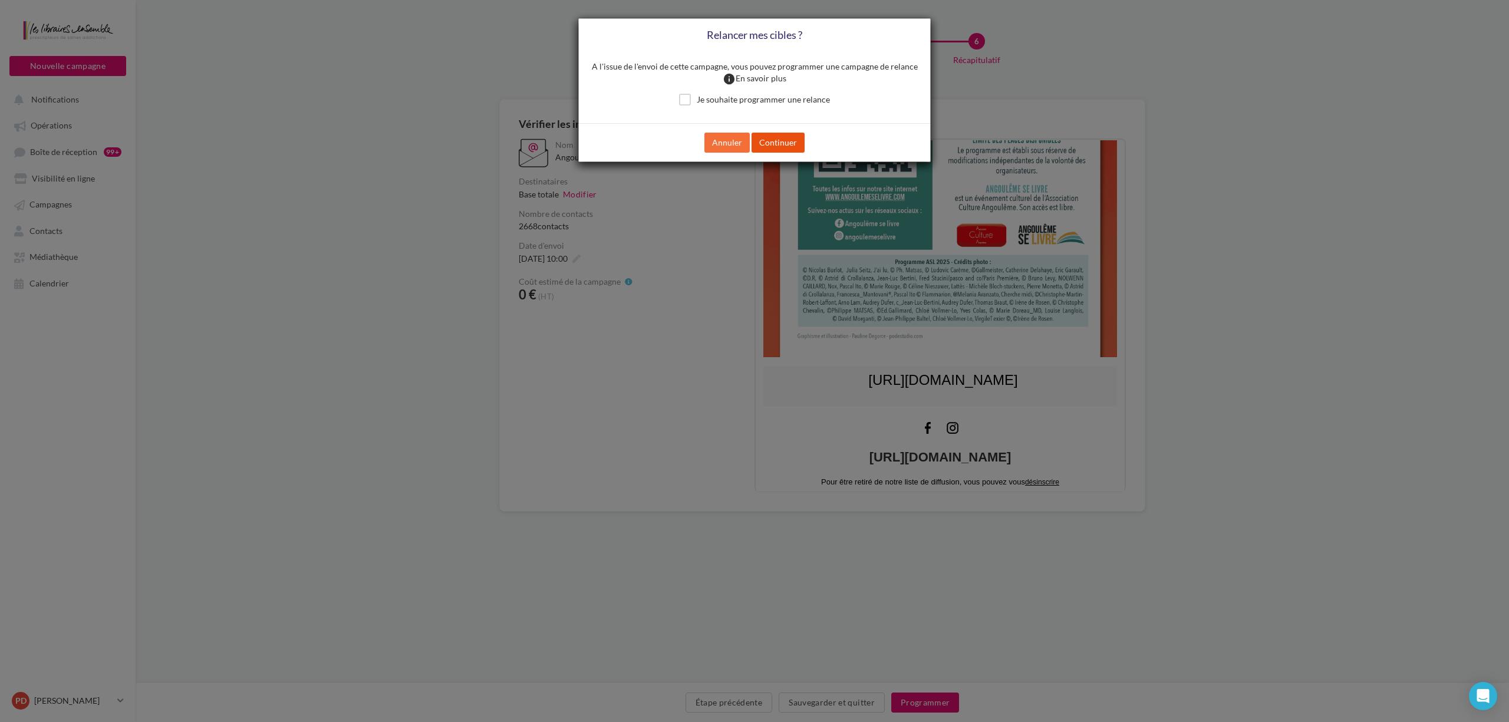
click at [762, 150] on button "Continuer" at bounding box center [777, 143] width 53 height 20
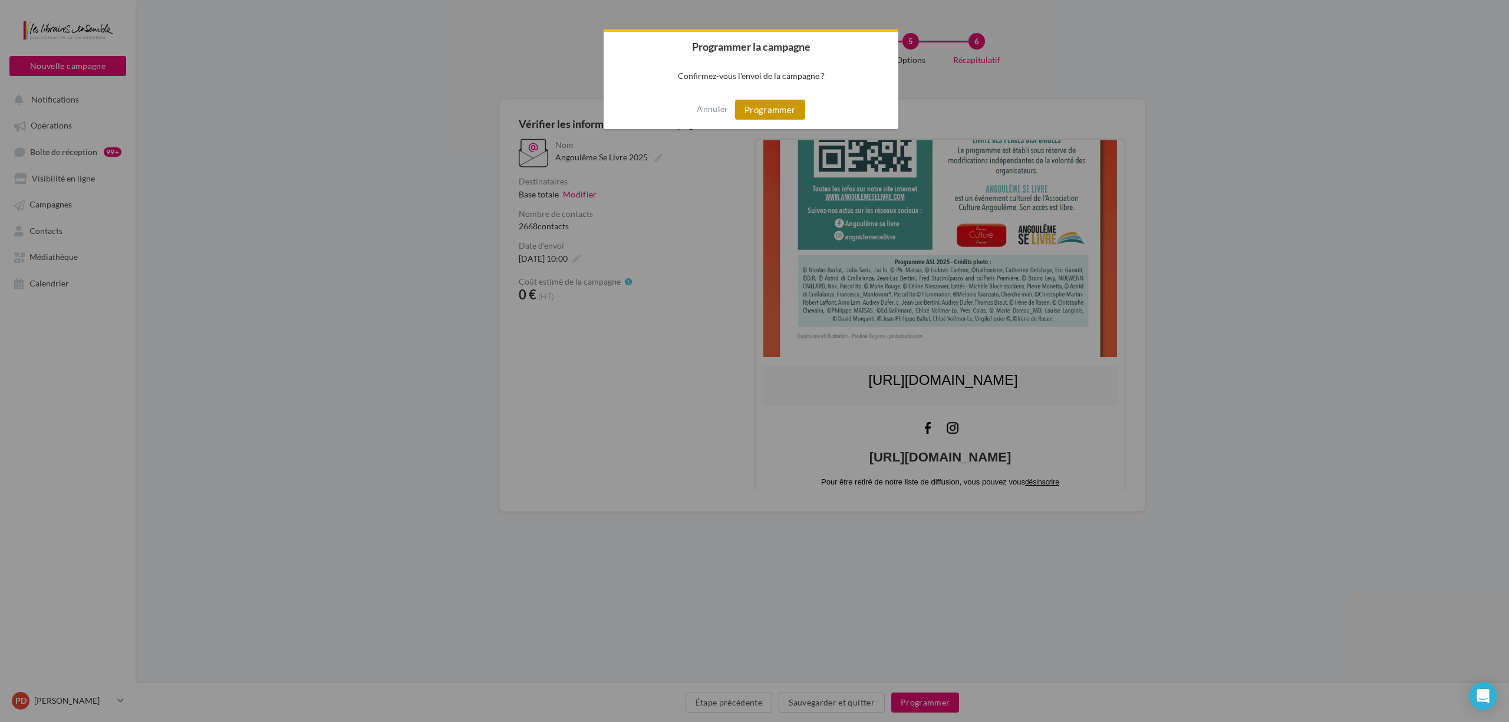
click at [769, 107] on button "Programmer" at bounding box center [770, 110] width 70 height 20
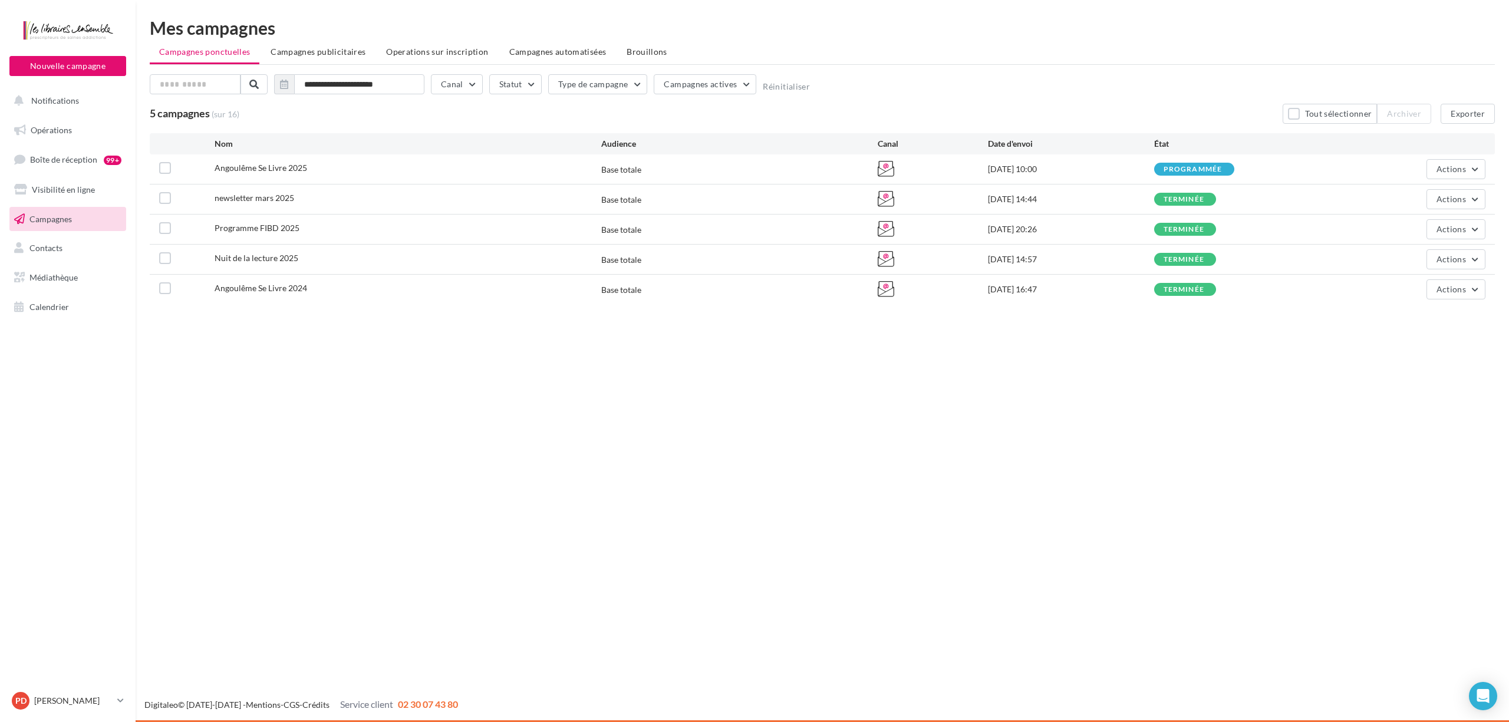
click at [609, 450] on div "Nouvelle campagne Nouvelle campagne Notifications Opérations Boîte de réception…" at bounding box center [754, 361] width 1509 height 722
